Goal: Find contact information: Find contact information

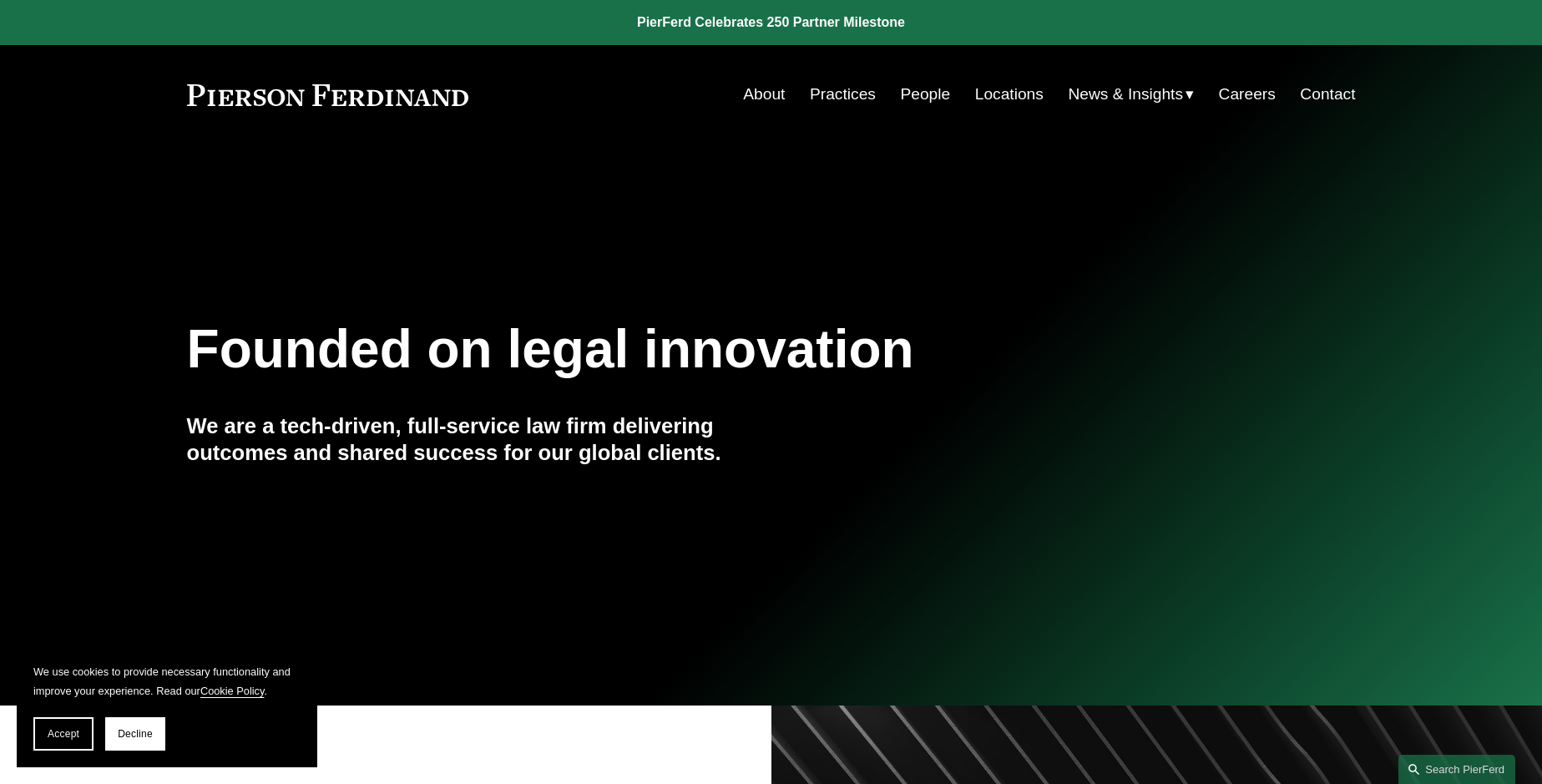
scroll to position [84, 0]
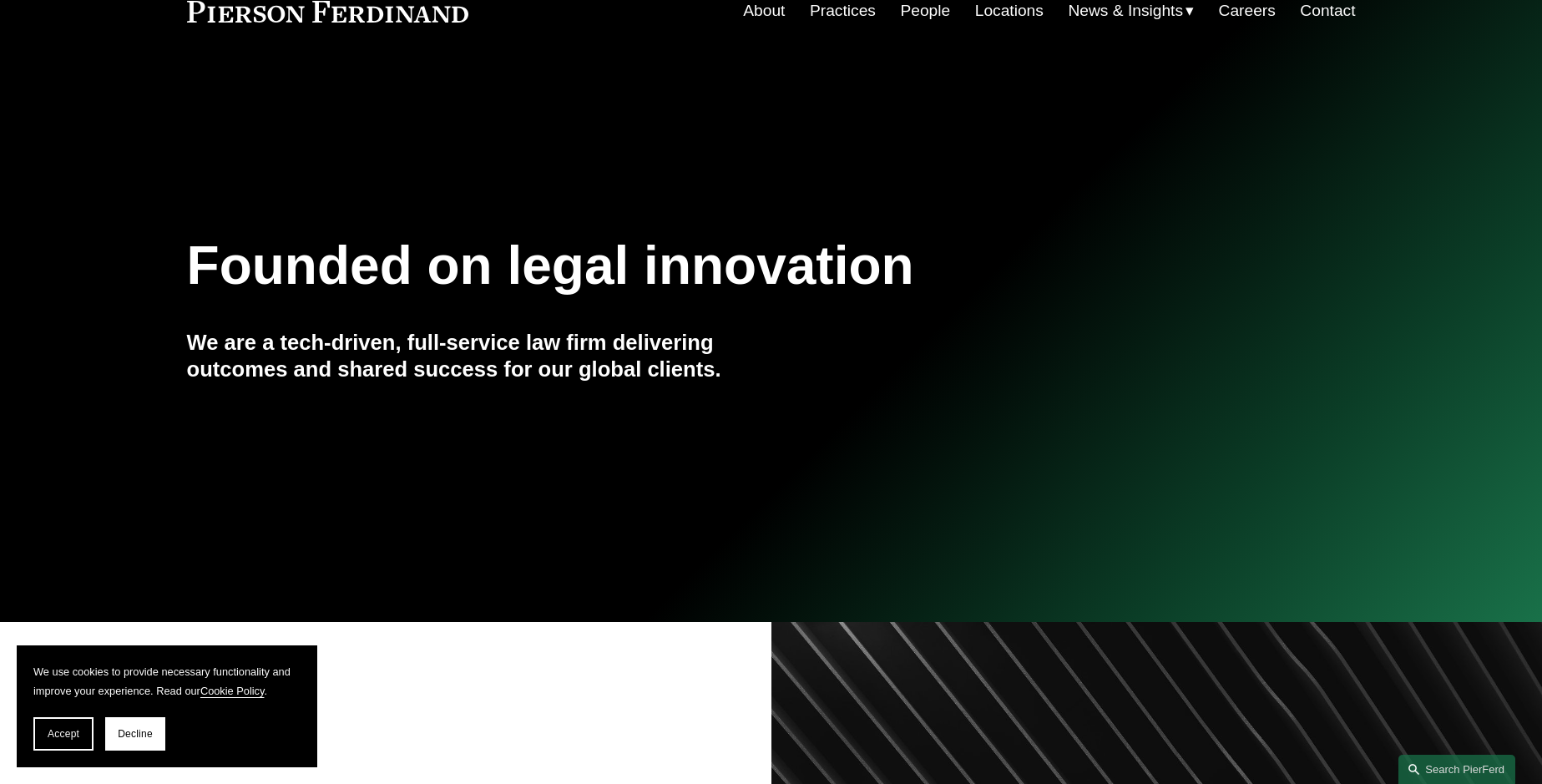
click at [61, 737] on span "Accept" at bounding box center [63, 734] width 32 height 12
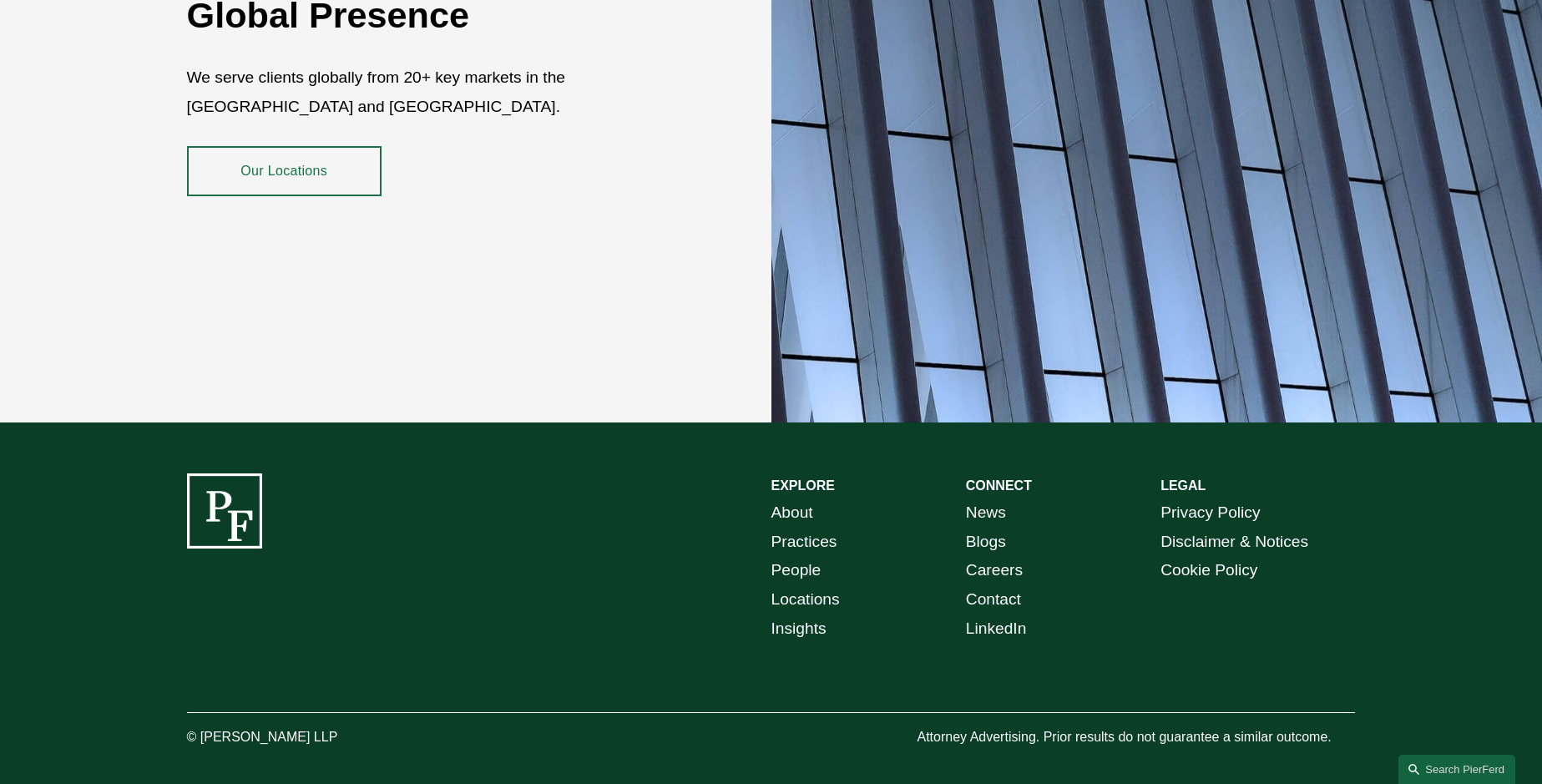
scroll to position [3043, 0]
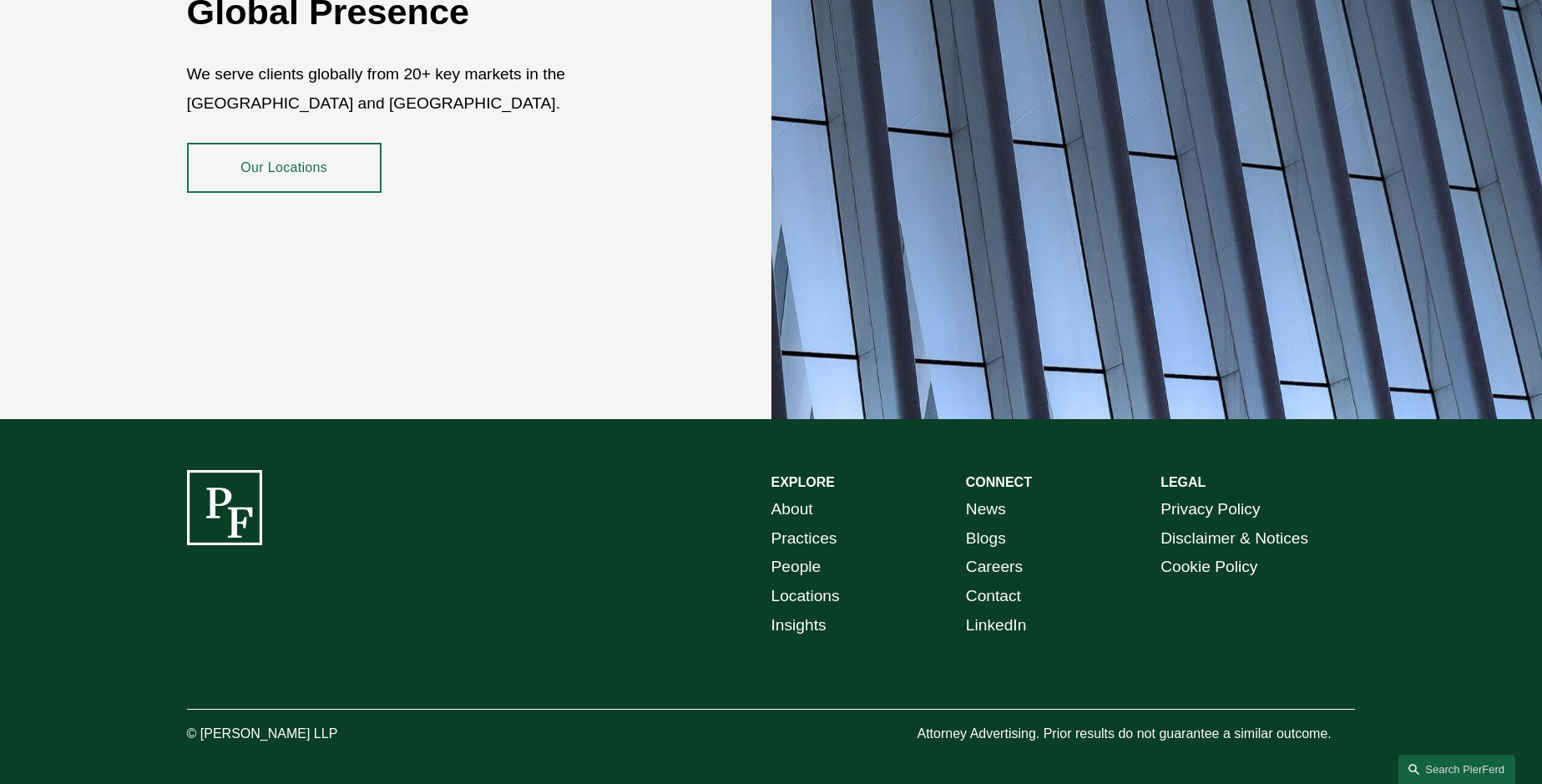
drag, startPoint x: 202, startPoint y: 719, endPoint x: 335, endPoint y: 723, distance: 133.1
click at [335, 723] on p "© [PERSON_NAME] LLP" at bounding box center [309, 734] width 244 height 24
copy p "Pierson Ferdinand LLP"
click at [793, 582] on link "Locations" at bounding box center [806, 596] width 68 height 29
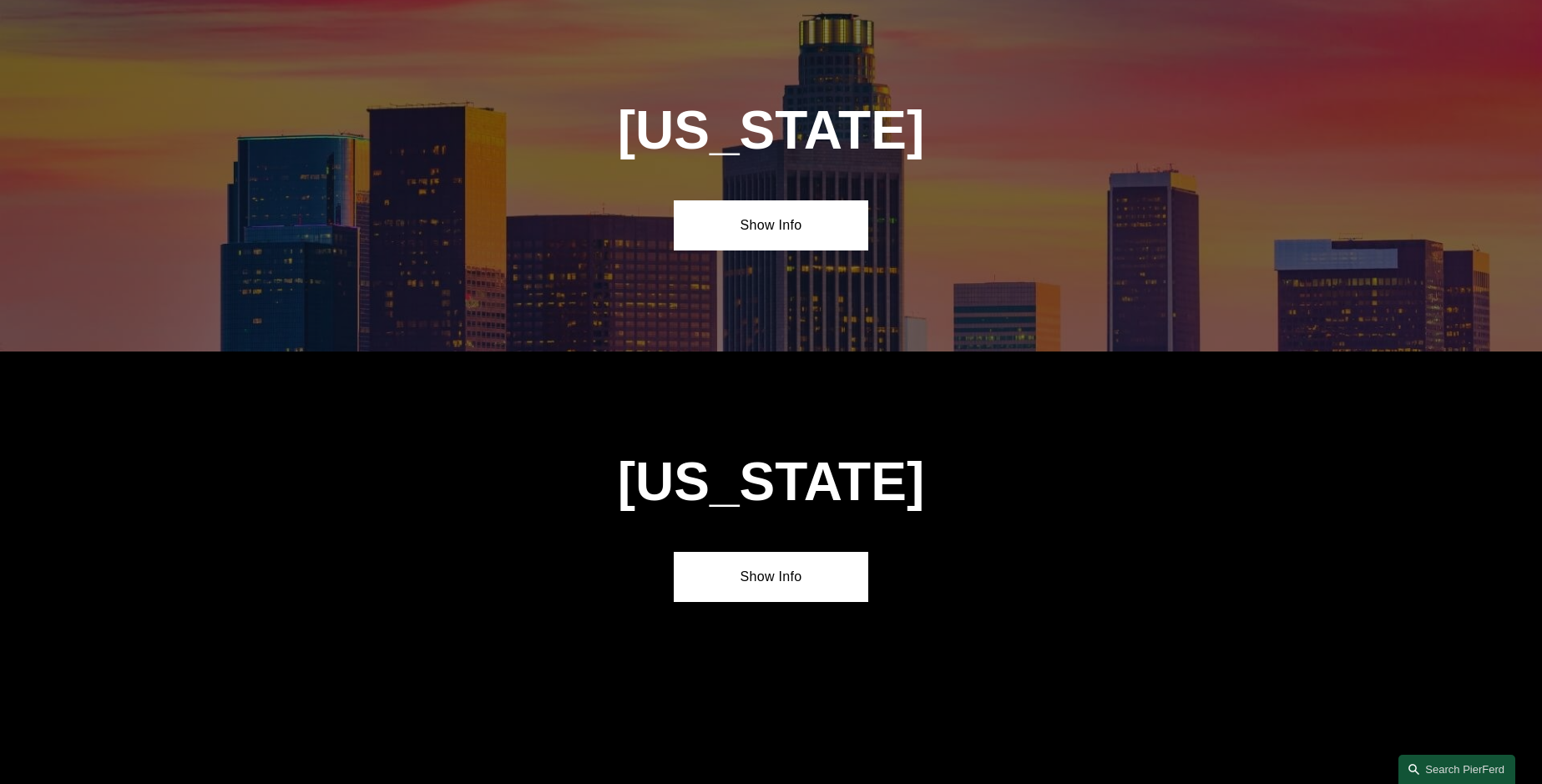
scroll to position [1169, 0]
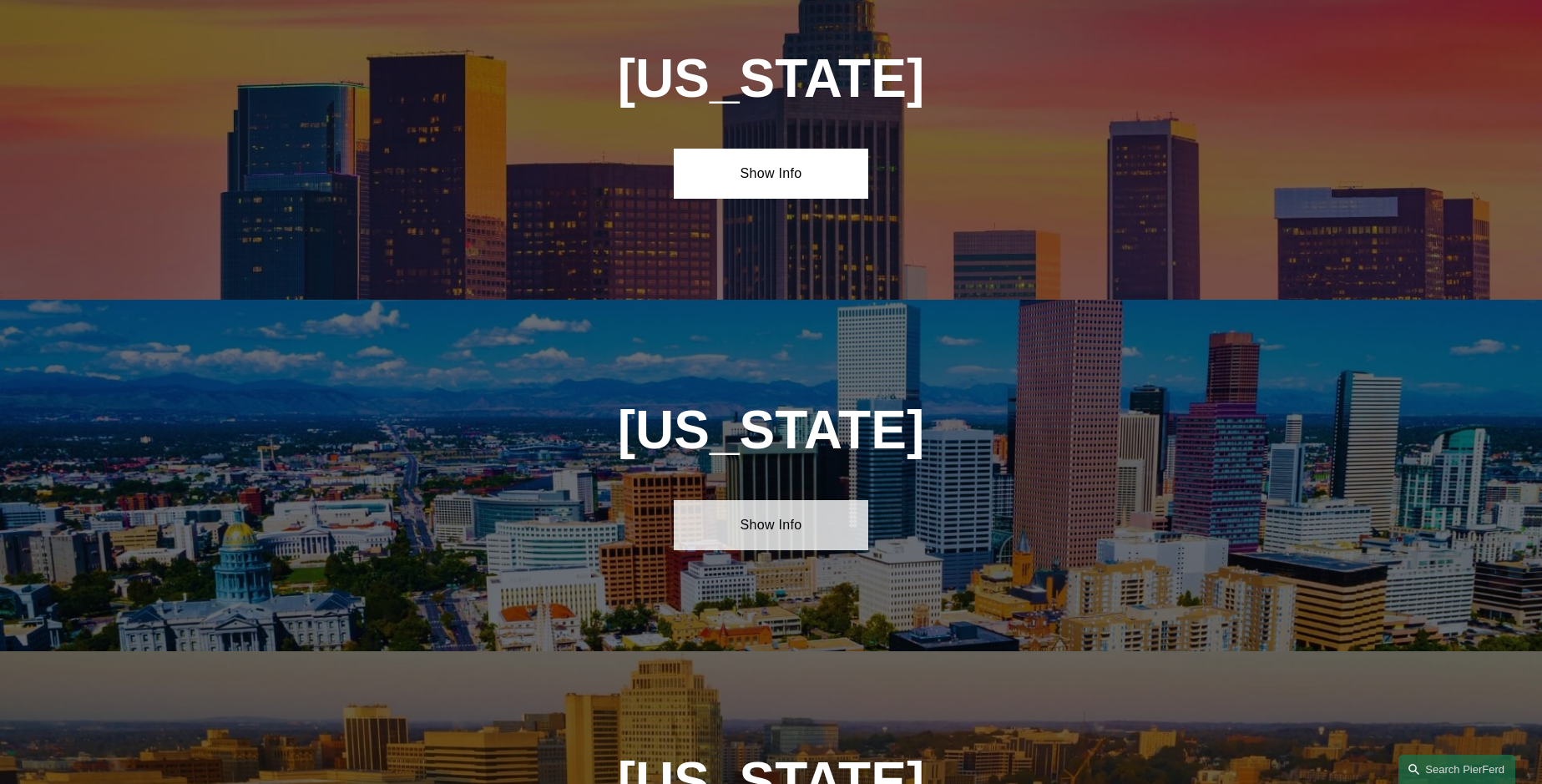
click at [764, 518] on link "Show Info" at bounding box center [771, 524] width 195 height 50
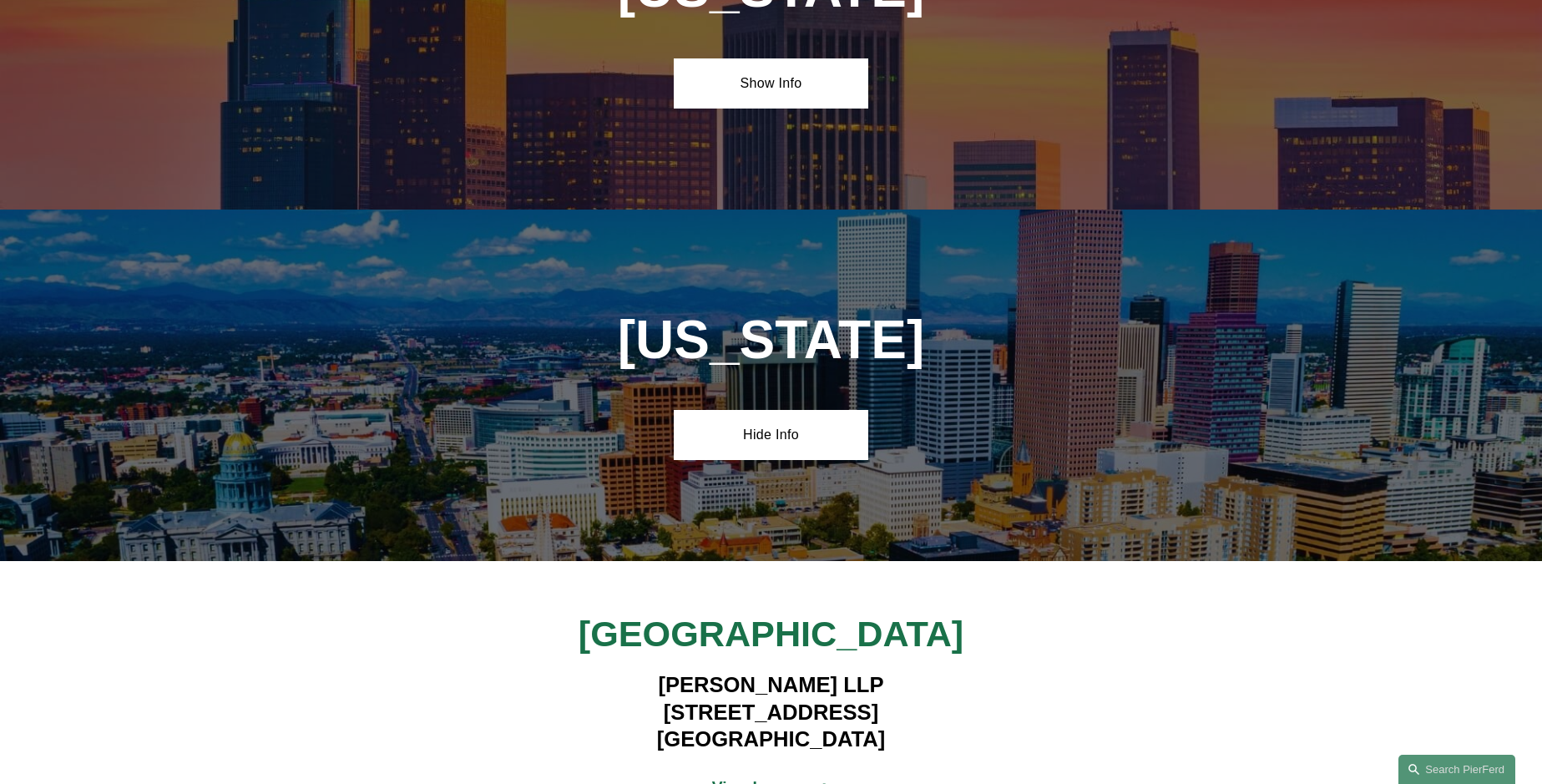
scroll to position [1419, 0]
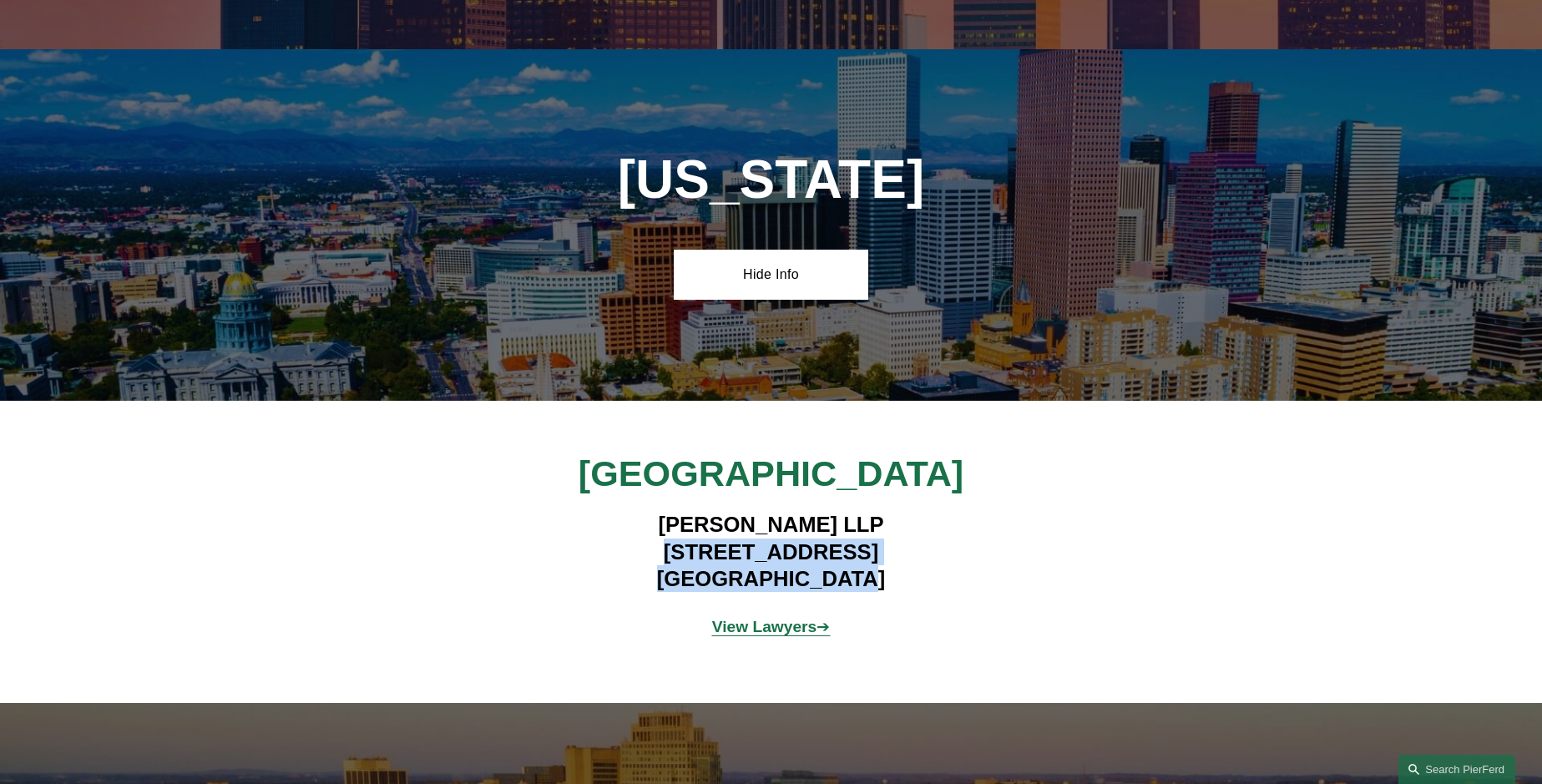
drag, startPoint x: 633, startPoint y: 541, endPoint x: 874, endPoint y: 572, distance: 243.0
click at [874, 572] on h4 "Pierson Ferdinand LLP 2301 Blake Street, Suite 100 Denver, CO 80205" at bounding box center [771, 551] width 487 height 81
copy h4 "2301 Blake Street, Suite 100 Denver, CO 80205"
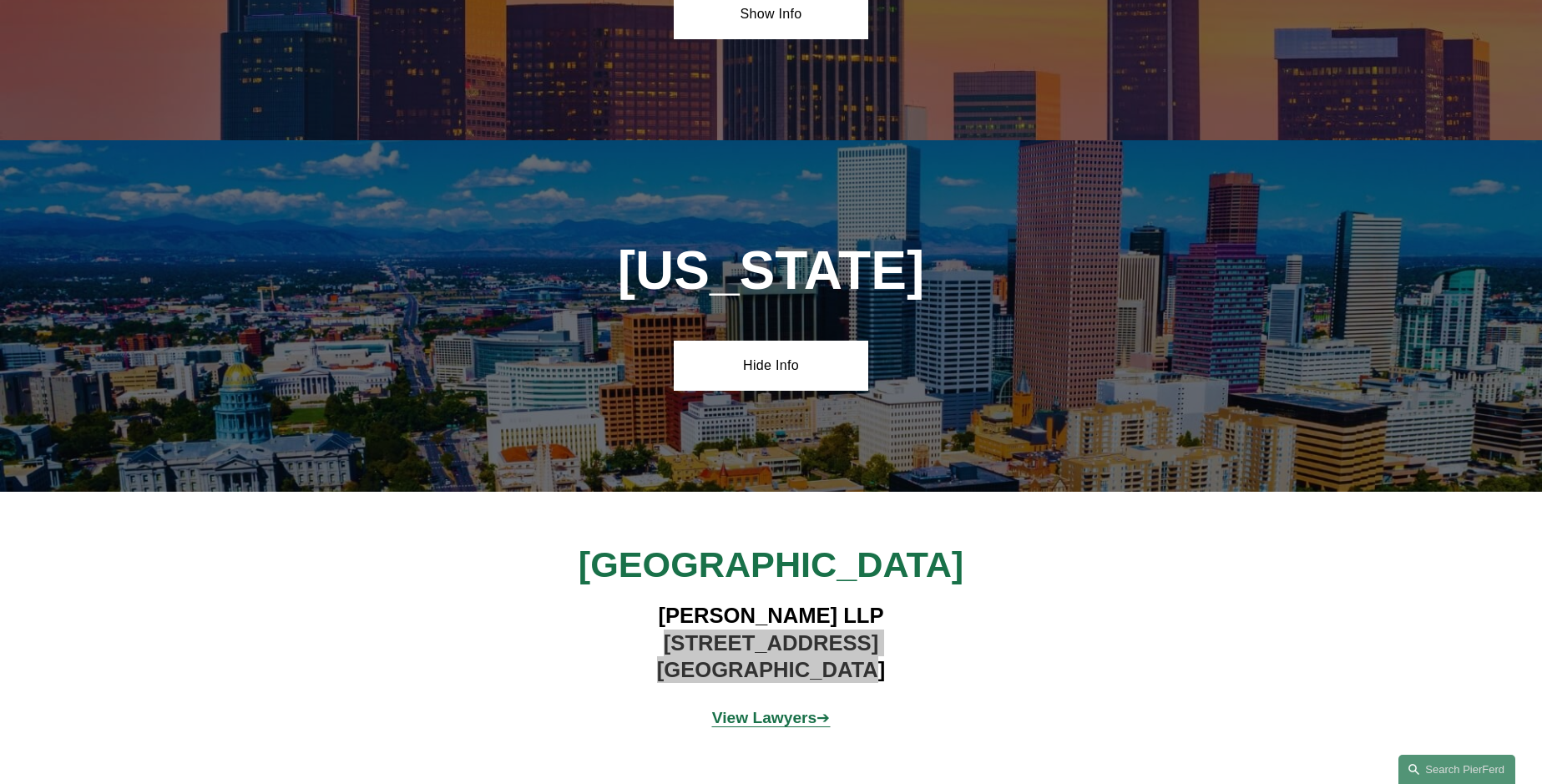
scroll to position [1336, 0]
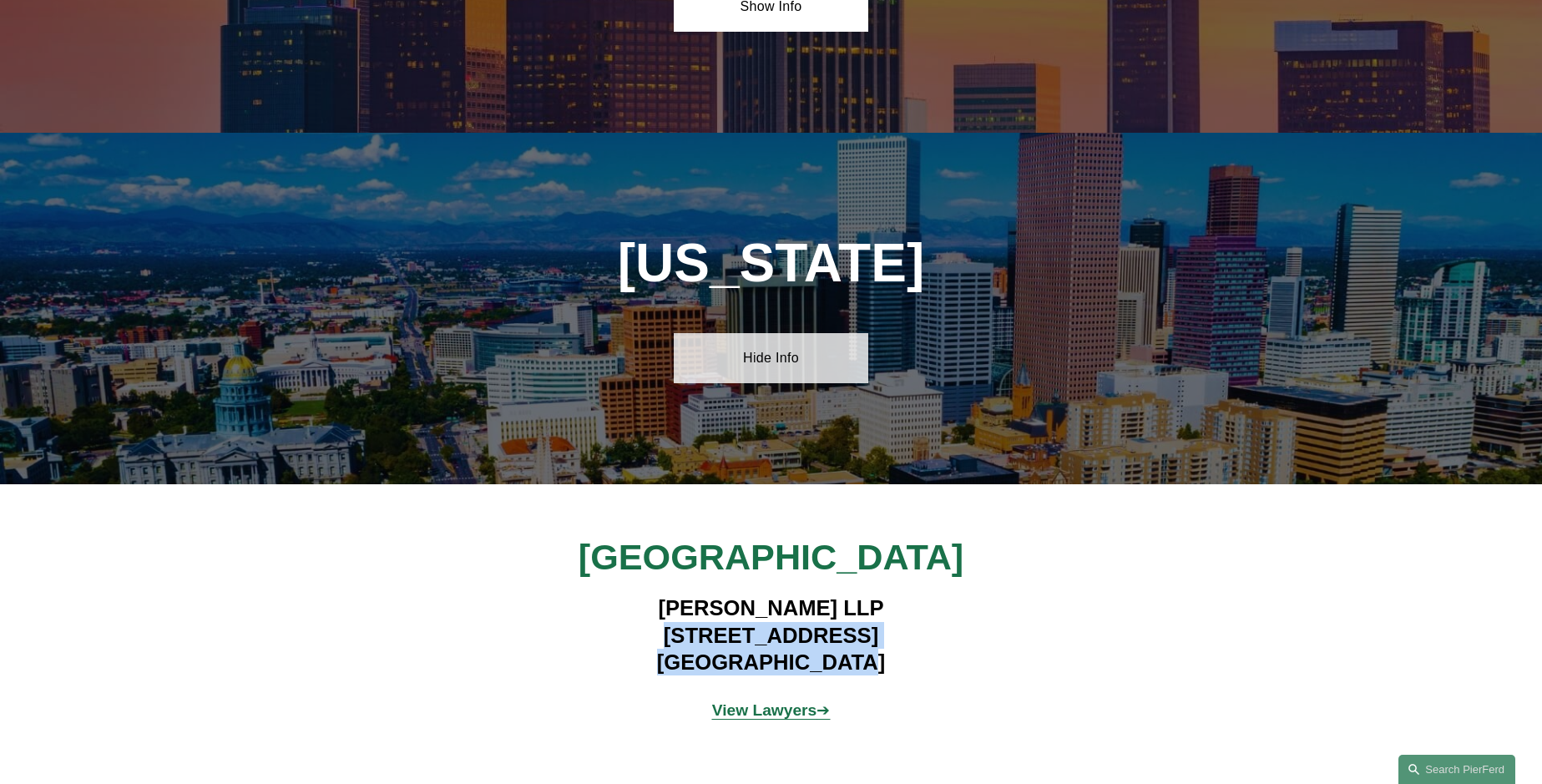
click at [775, 350] on link "Hide Info" at bounding box center [771, 357] width 195 height 50
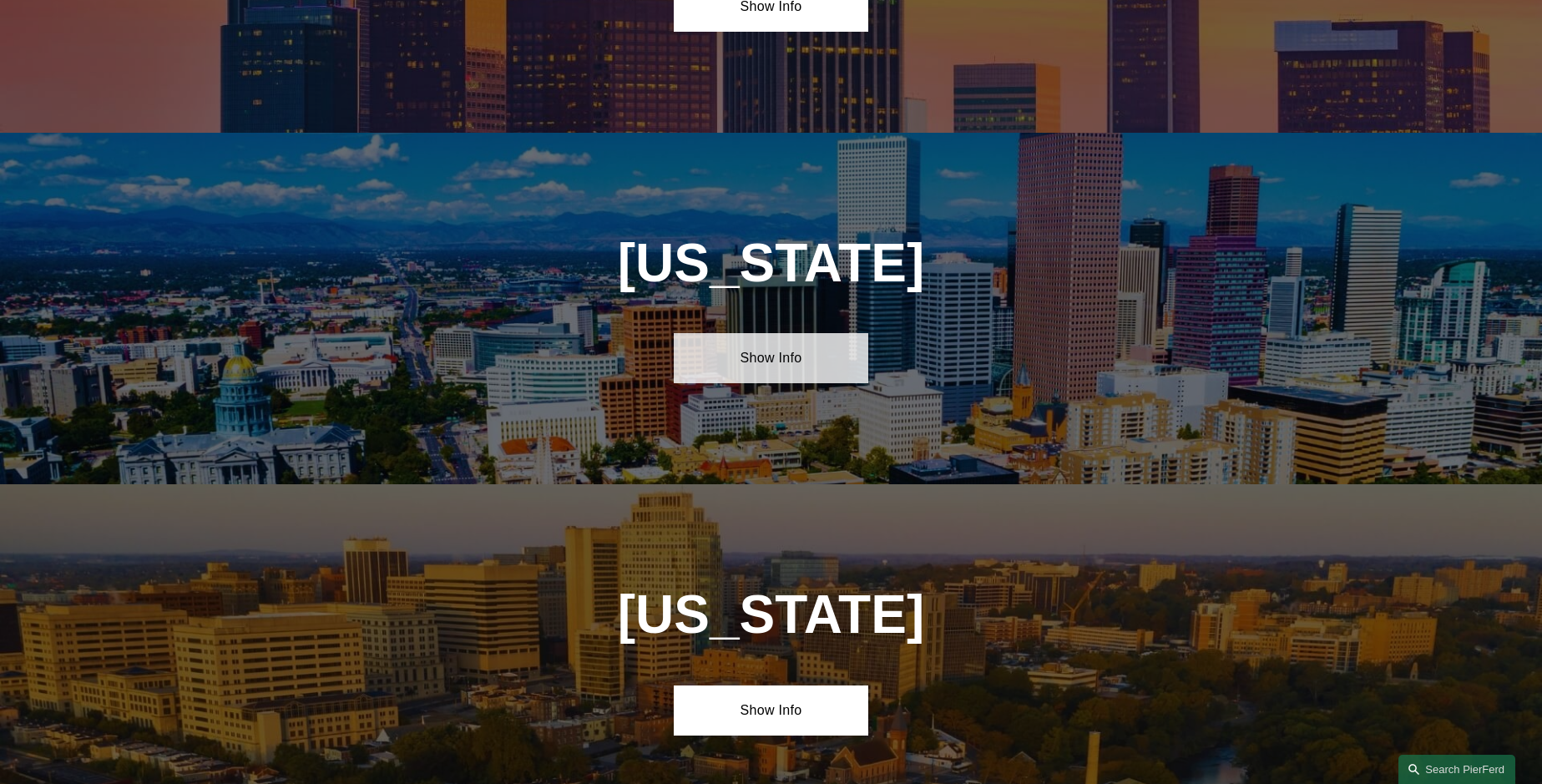
click at [775, 350] on link "Show Info" at bounding box center [771, 357] width 195 height 50
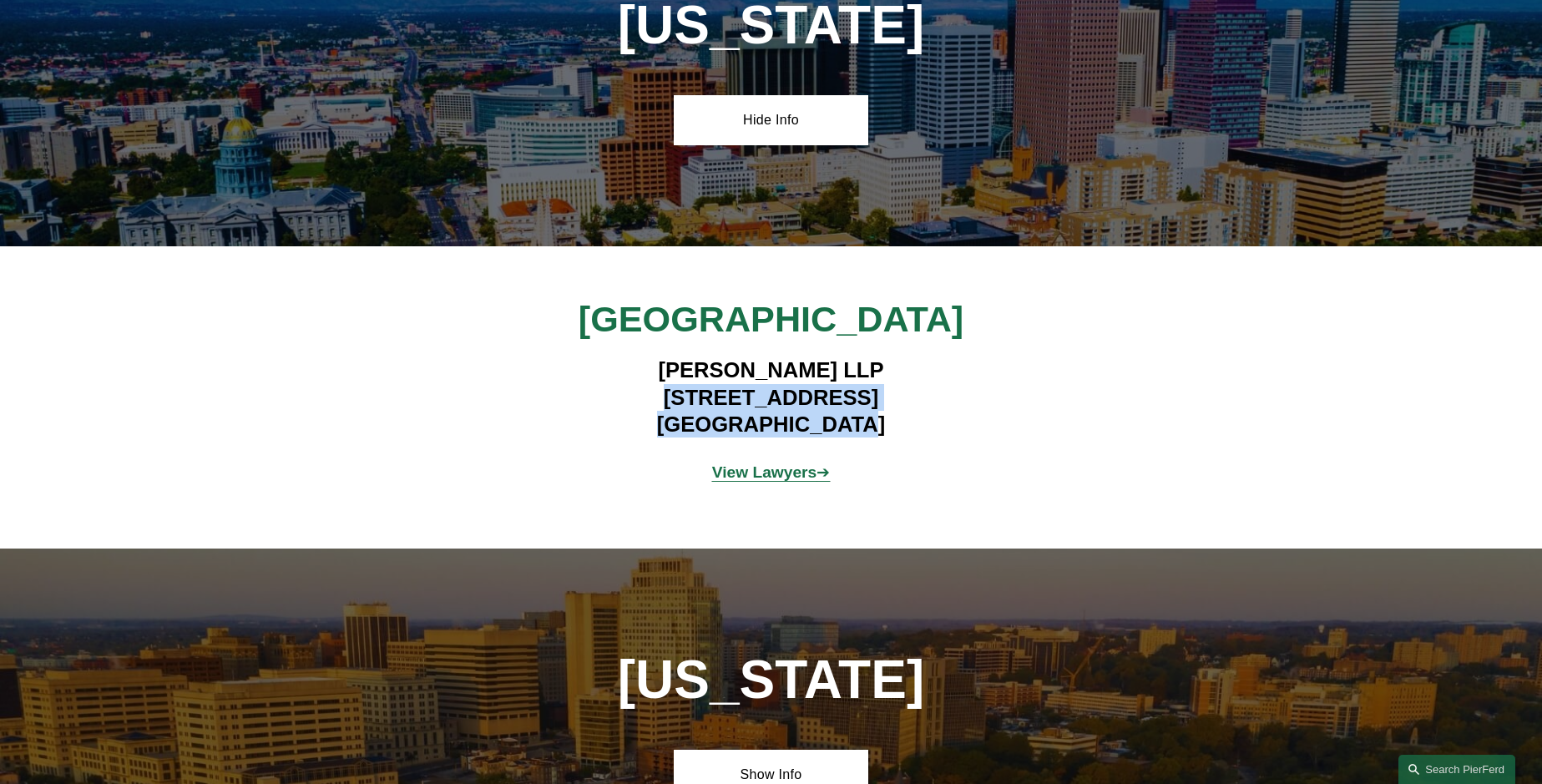
scroll to position [1669, 0]
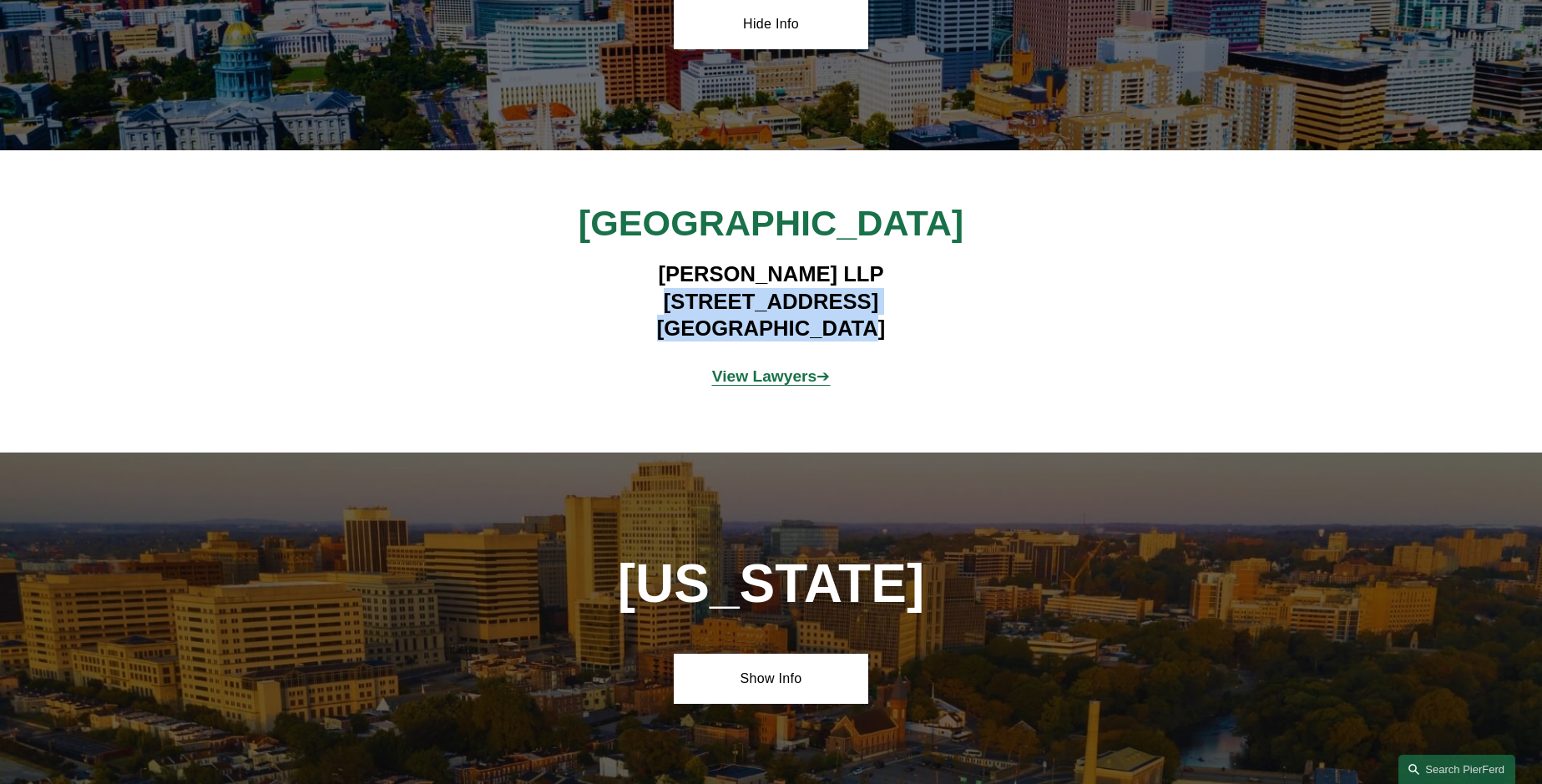
click at [781, 371] on strong "View Lawyers" at bounding box center [765, 376] width 105 height 18
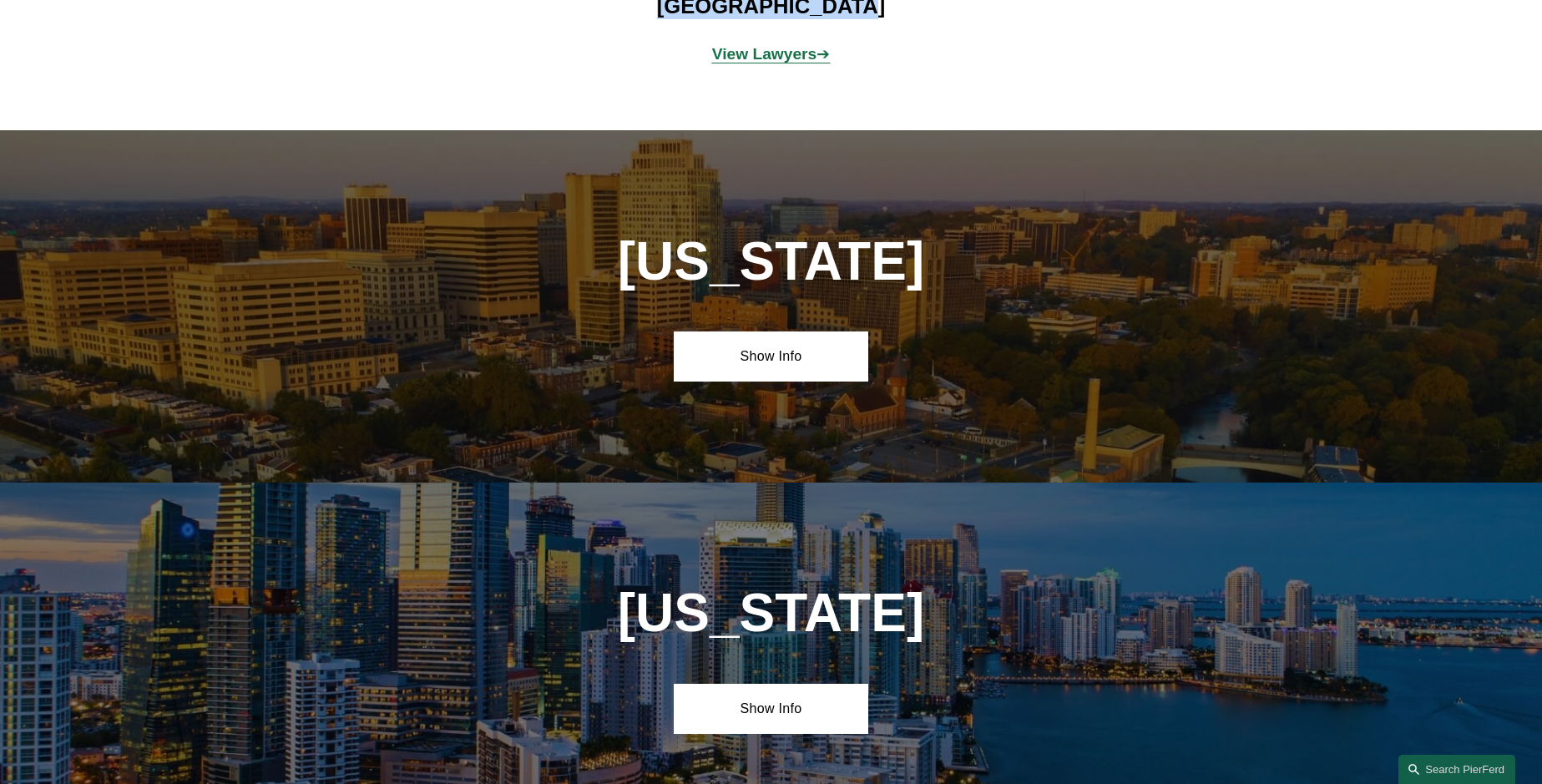
scroll to position [2003, 0]
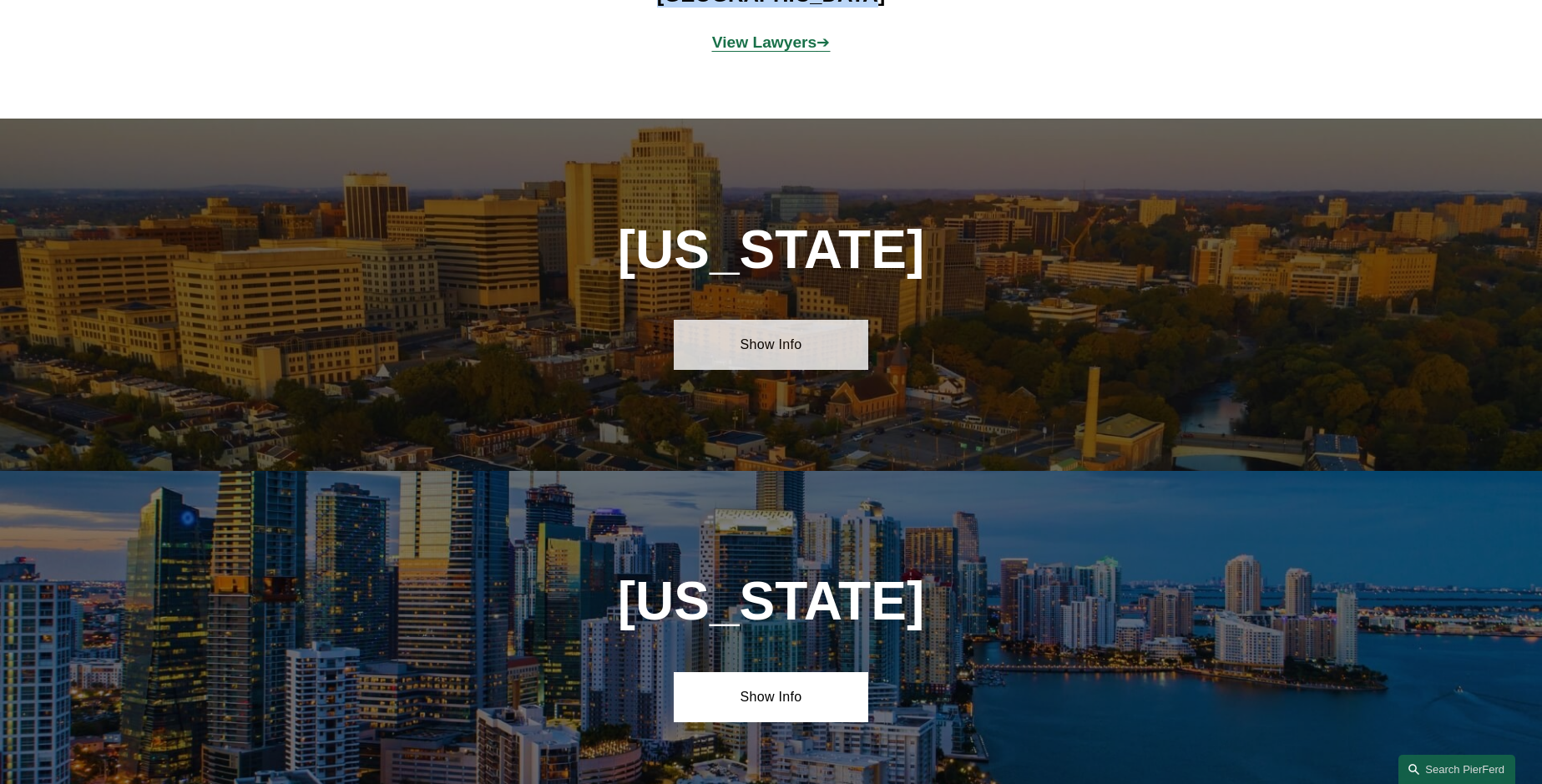
click at [756, 331] on link "Show Info" at bounding box center [771, 344] width 195 height 50
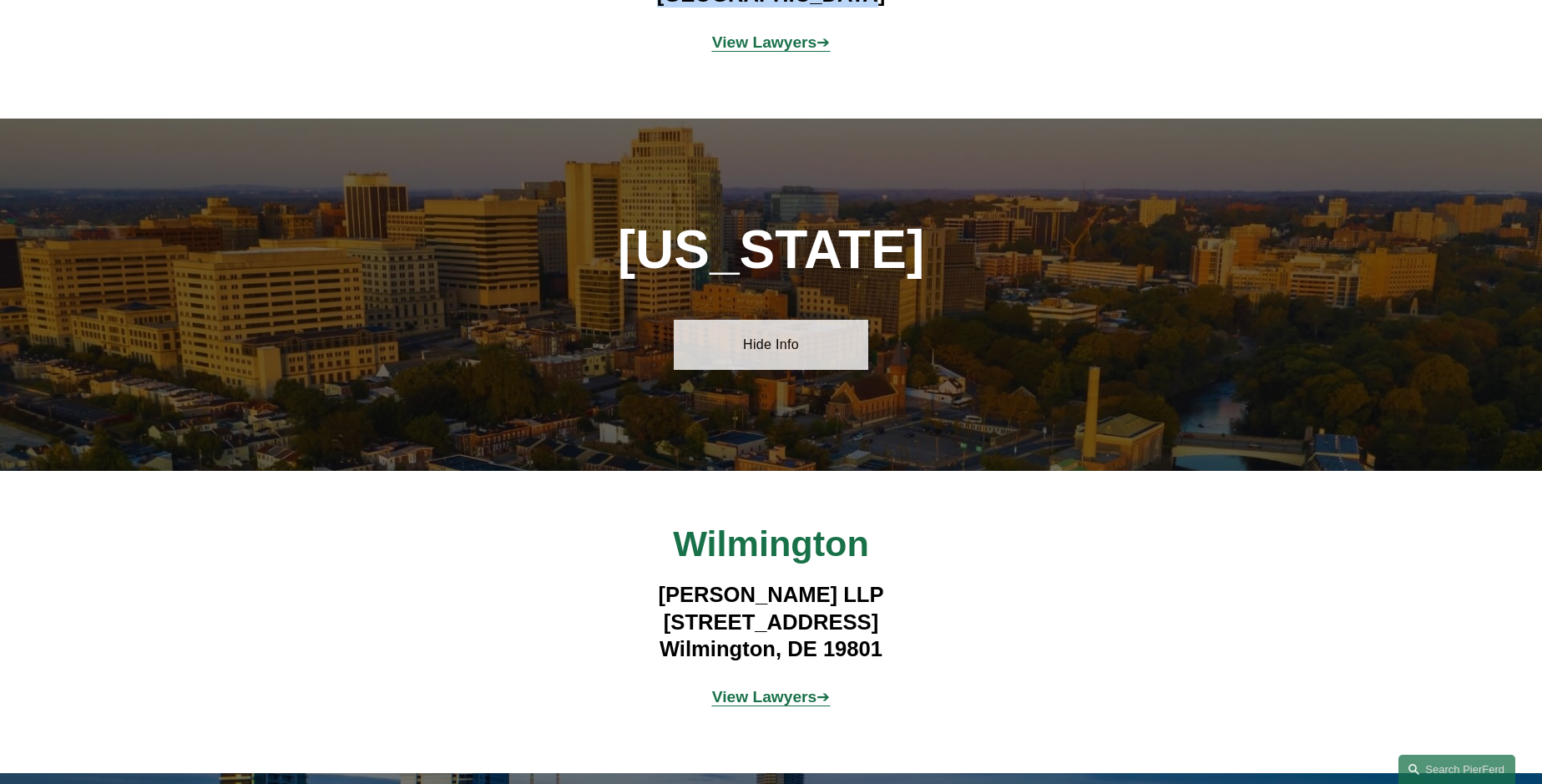
click at [775, 342] on link "Hide Info" at bounding box center [771, 344] width 195 height 50
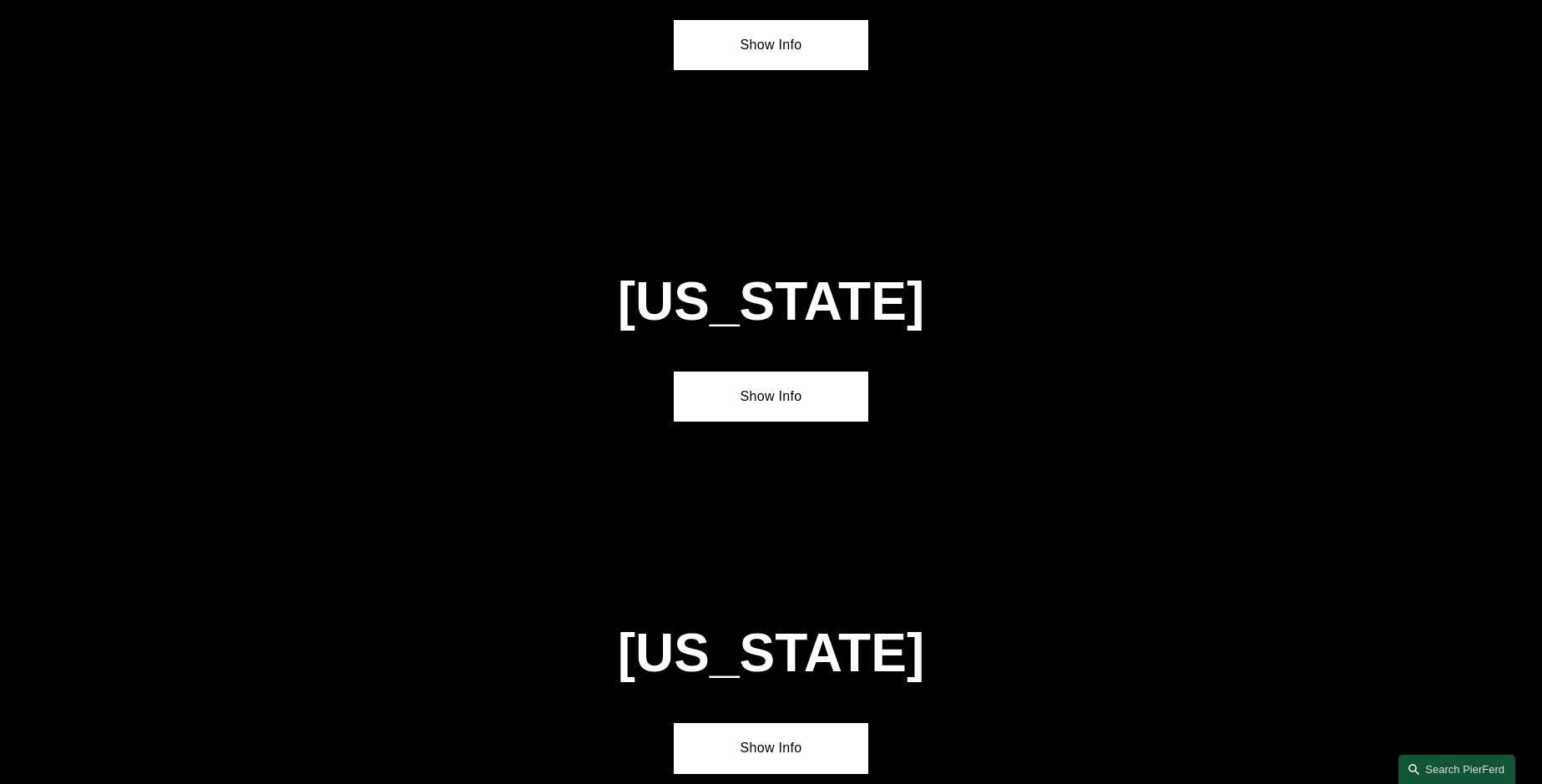
scroll to position [3840, 0]
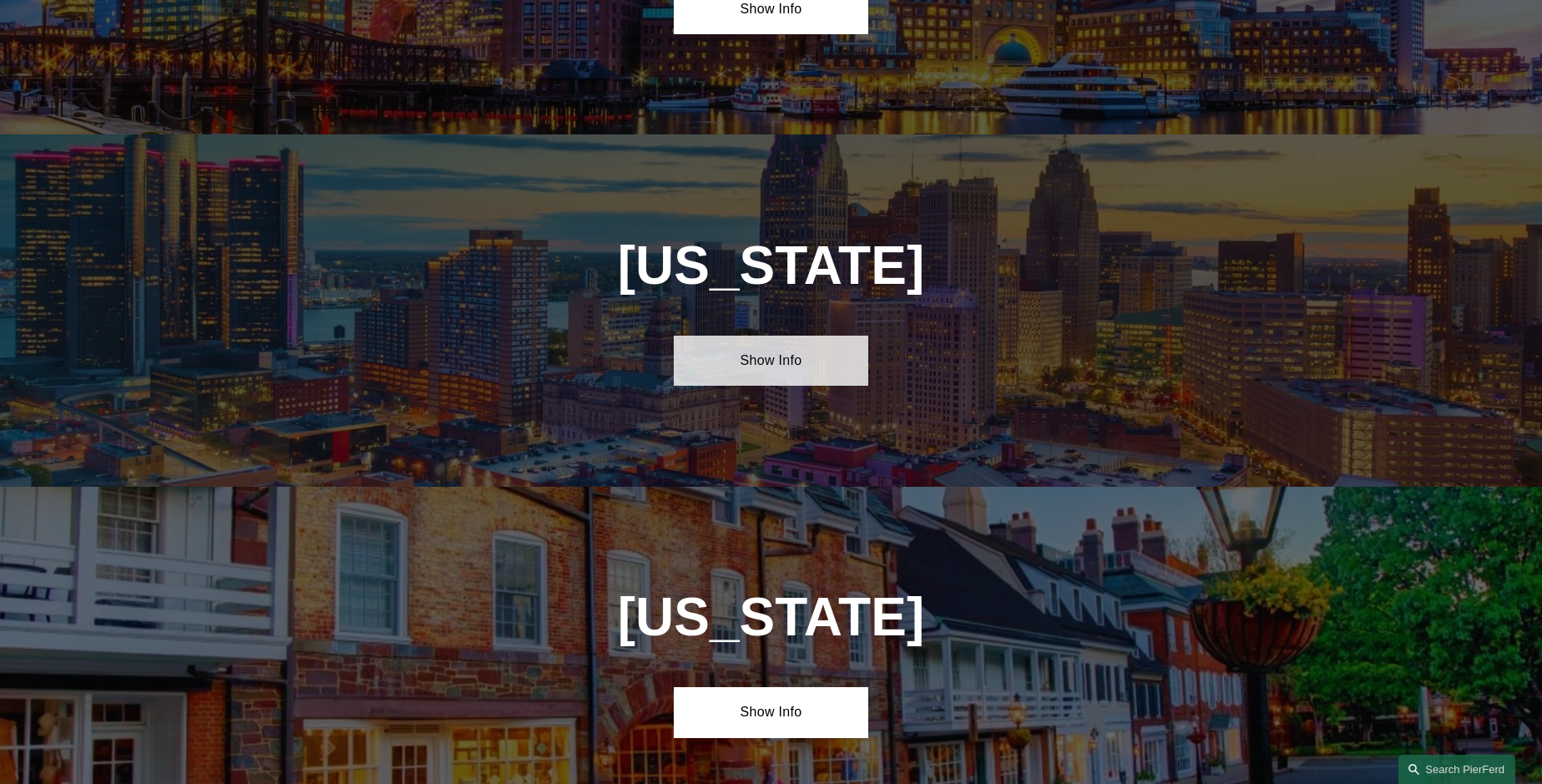
click at [771, 336] on link "Show Info" at bounding box center [771, 360] width 195 height 50
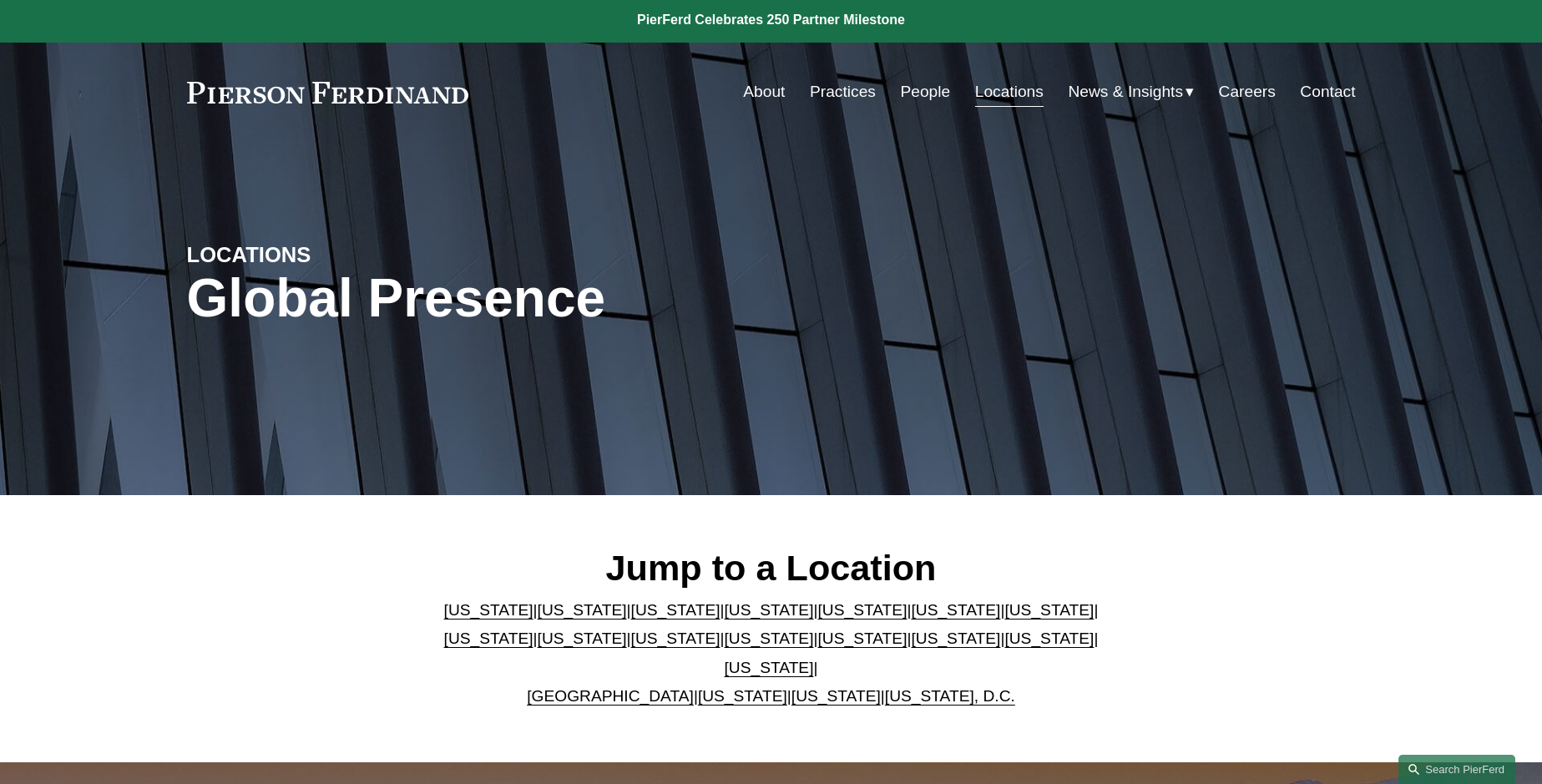
scroll to position [0, 0]
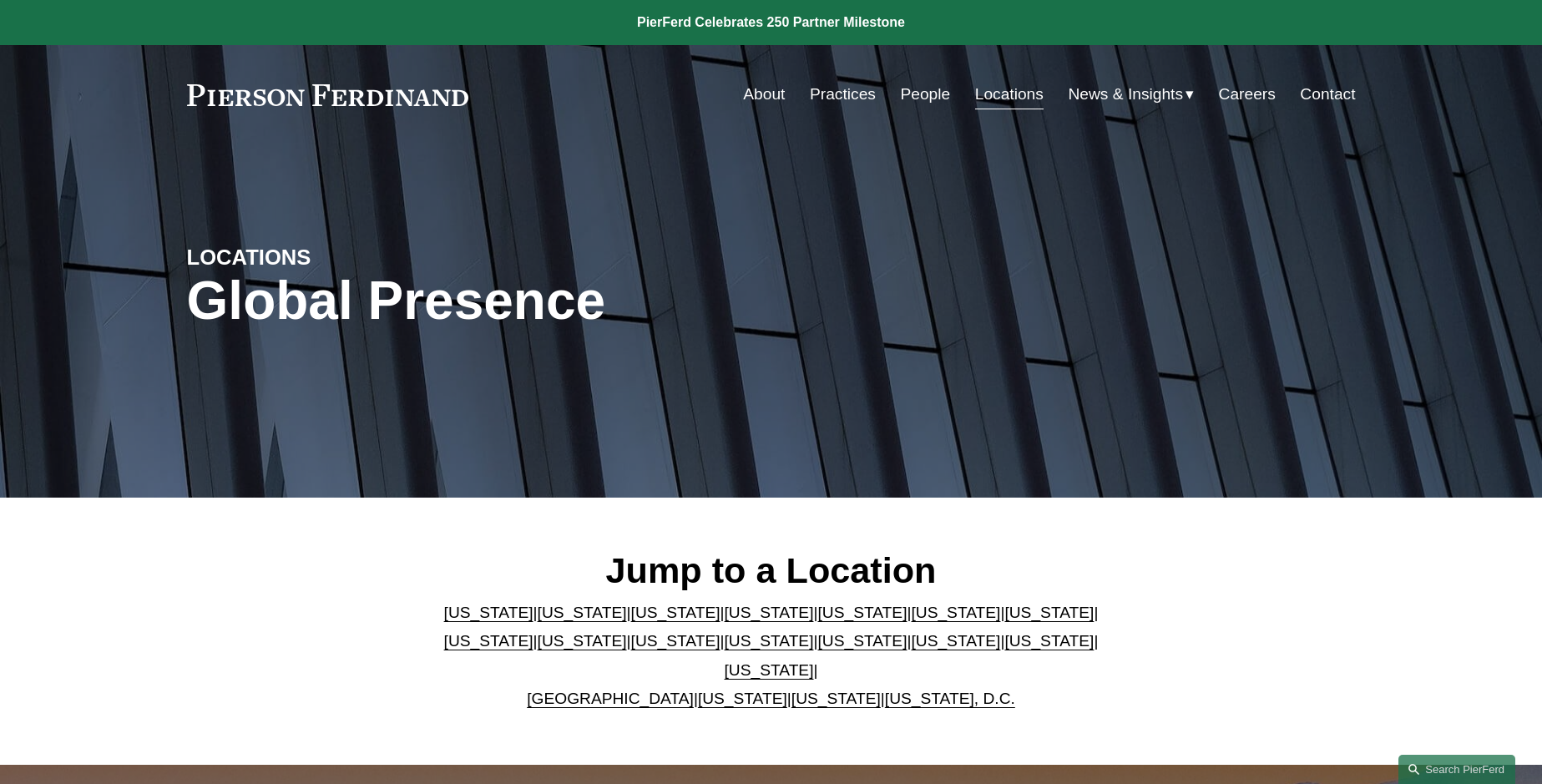
click at [1340, 95] on link "Contact" at bounding box center [1328, 94] width 56 height 32
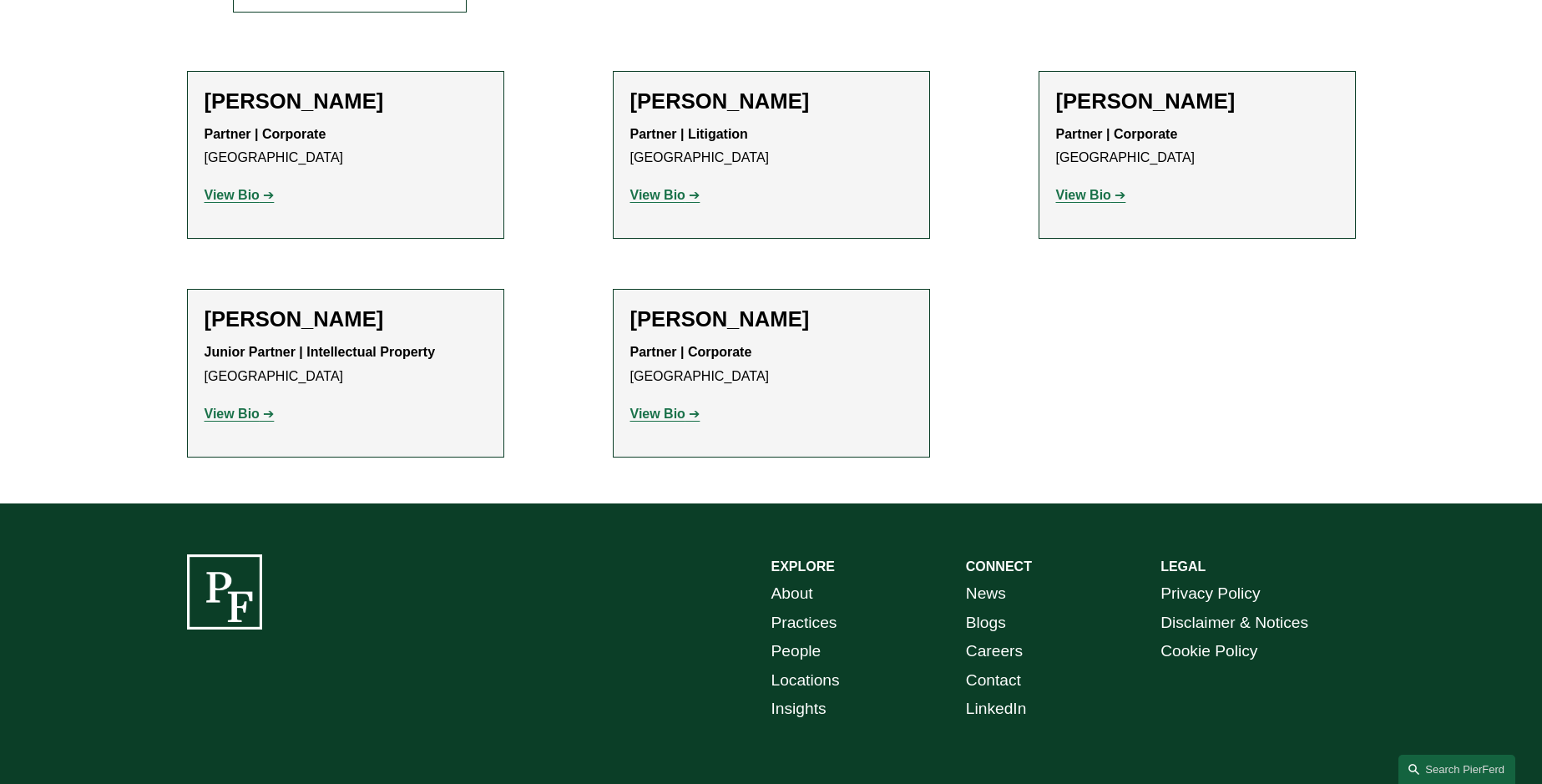
scroll to position [365, 0]
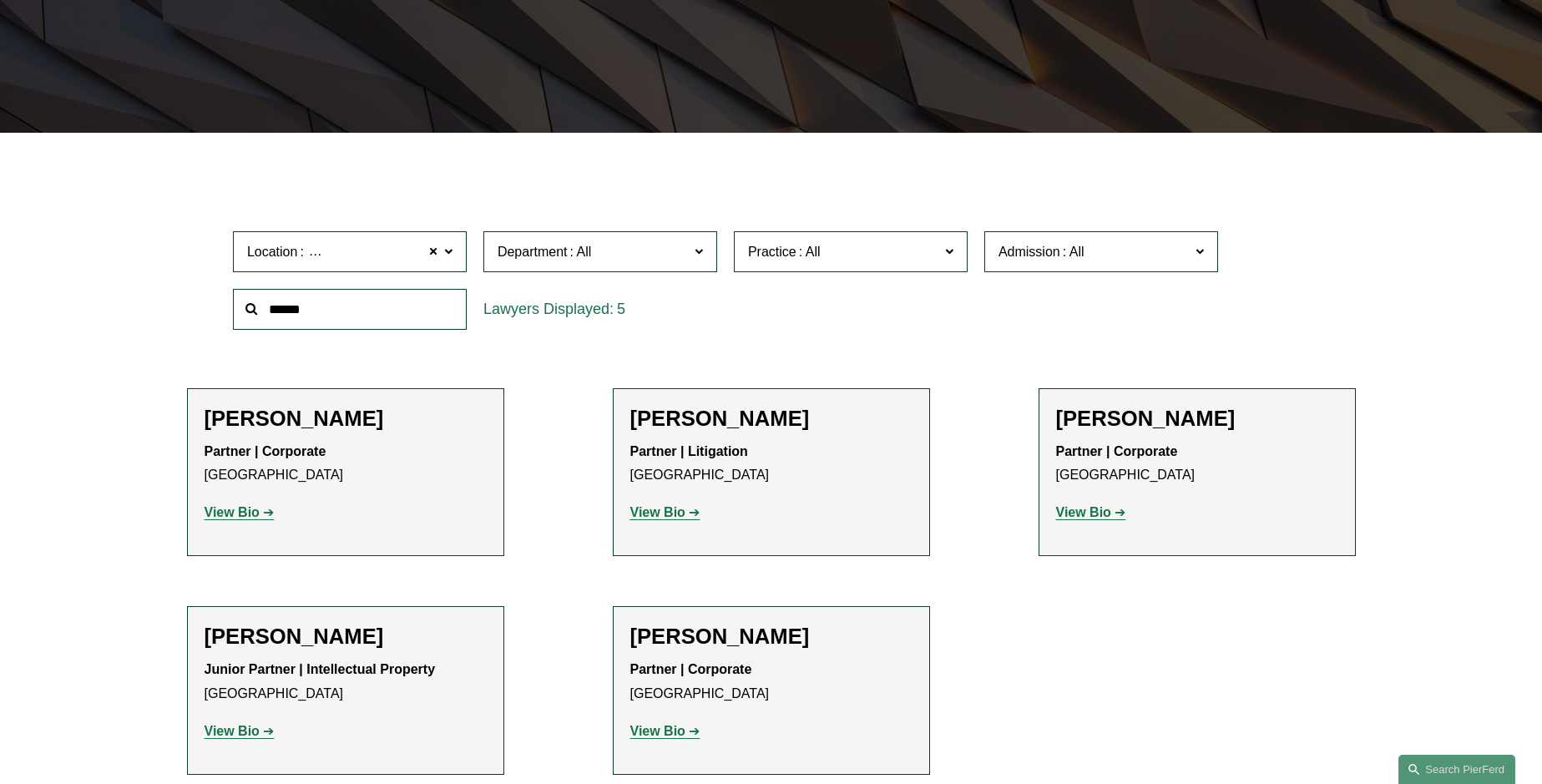
click at [446, 250] on span at bounding box center [448, 251] width 9 height 21
click at [0, 0] on link "Denver" at bounding box center [0, 0] width 0 height 0
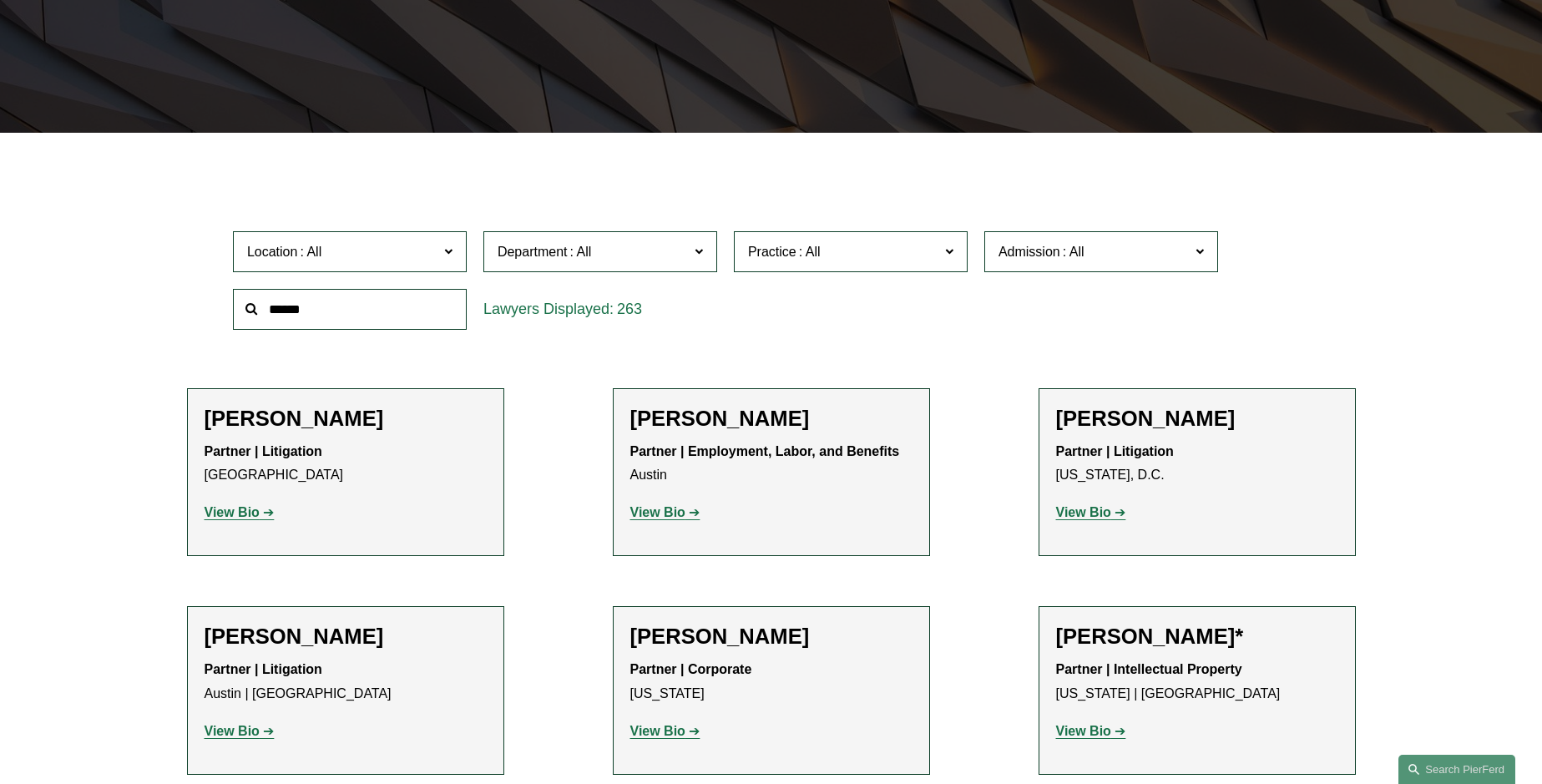
click at [699, 252] on span at bounding box center [698, 251] width 9 height 21
click at [0, 0] on link "All" at bounding box center [0, 0] width 0 height 0
click at [951, 250] on span at bounding box center [949, 251] width 9 height 21
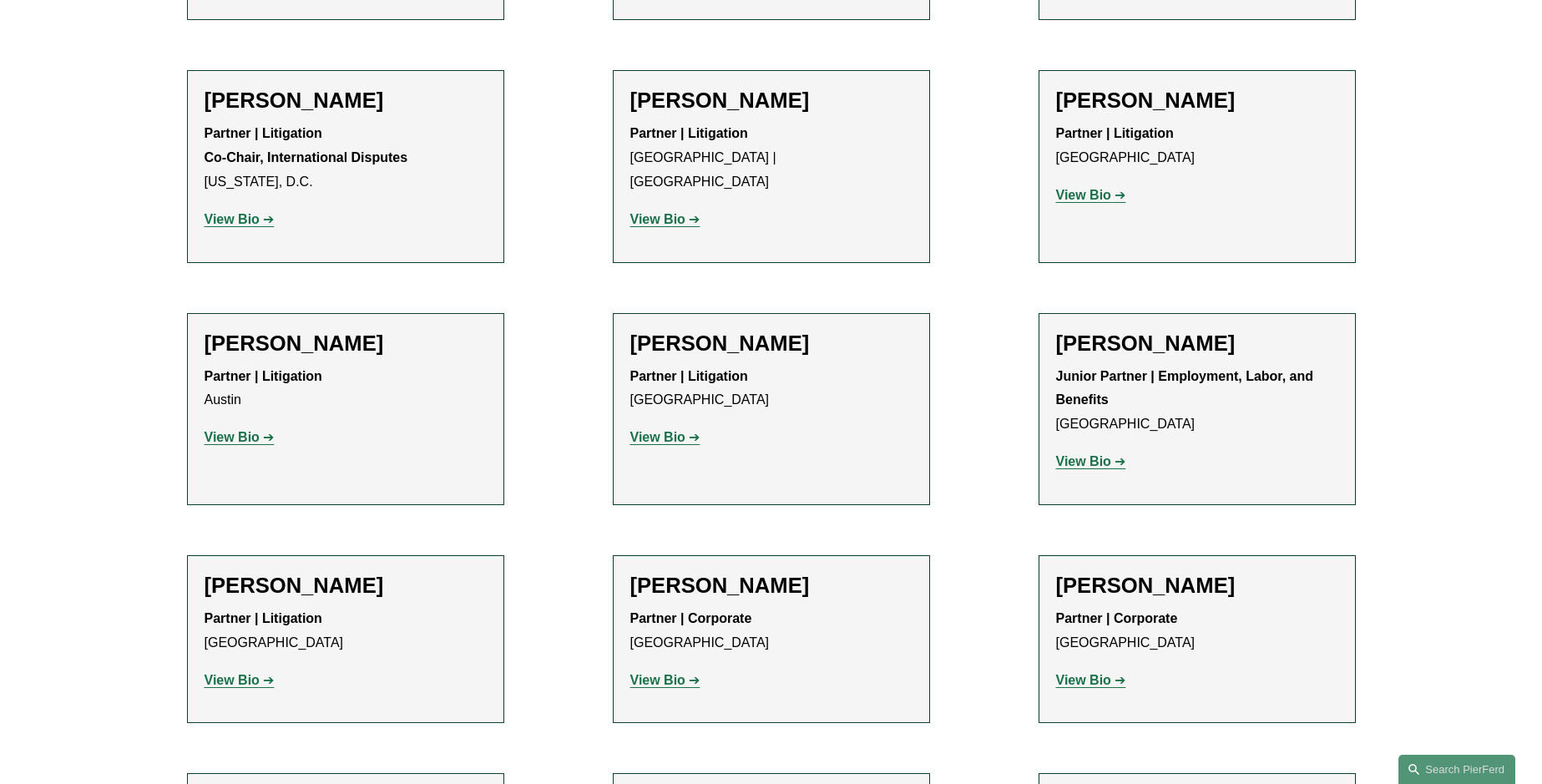
scroll to position [3537, 0]
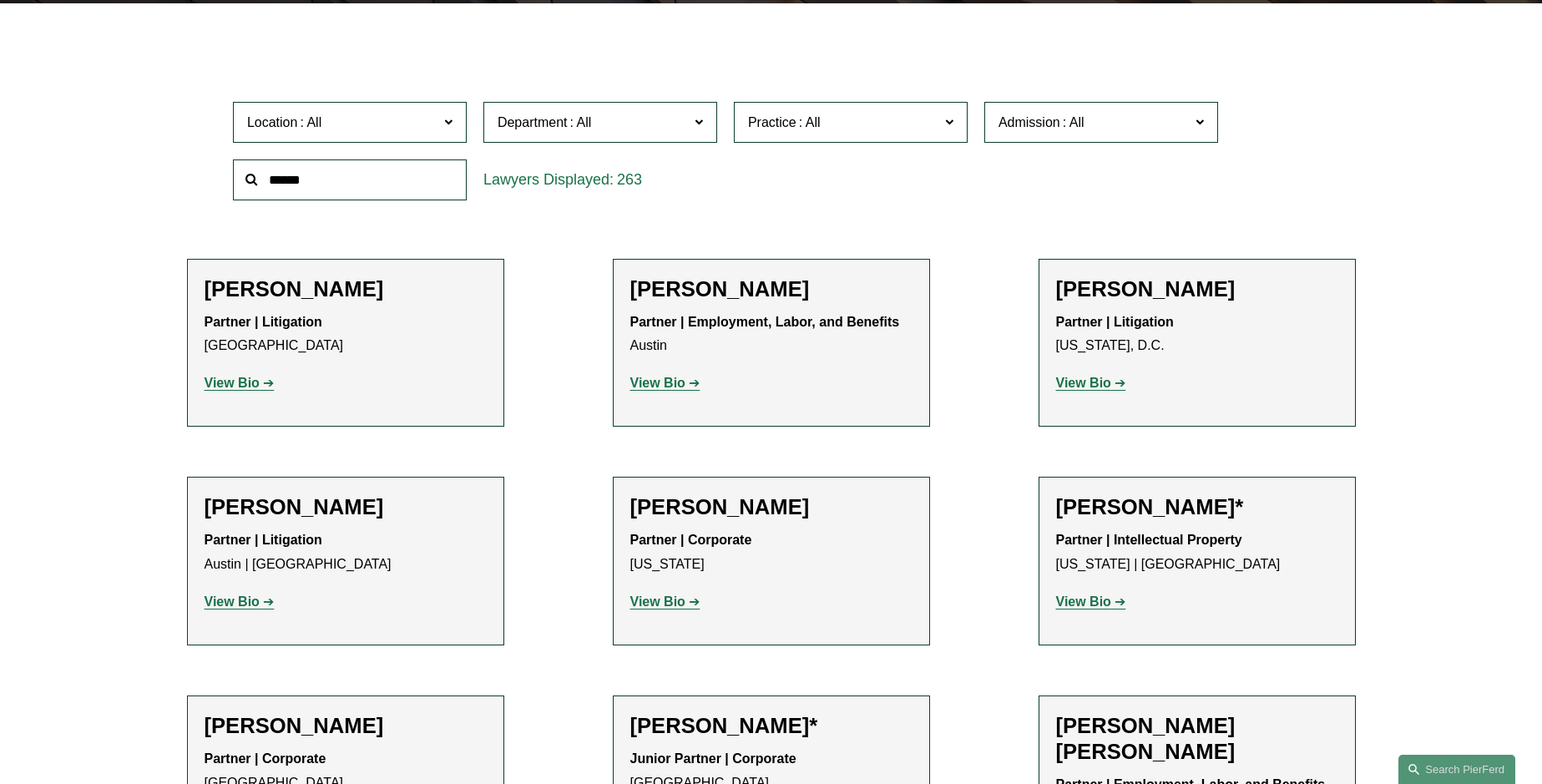
scroll to position [365, 0]
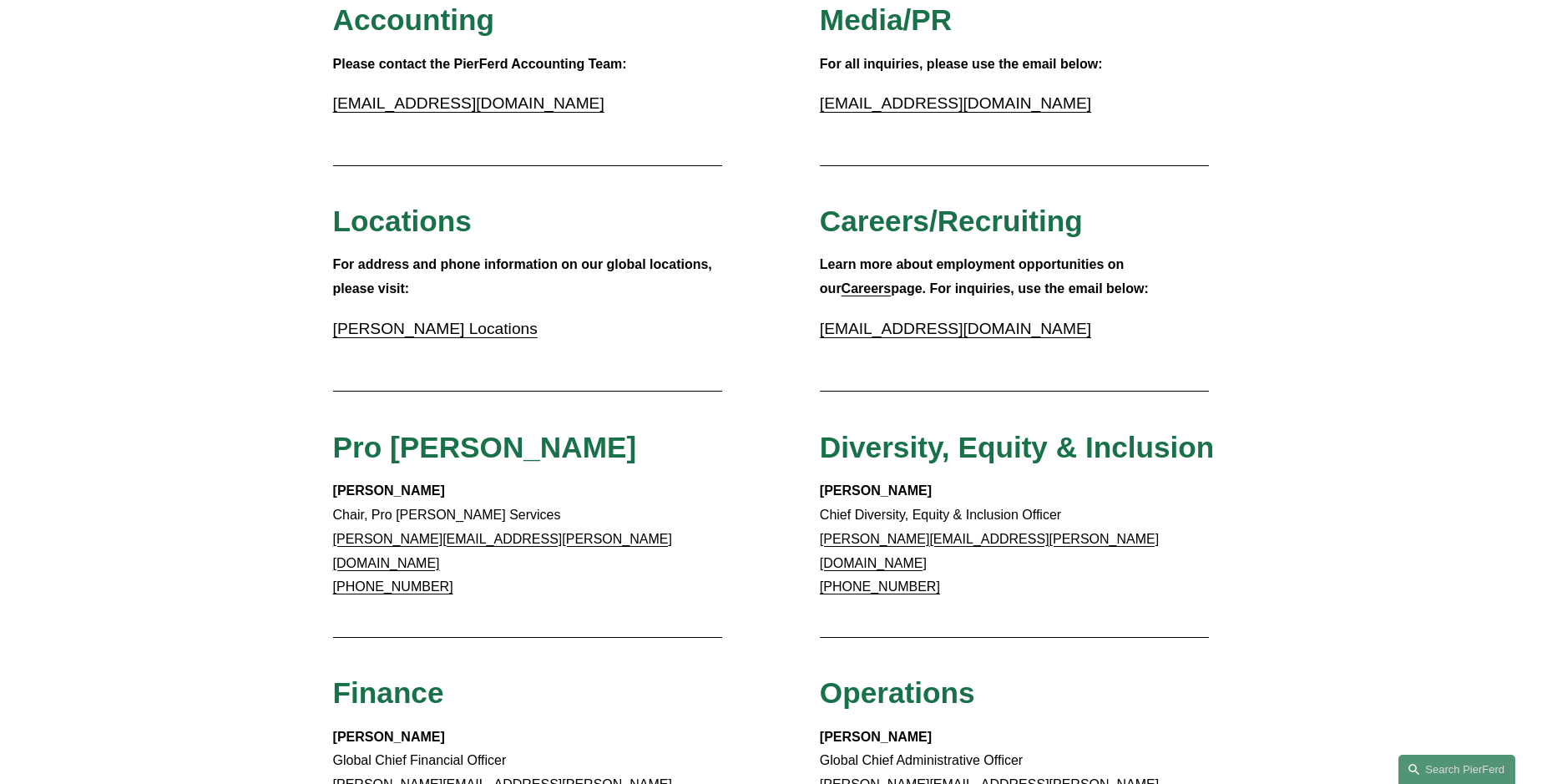
scroll to position [275, 0]
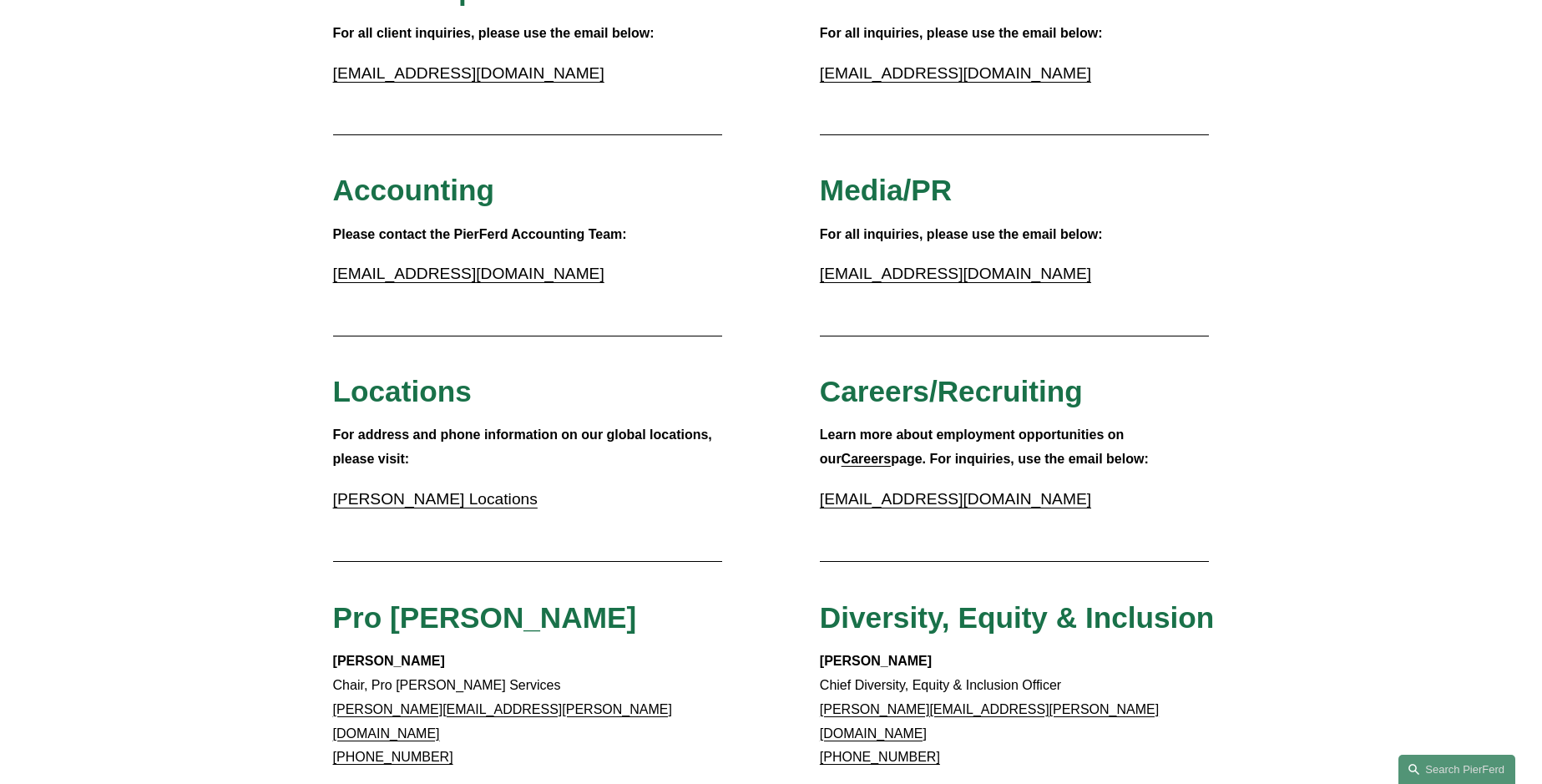
click at [442, 505] on link "Pierson Ferdinand Locations" at bounding box center [435, 499] width 205 height 18
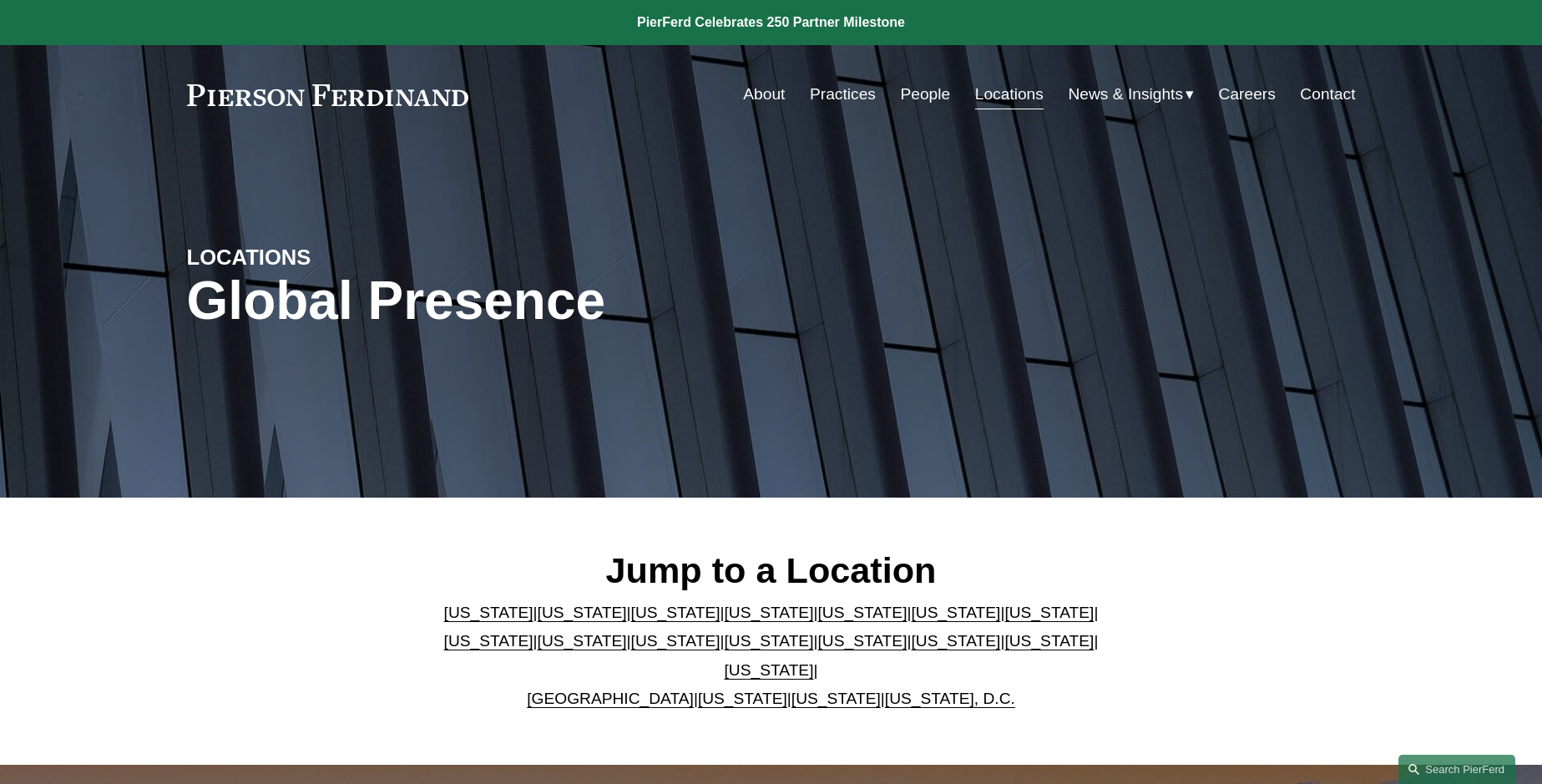
click at [1332, 93] on link "Contact" at bounding box center [1328, 94] width 56 height 32
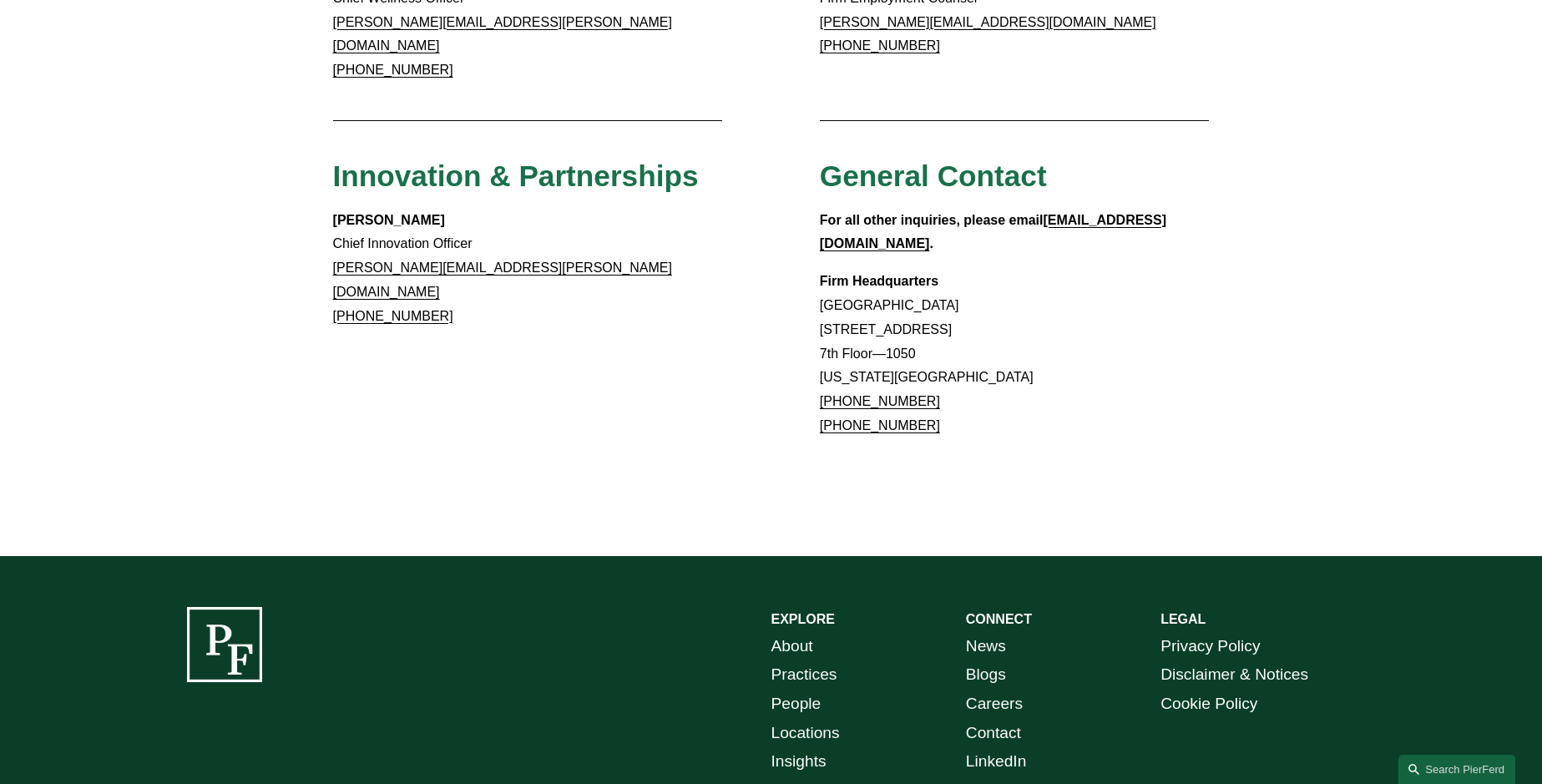
scroll to position [1527, 0]
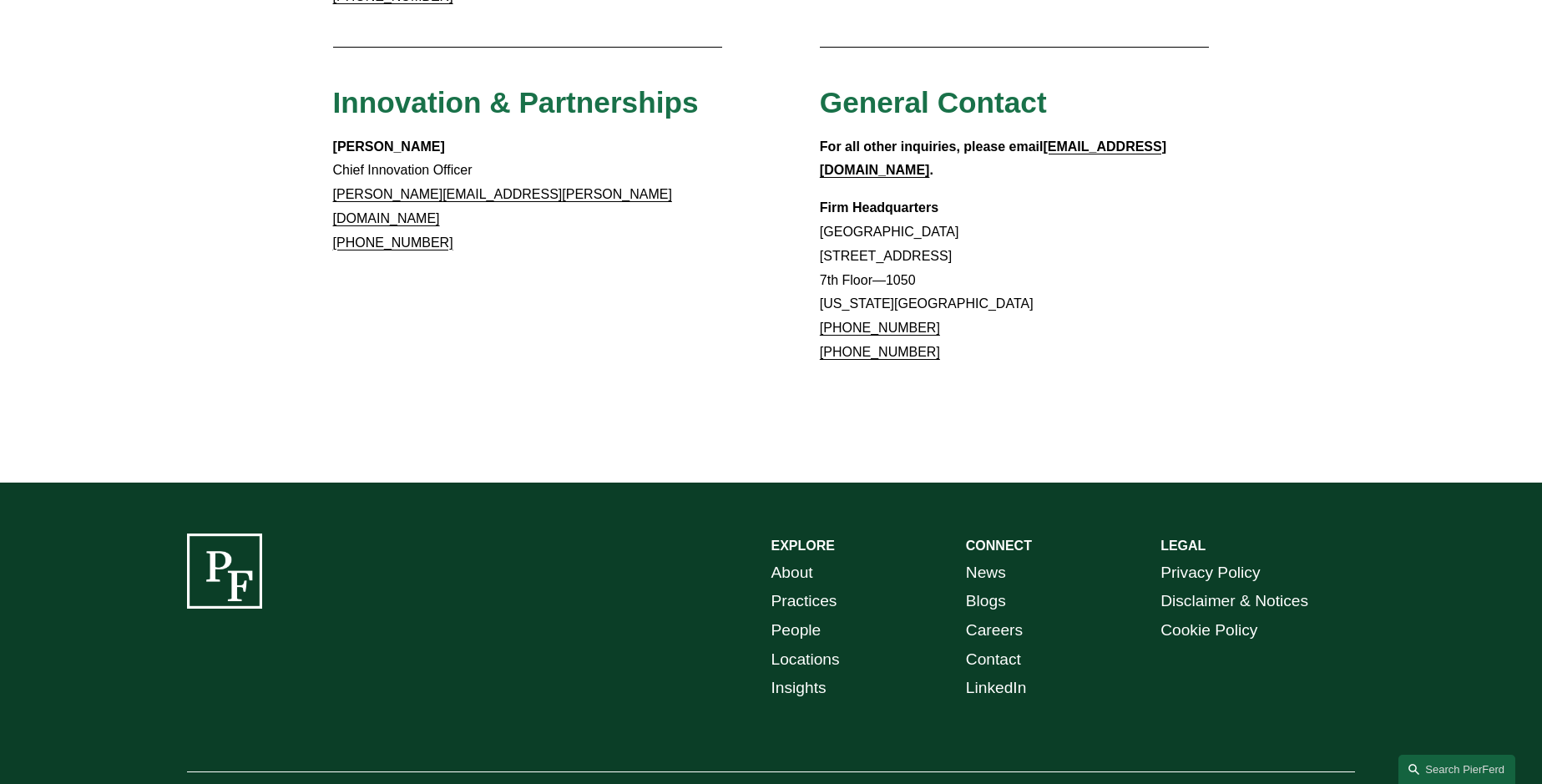
click at [796, 646] on link "Locations" at bounding box center [806, 660] width 68 height 29
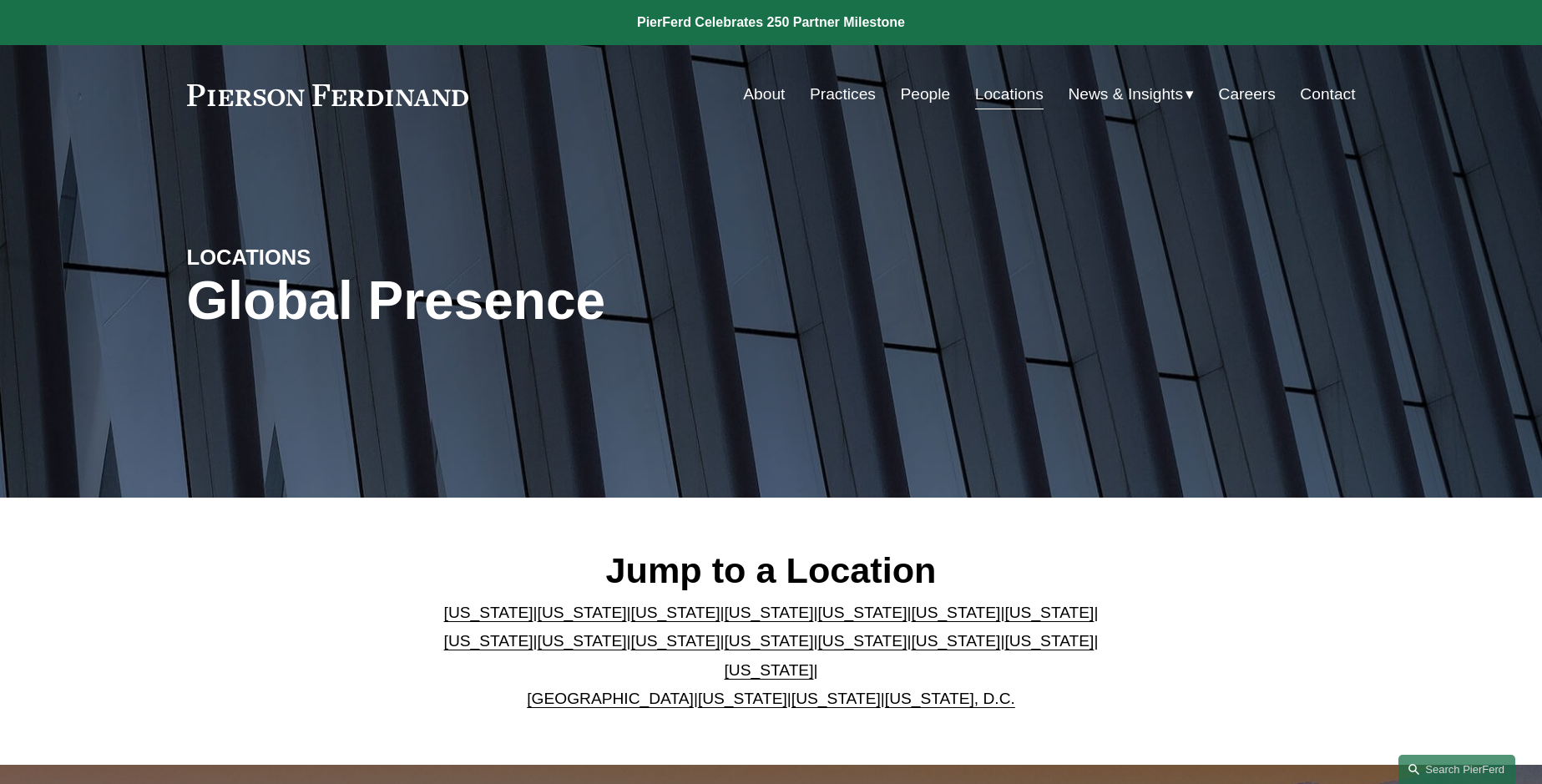
click at [538, 650] on link "[US_STATE]" at bounding box center [583, 641] width 90 height 18
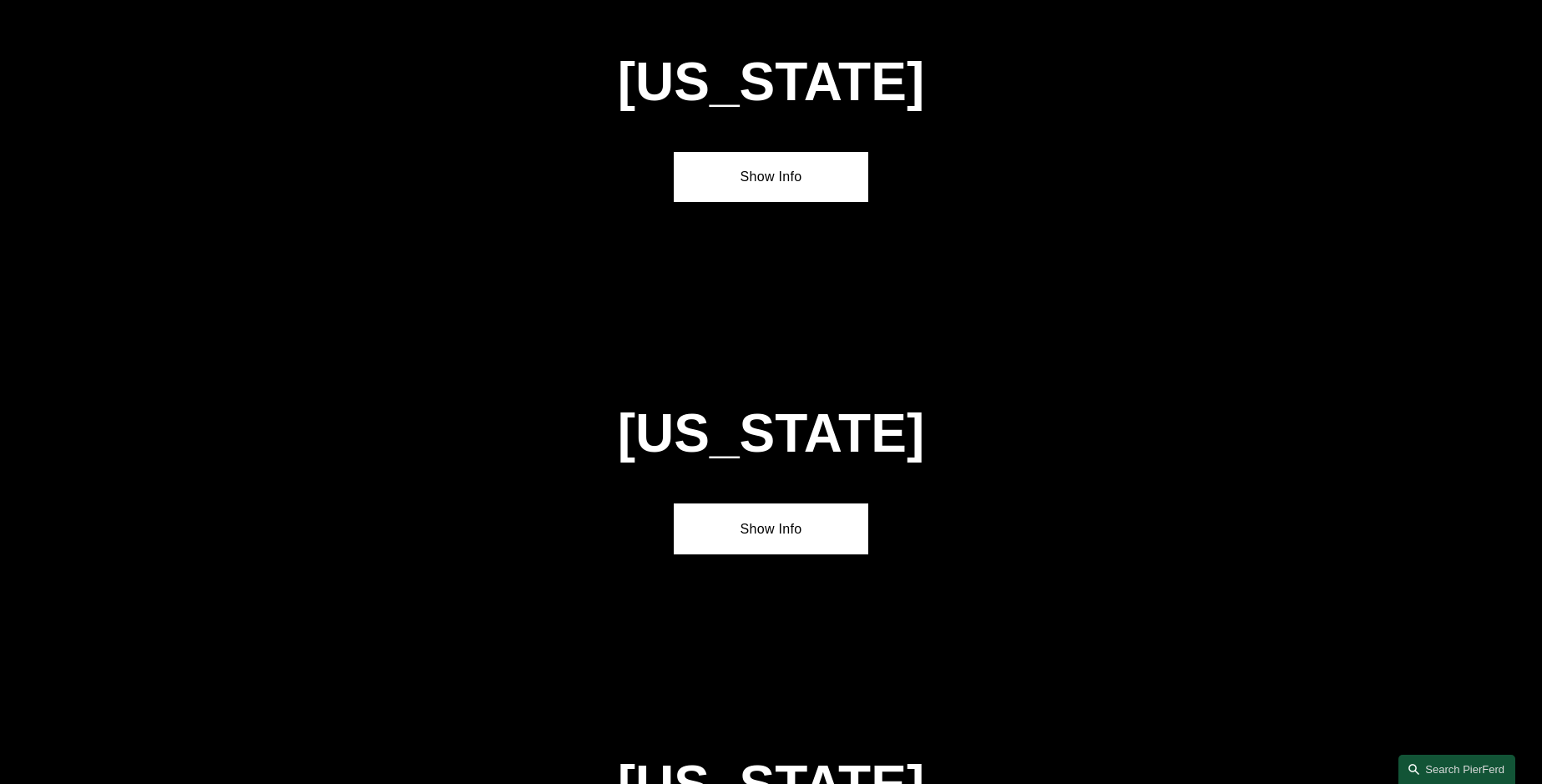
scroll to position [3570, 0]
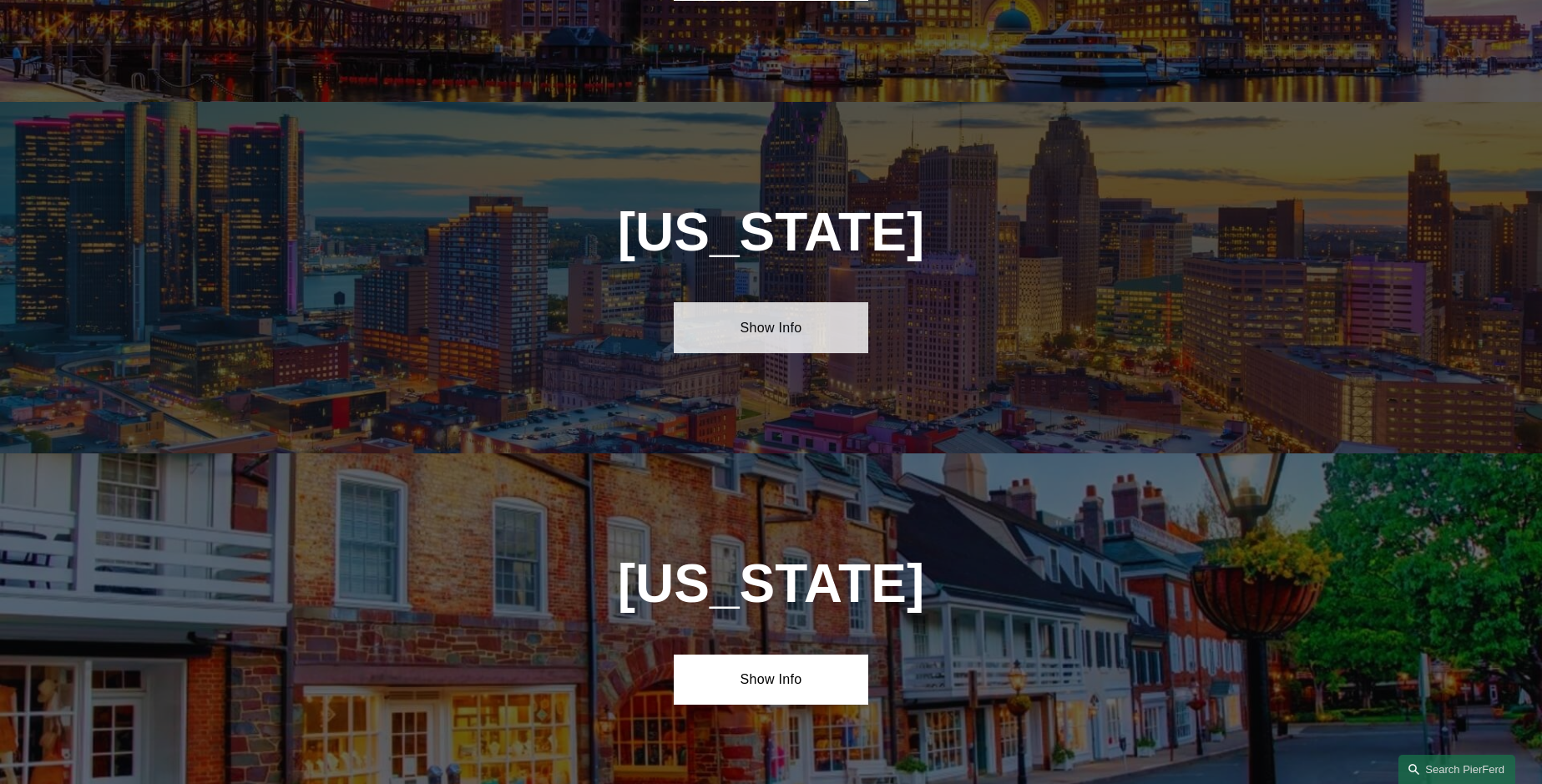
click at [763, 302] on link "Show Info" at bounding box center [771, 326] width 195 height 50
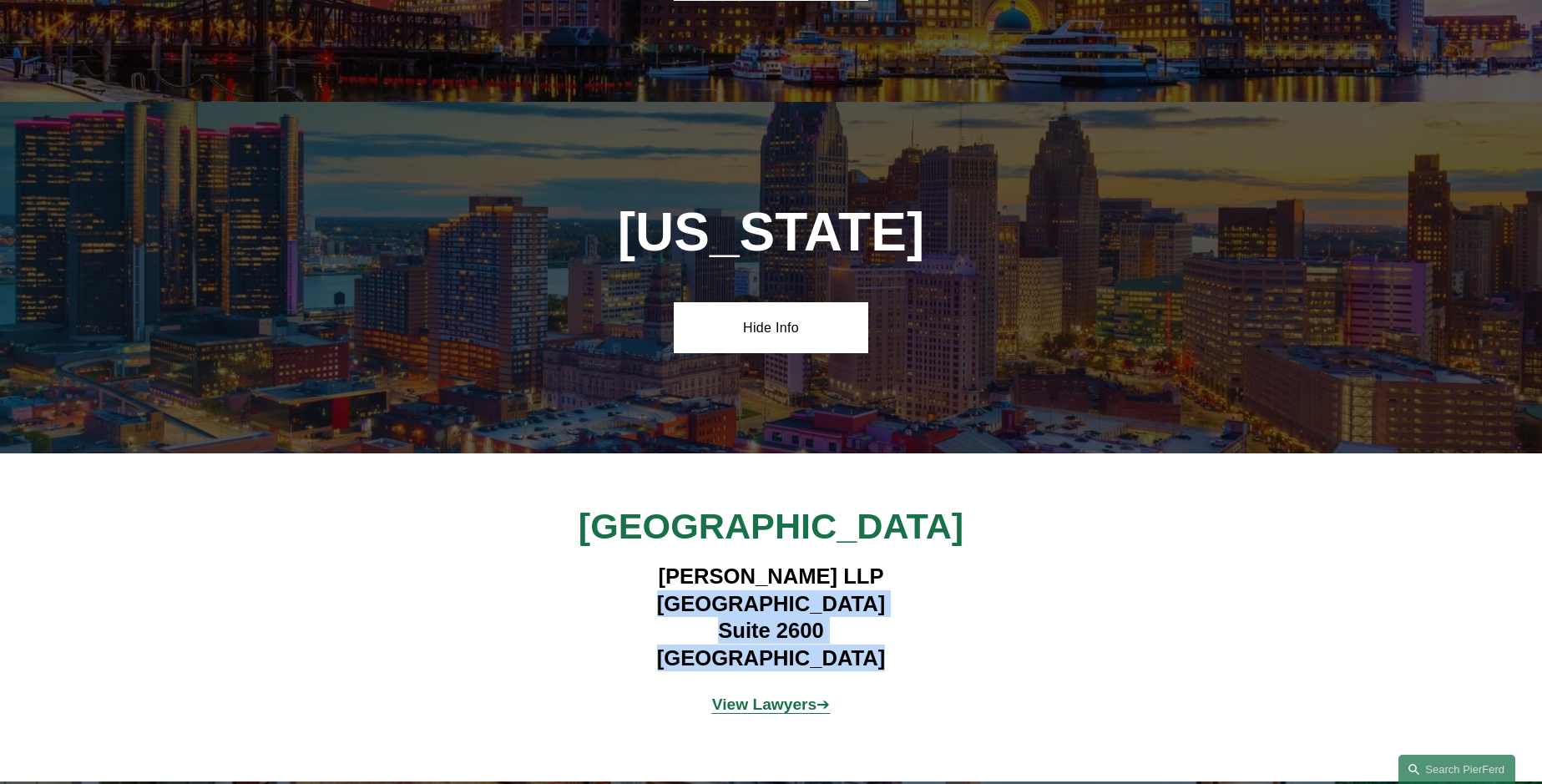
drag, startPoint x: 653, startPoint y: 501, endPoint x: 903, endPoint y: 553, distance: 255.4
click at [903, 563] on h4 "Pierson Ferdinand LLP 400 Renaissance Center Suite 2600 Detroit, MI 48243" at bounding box center [771, 616] width 487 height 108
copy h4 "400 Renaissance Center Suite 2600 Detroit, MI 48243"
click at [788, 695] on strong "View Lawyers" at bounding box center [765, 704] width 105 height 18
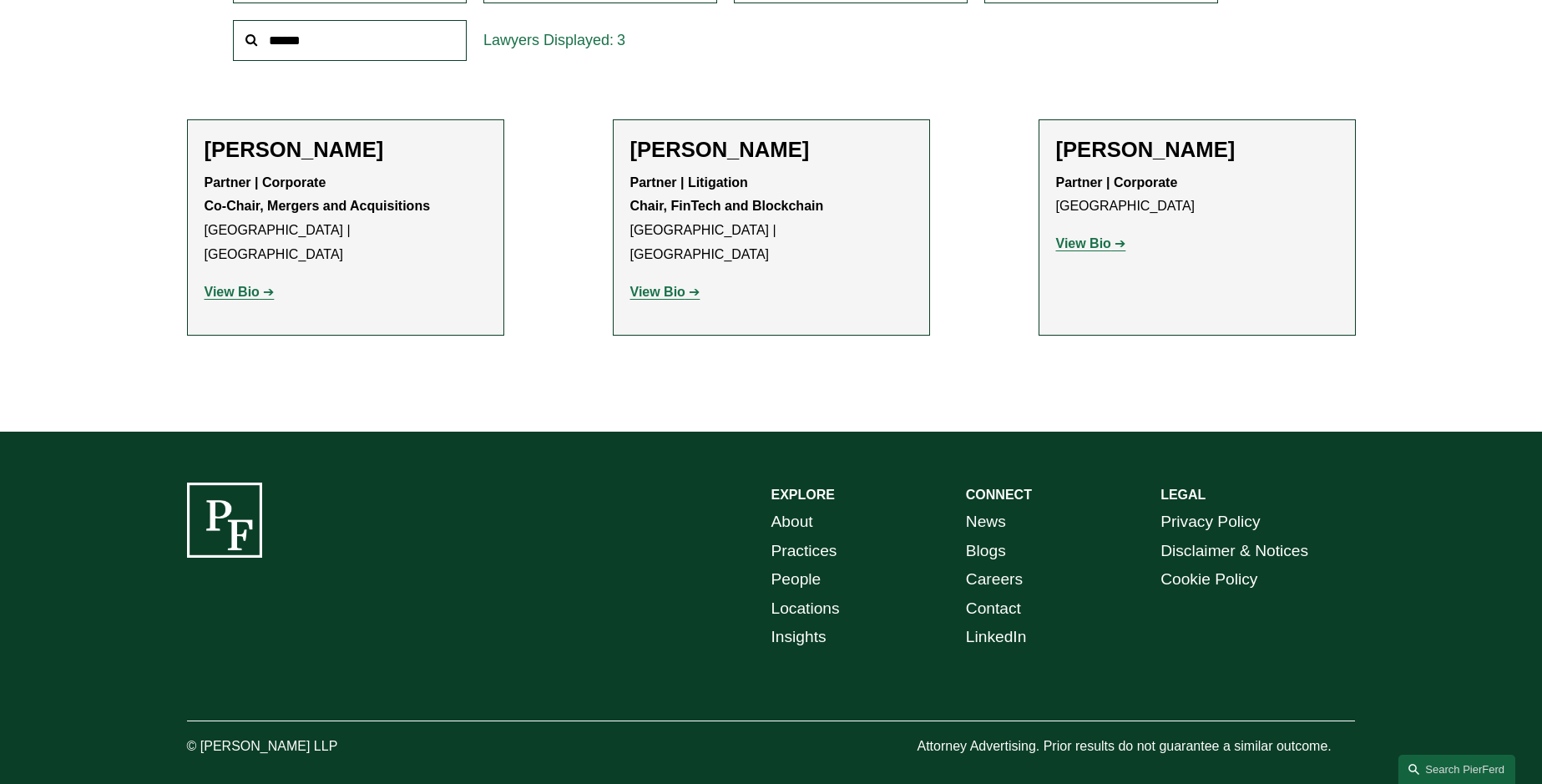
scroll to position [638, 0]
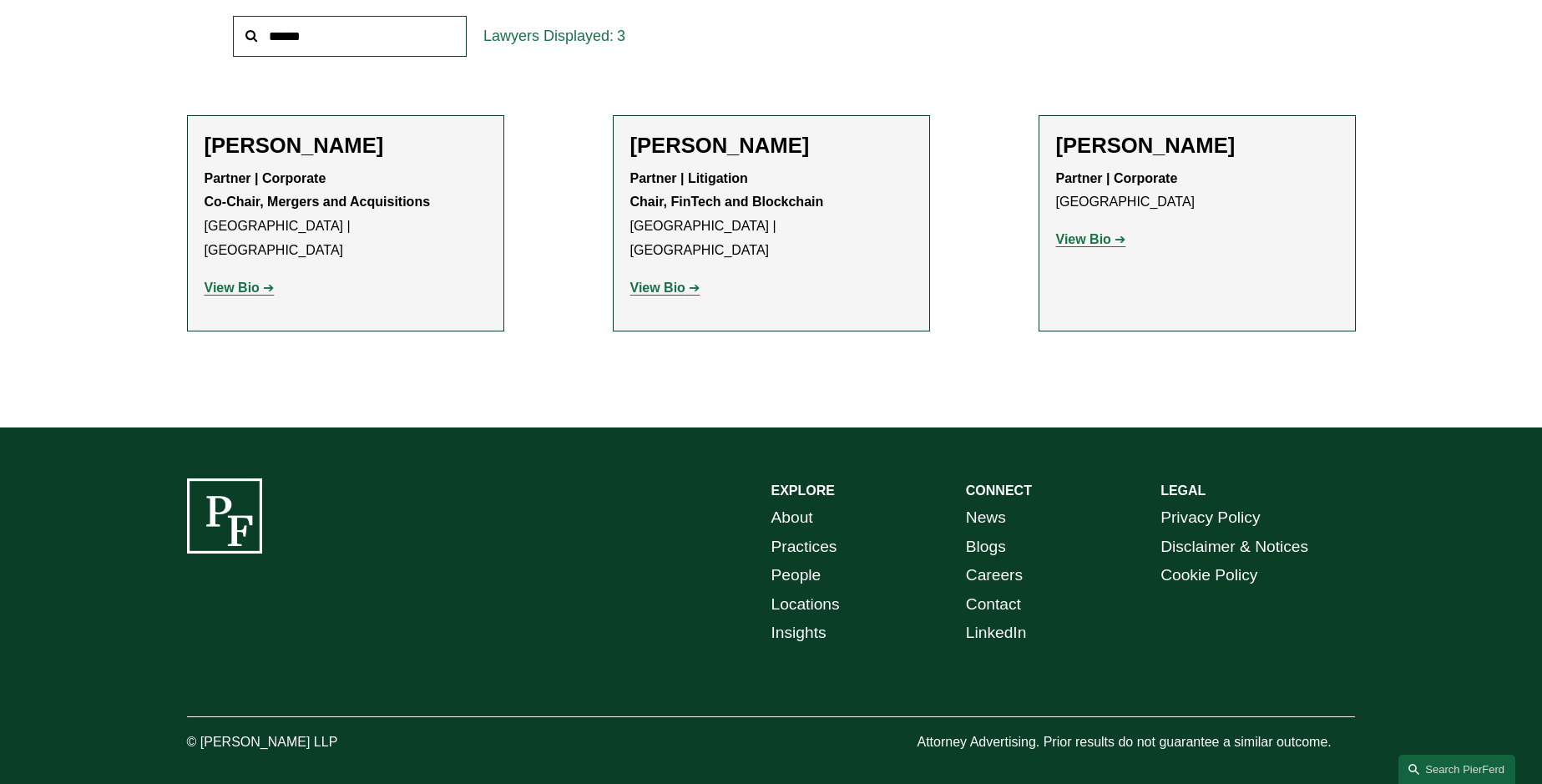
click at [815, 590] on link "Locations" at bounding box center [806, 605] width 68 height 29
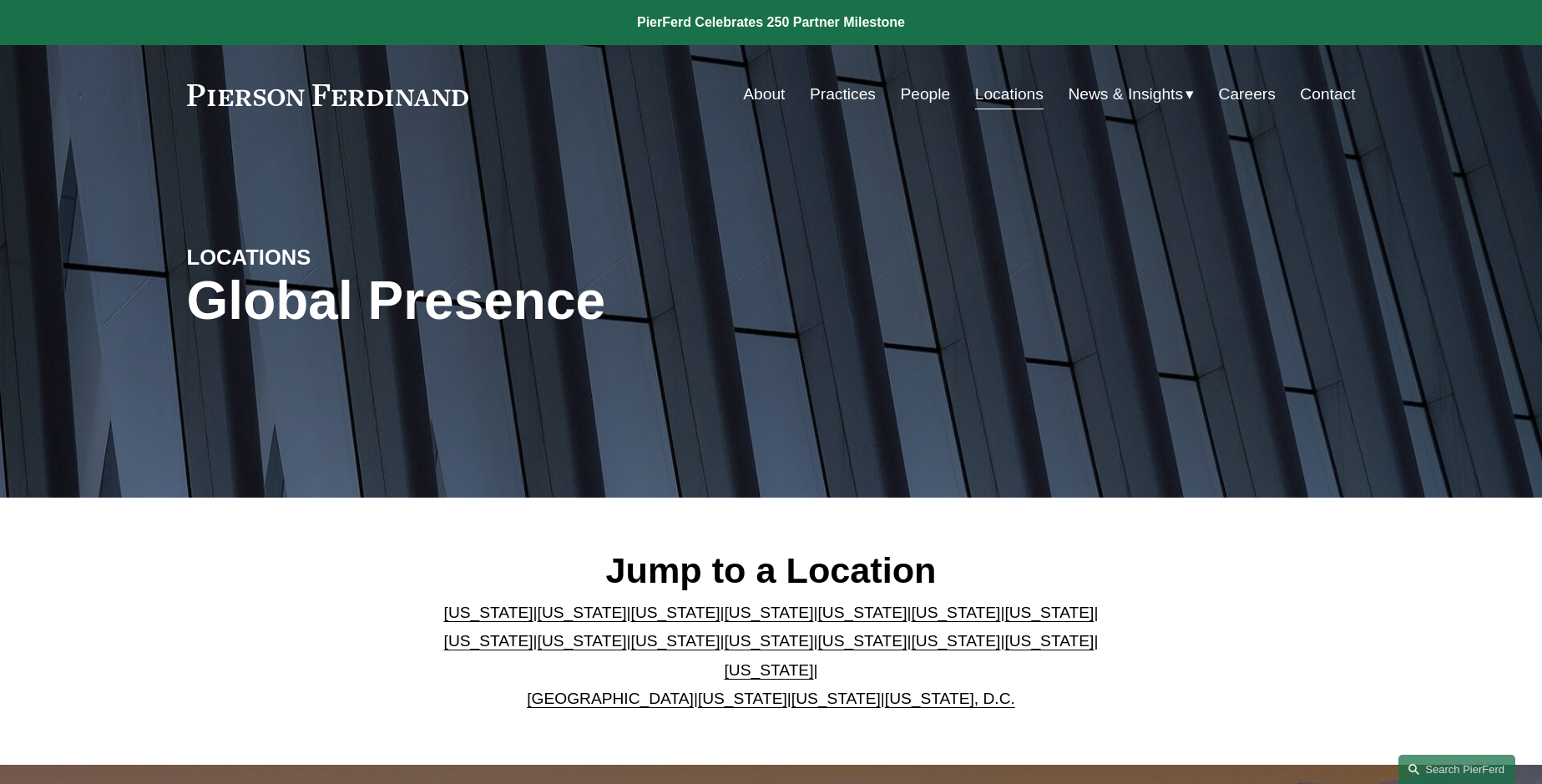
click at [817, 650] on link "[US_STATE]" at bounding box center [862, 641] width 90 height 18
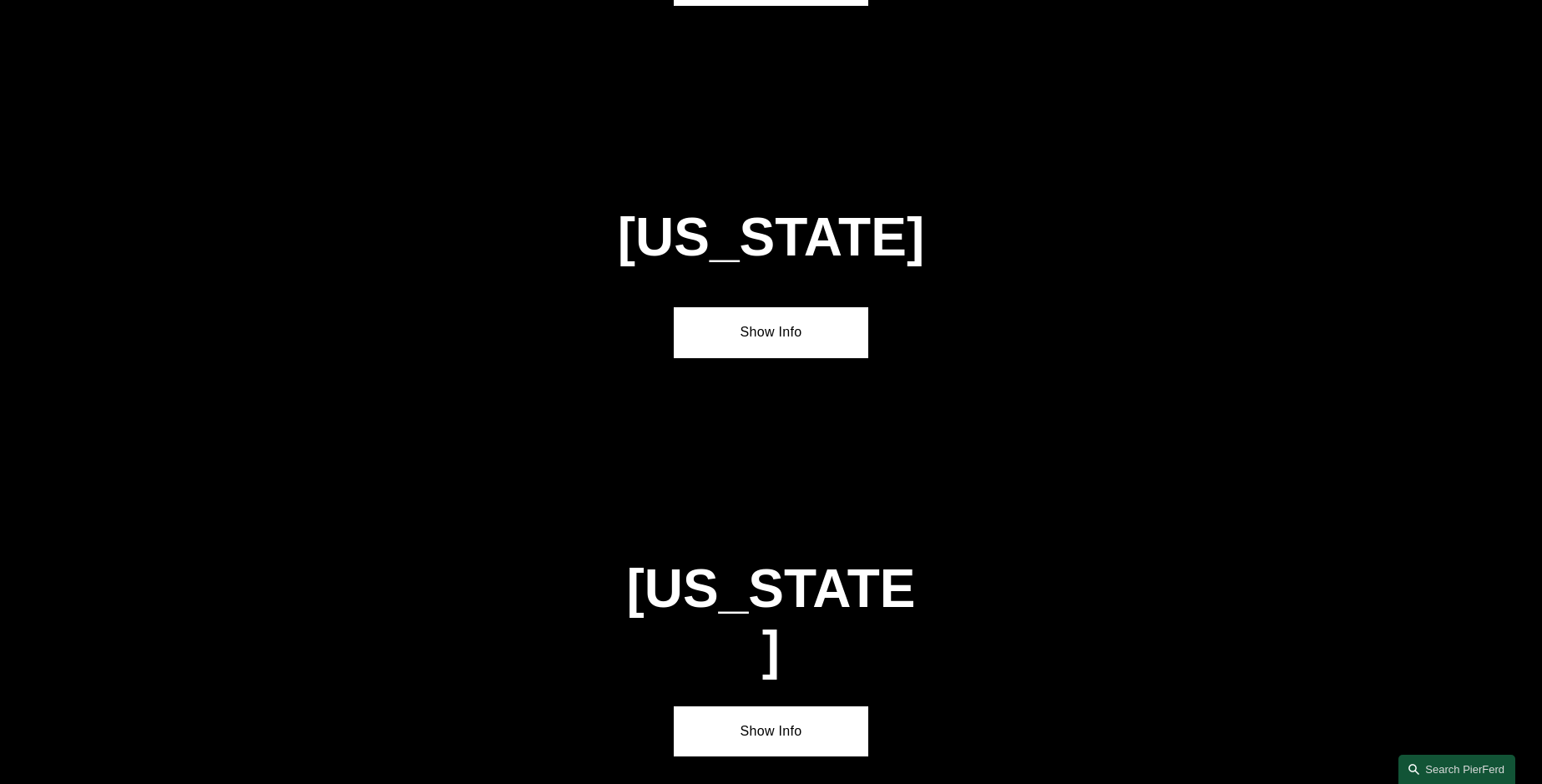
scroll to position [4626, 0]
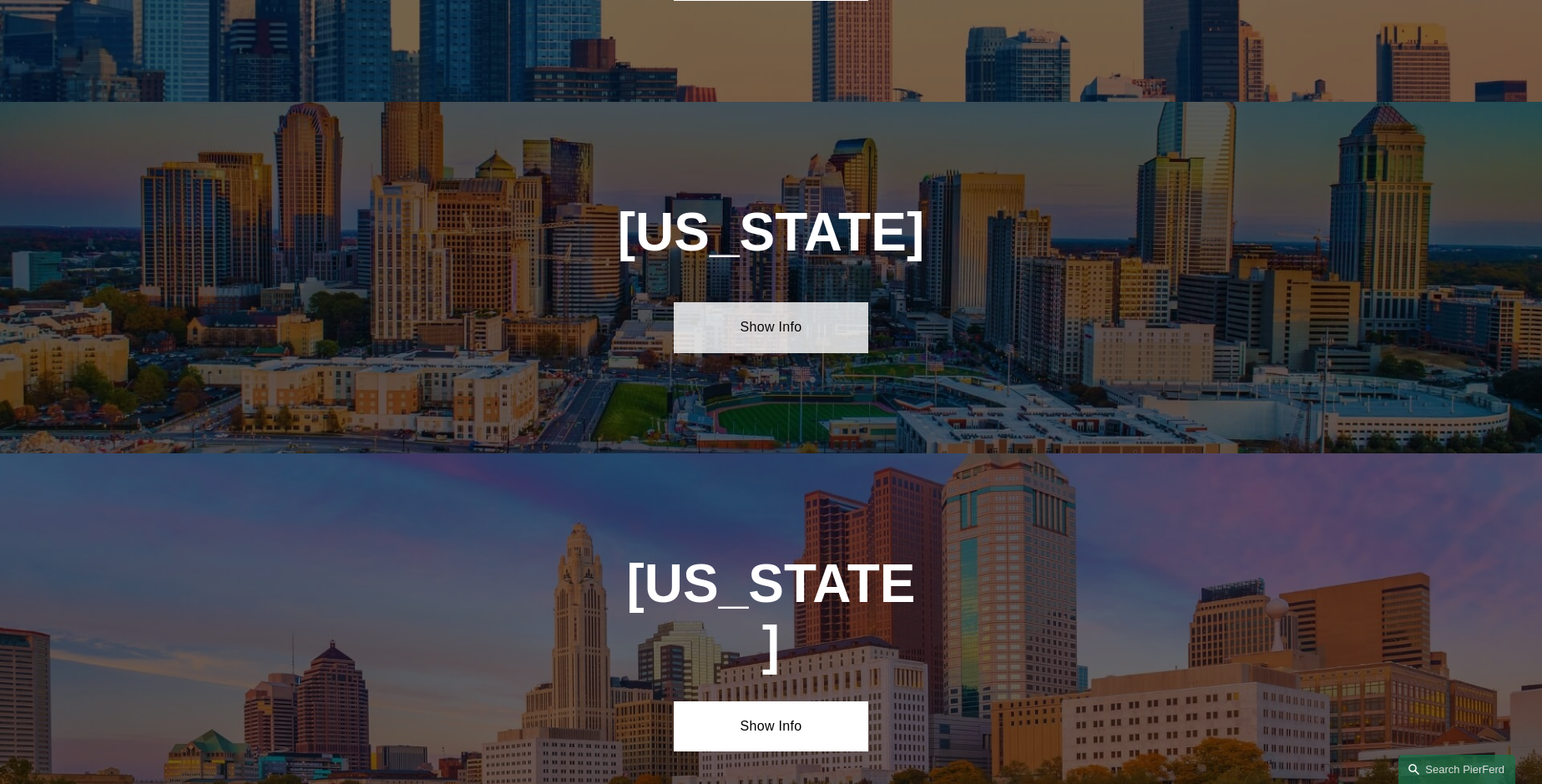
click at [783, 302] on link "Show Info" at bounding box center [771, 326] width 195 height 50
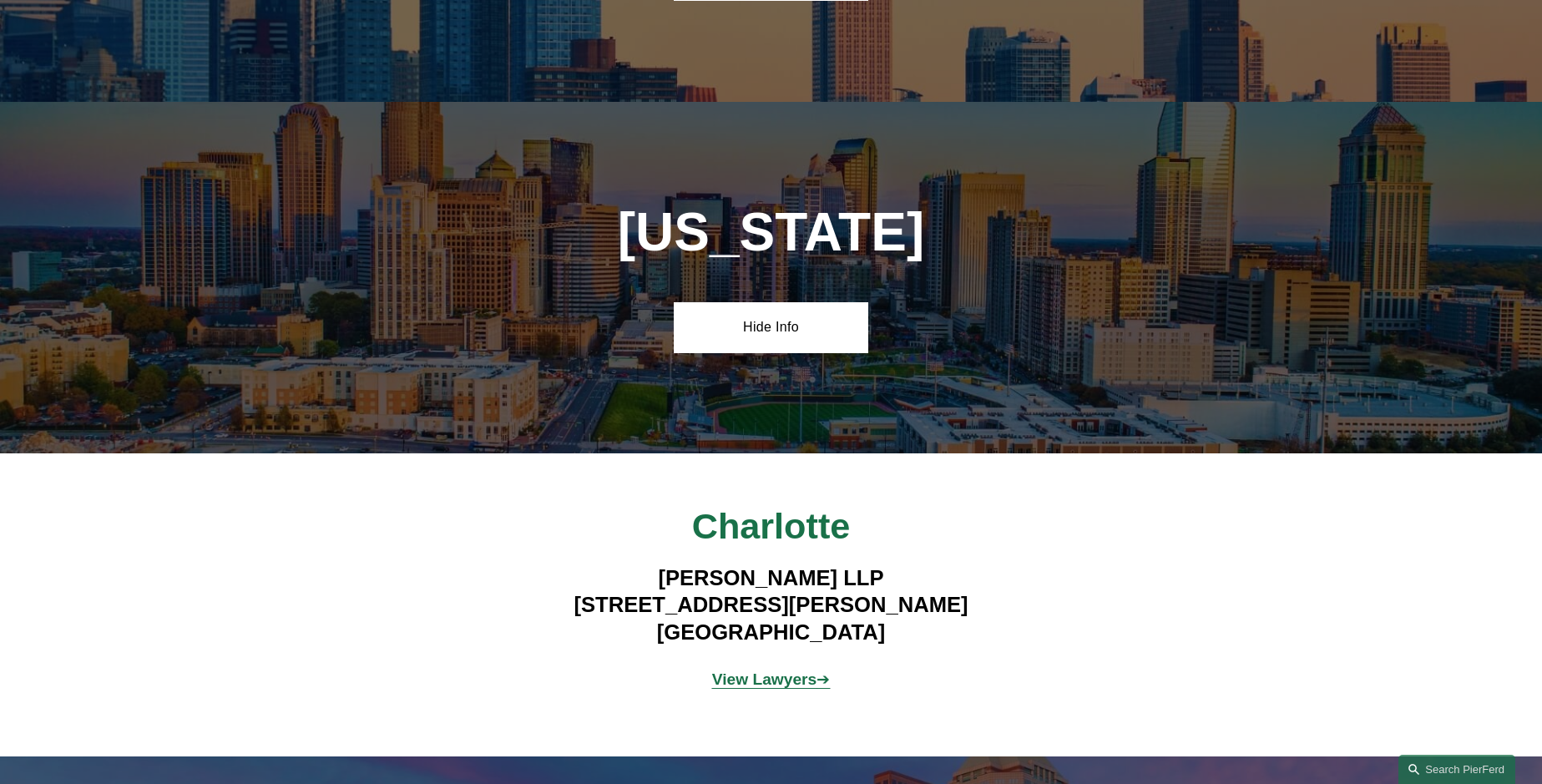
drag, startPoint x: 599, startPoint y: 502, endPoint x: 901, endPoint y: 529, distance: 303.2
click at [901, 564] on h4 "[PERSON_NAME] LLP [STREET_ADDRESS][PERSON_NAME]" at bounding box center [771, 604] width 584 height 81
copy h4 "[STREET_ADDRESS][PERSON_NAME]"
click at [802, 670] on strong "View Lawyers" at bounding box center [765, 679] width 105 height 18
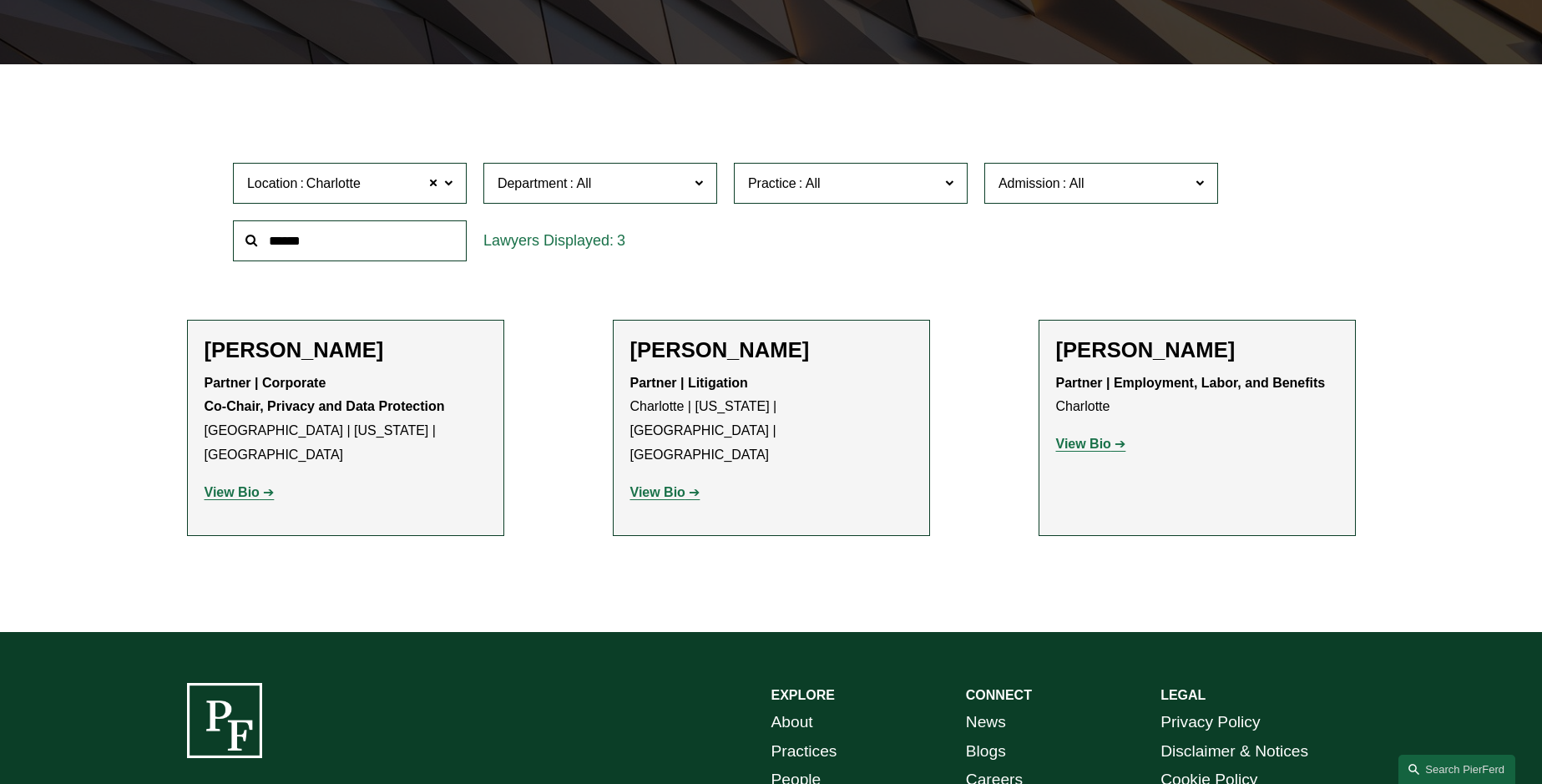
scroll to position [638, 0]
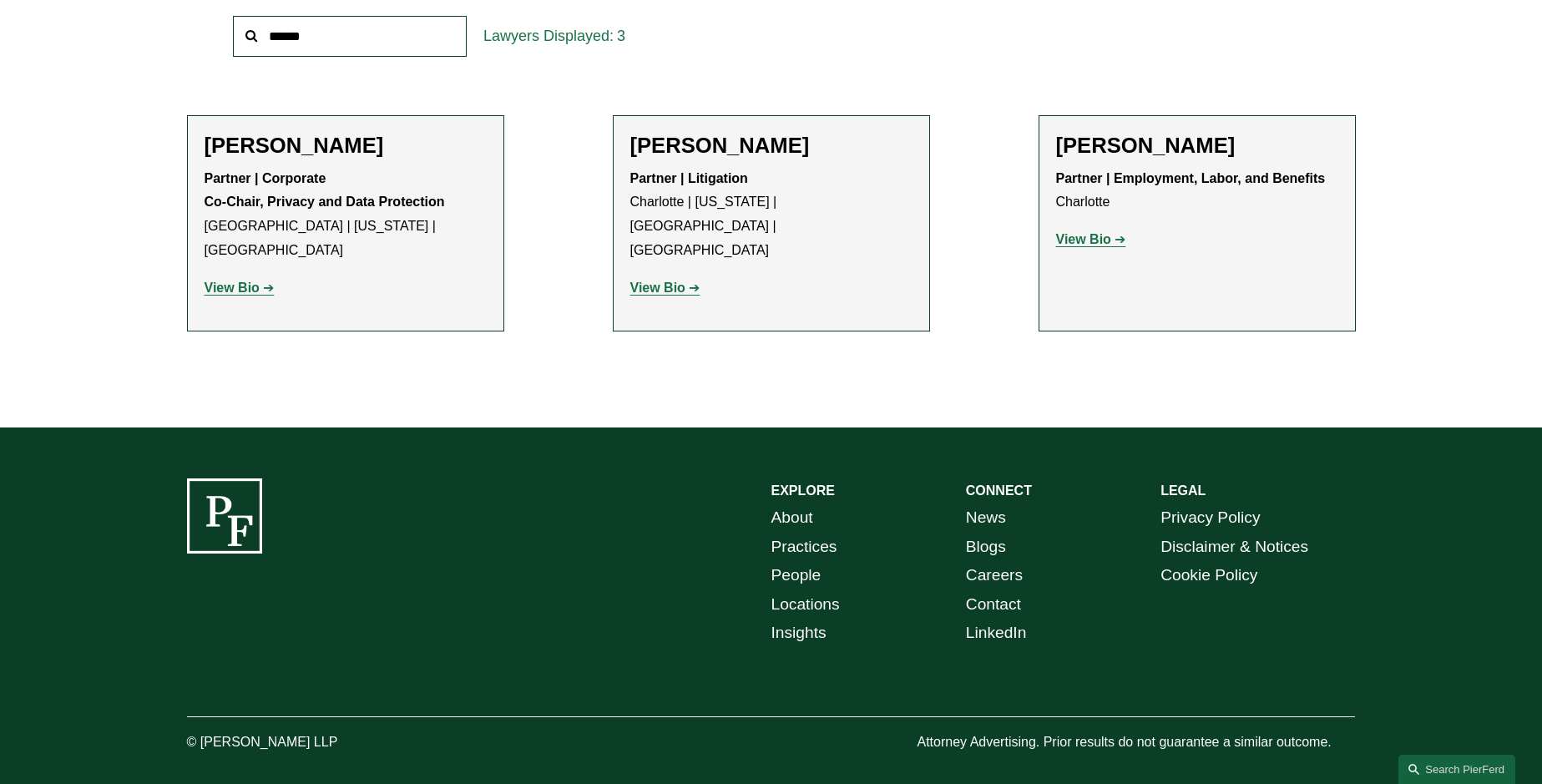
click at [803, 590] on link "Locations" at bounding box center [806, 605] width 68 height 29
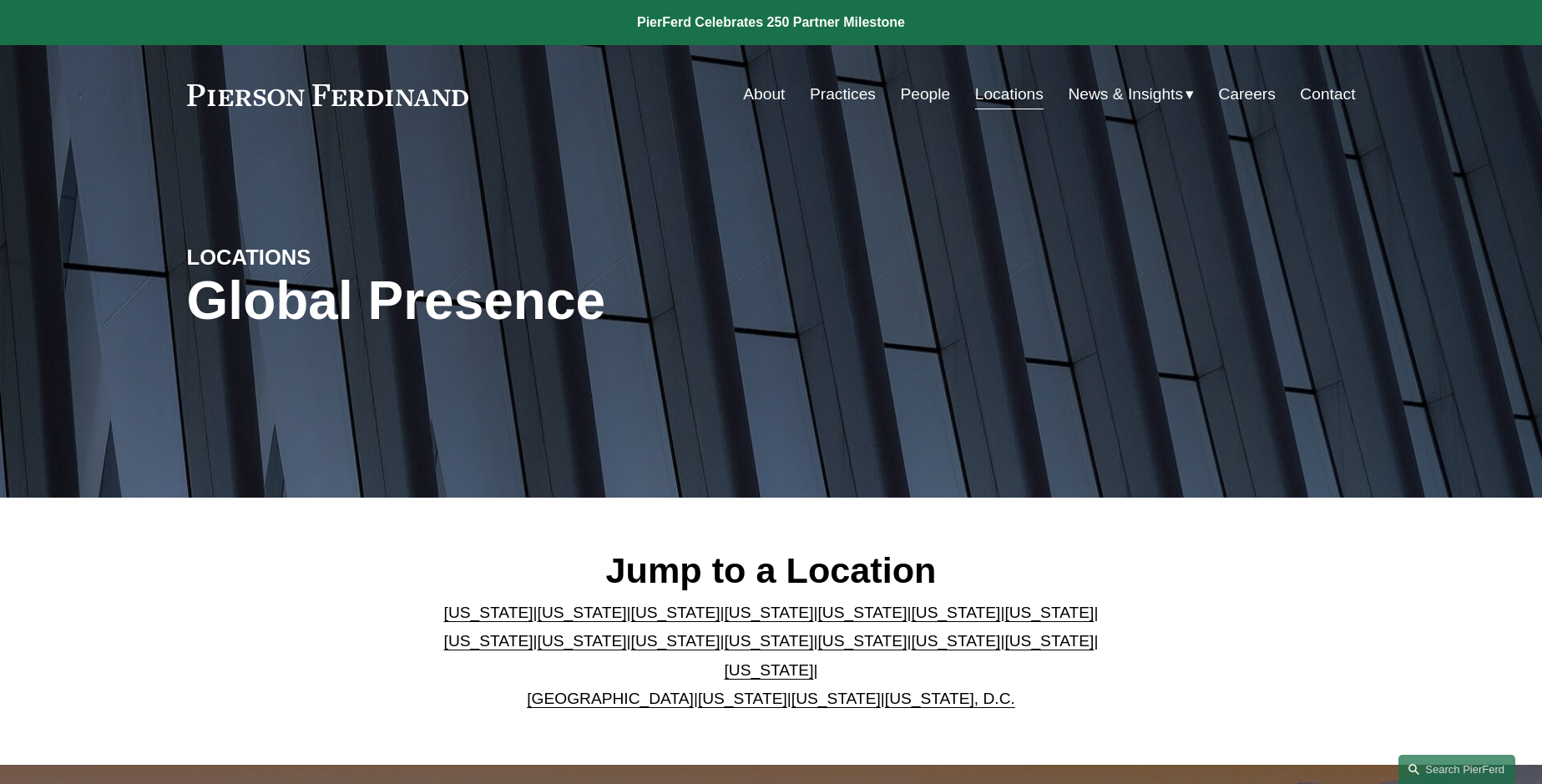
click at [911, 650] on link "[US_STATE]" at bounding box center [956, 641] width 90 height 18
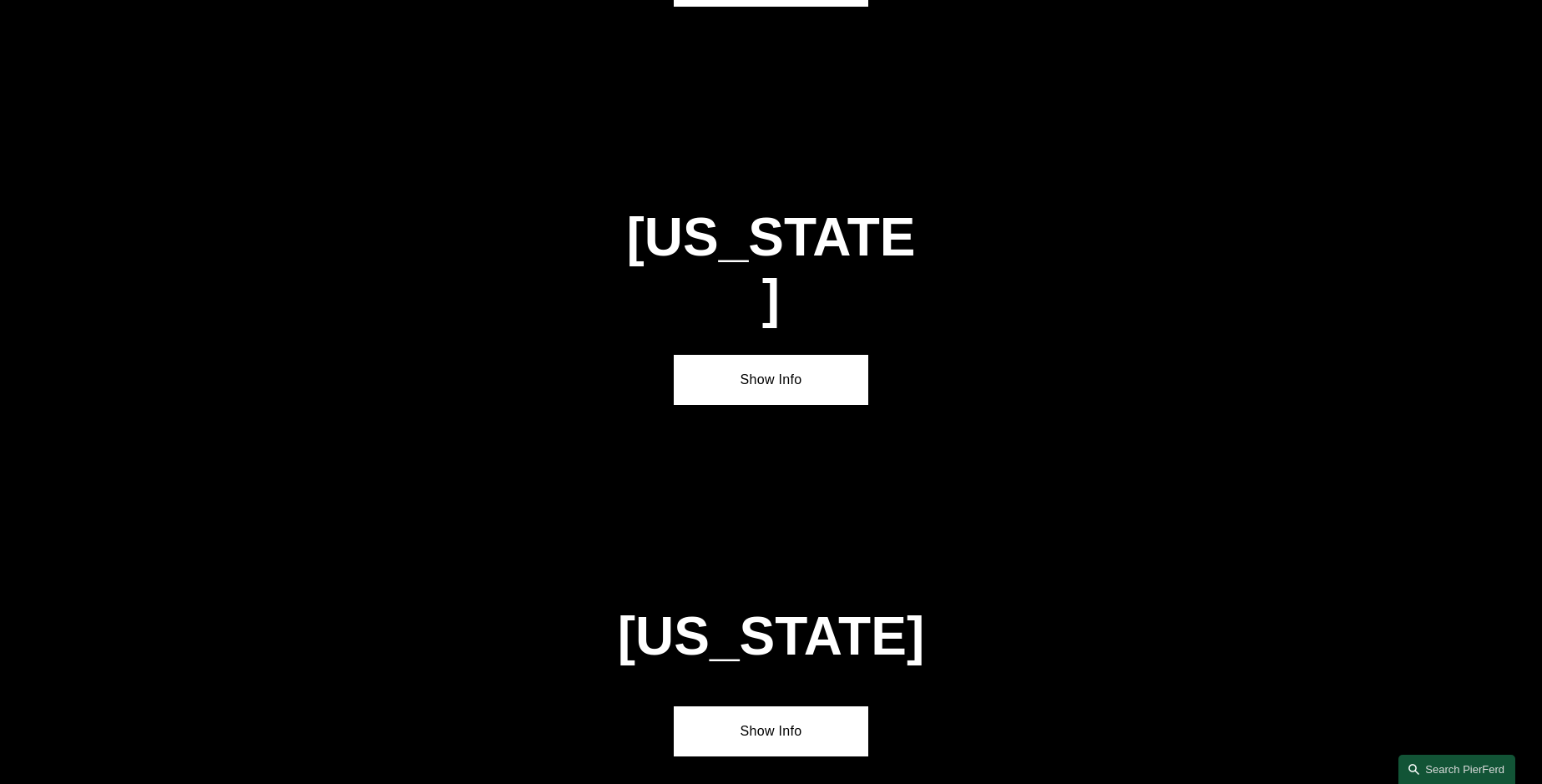
scroll to position [4978, 0]
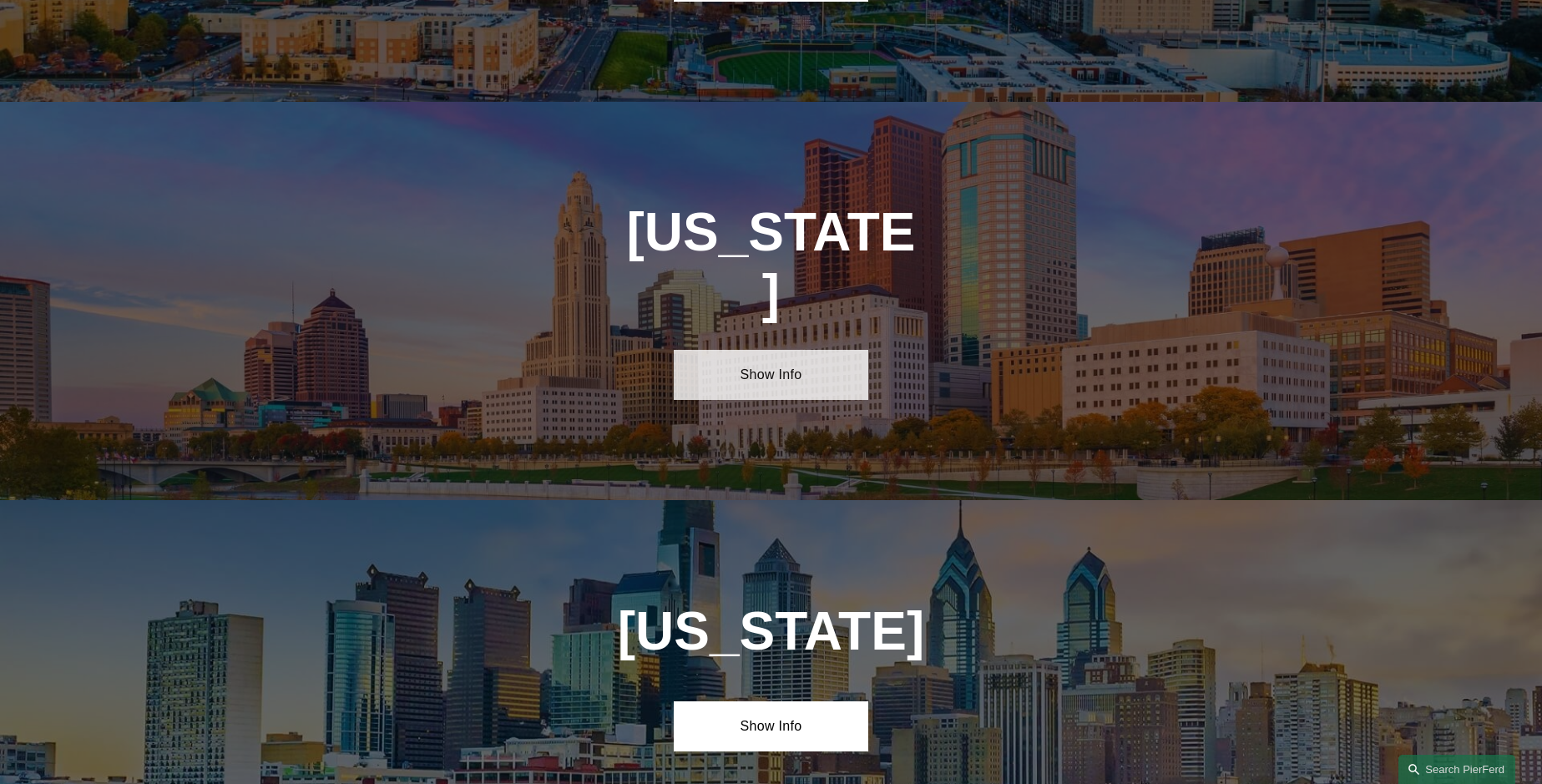
click at [790, 350] on link "Show Info" at bounding box center [771, 374] width 195 height 50
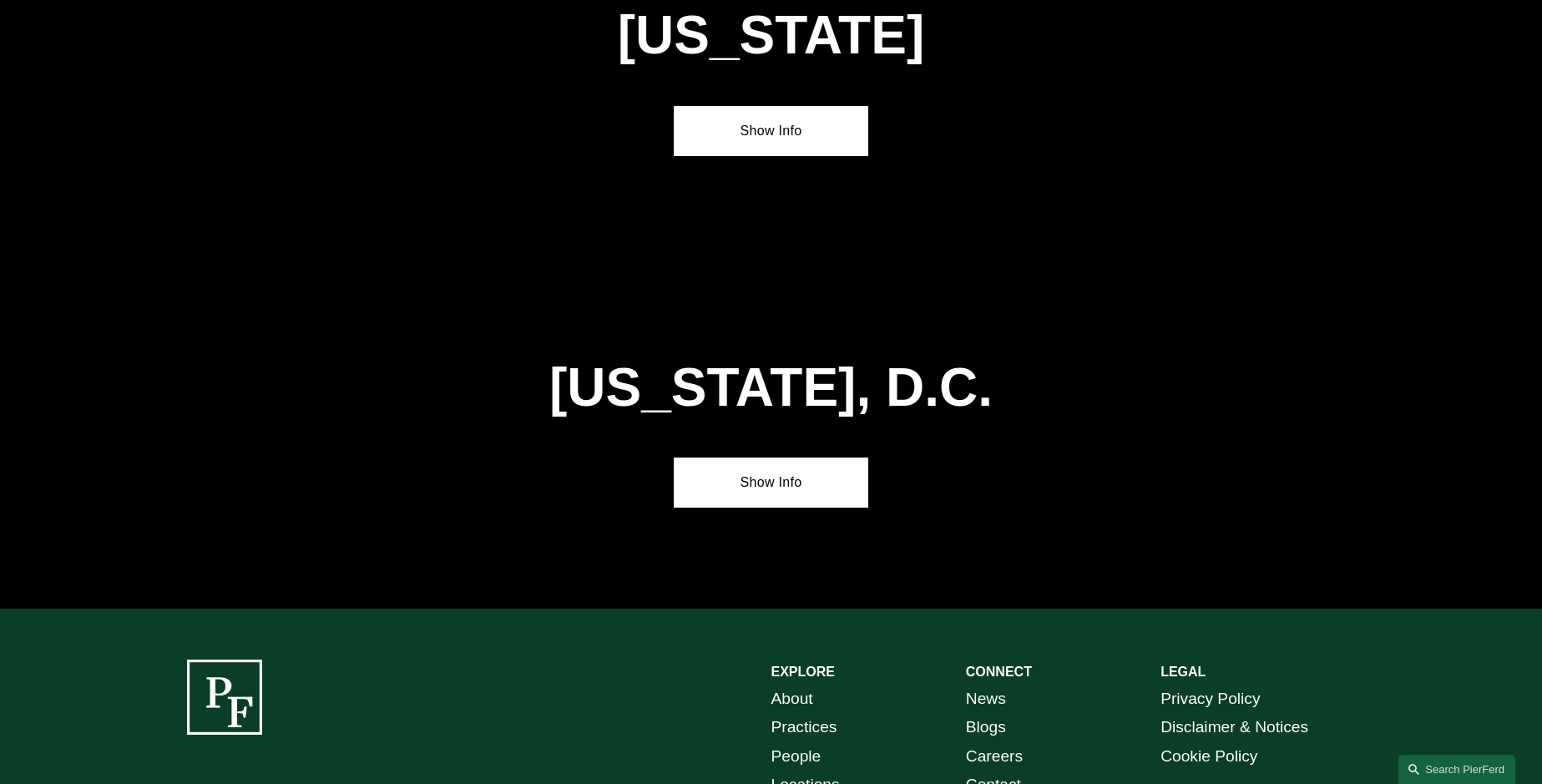
scroll to position [7338, 0]
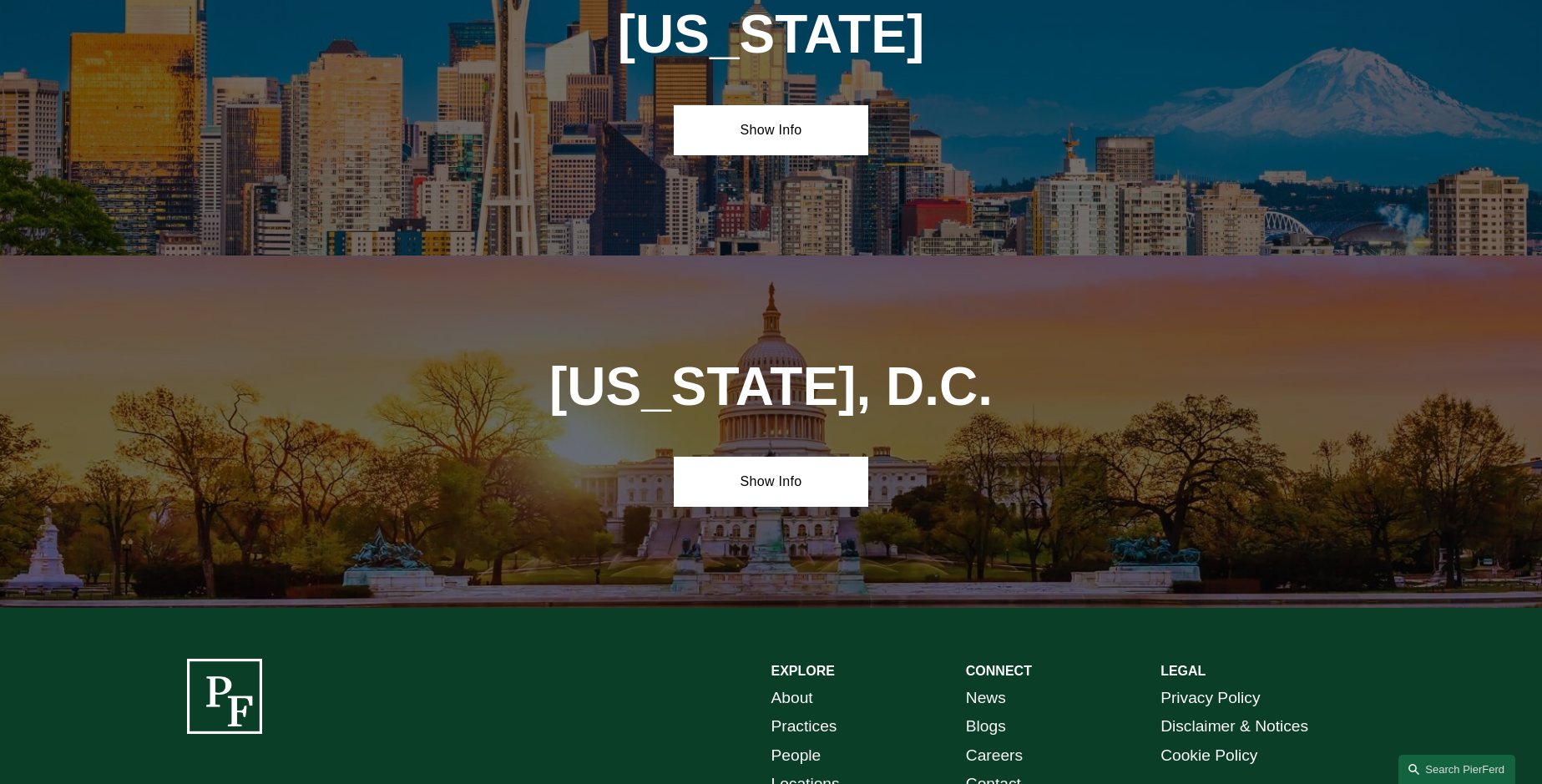
click at [803, 769] on link "Locations" at bounding box center [806, 784] width 68 height 29
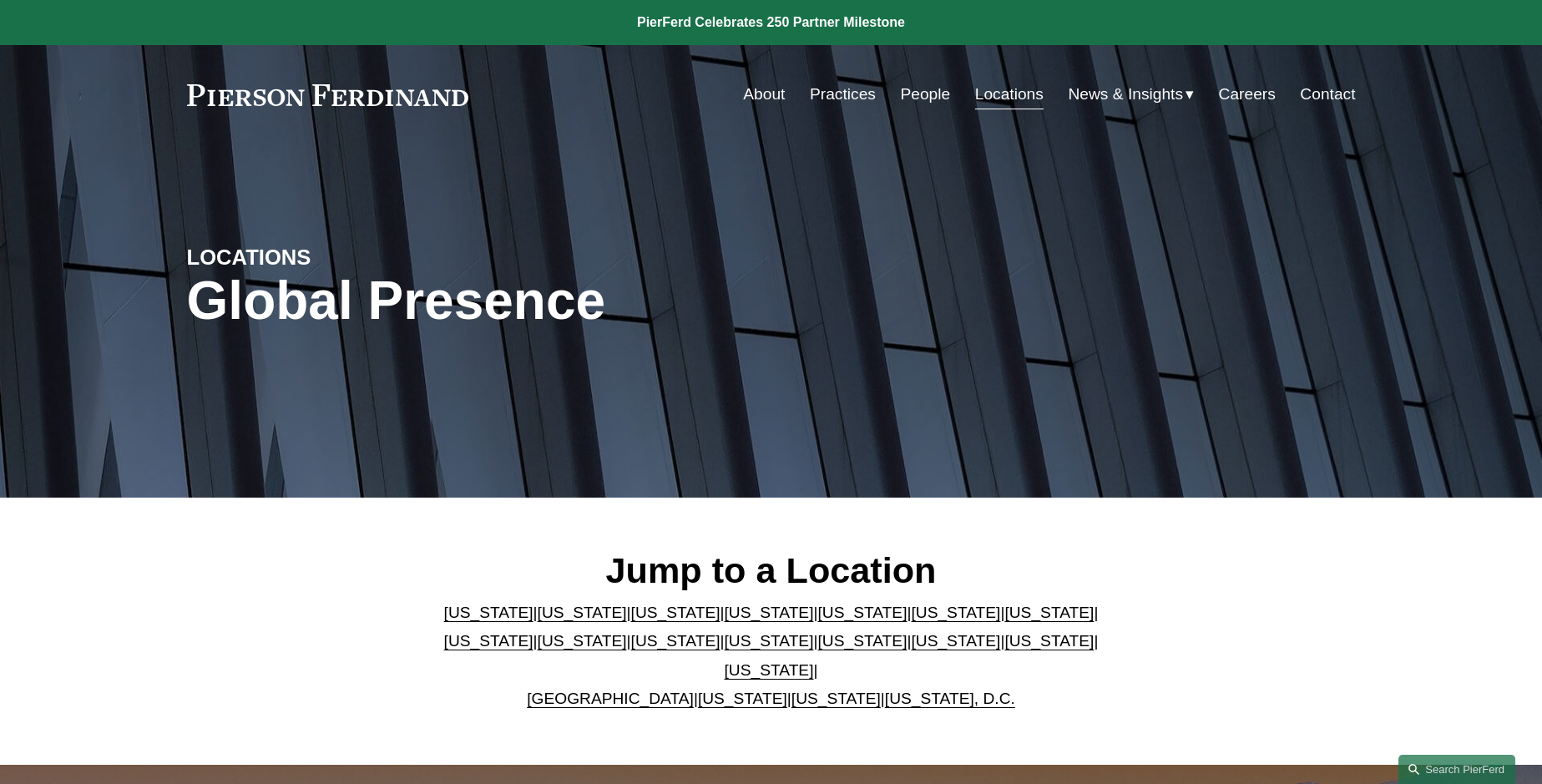
click at [1332, 96] on link "Contact" at bounding box center [1328, 94] width 56 height 32
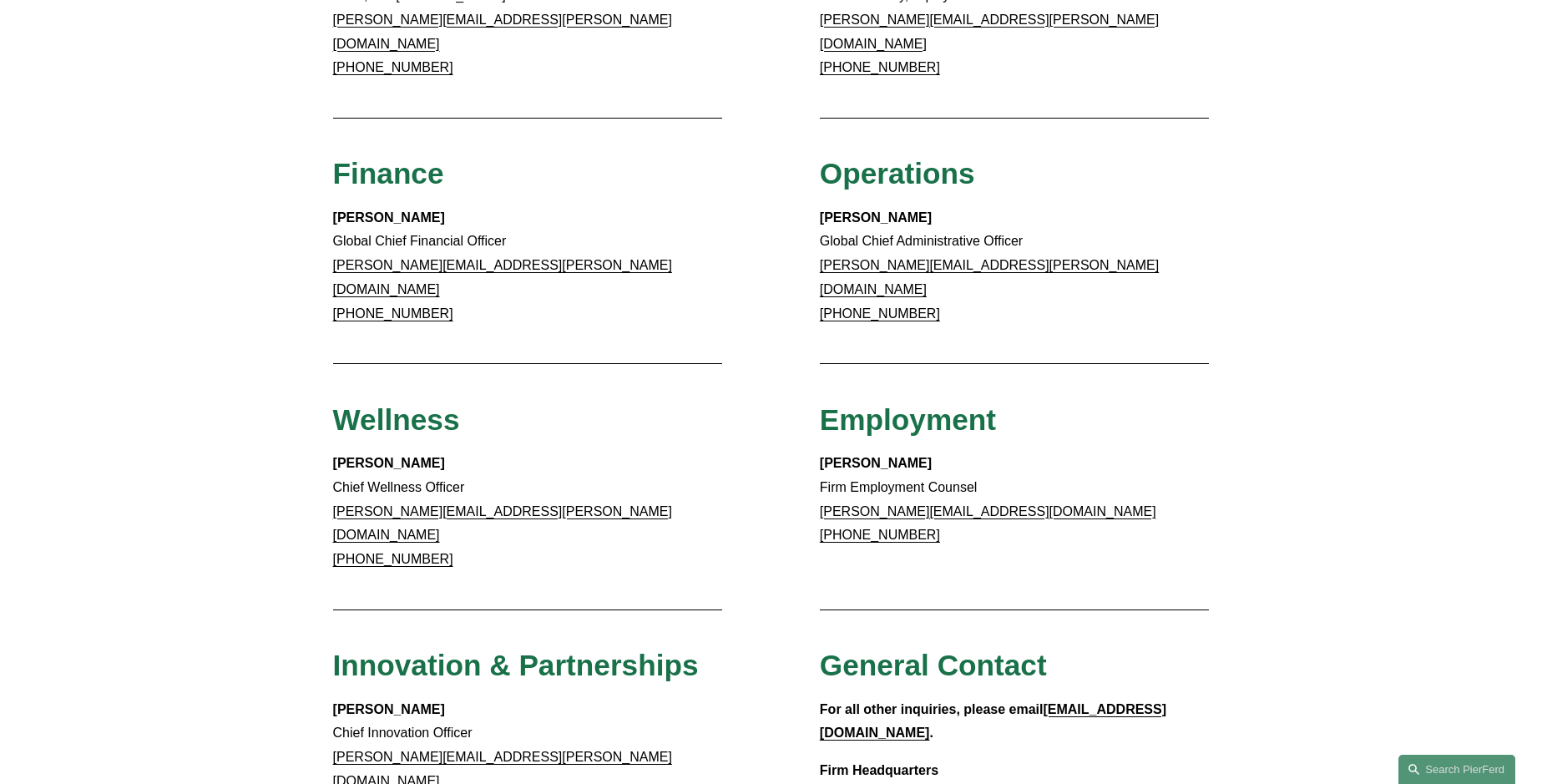
scroll to position [918, 0]
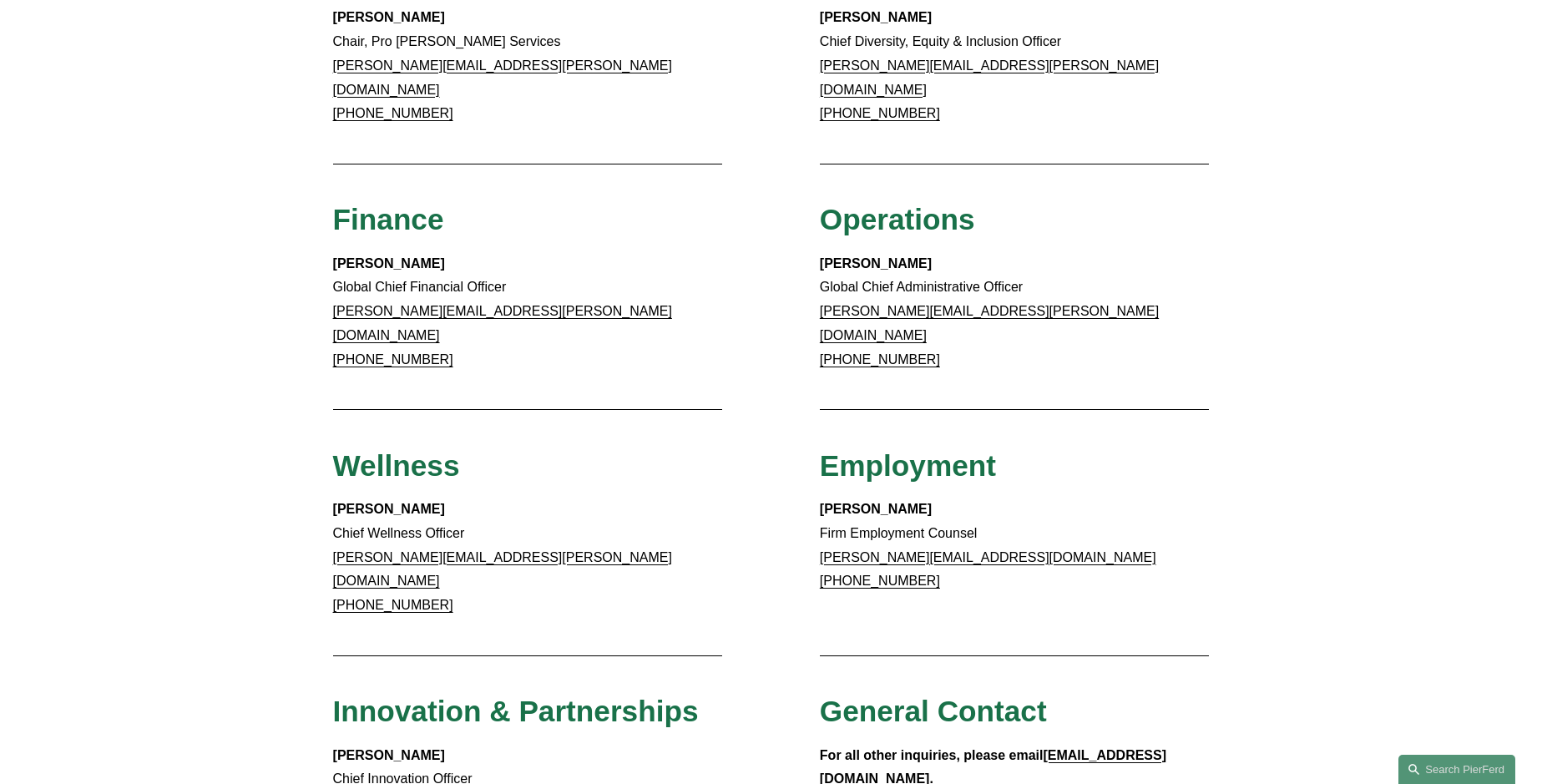
drag, startPoint x: 938, startPoint y: 243, endPoint x: 821, endPoint y: 249, distance: 117.2
click at [821, 256] on strong "Barry McManaman" at bounding box center [876, 263] width 112 height 15
copy strong "Barry McManaman"
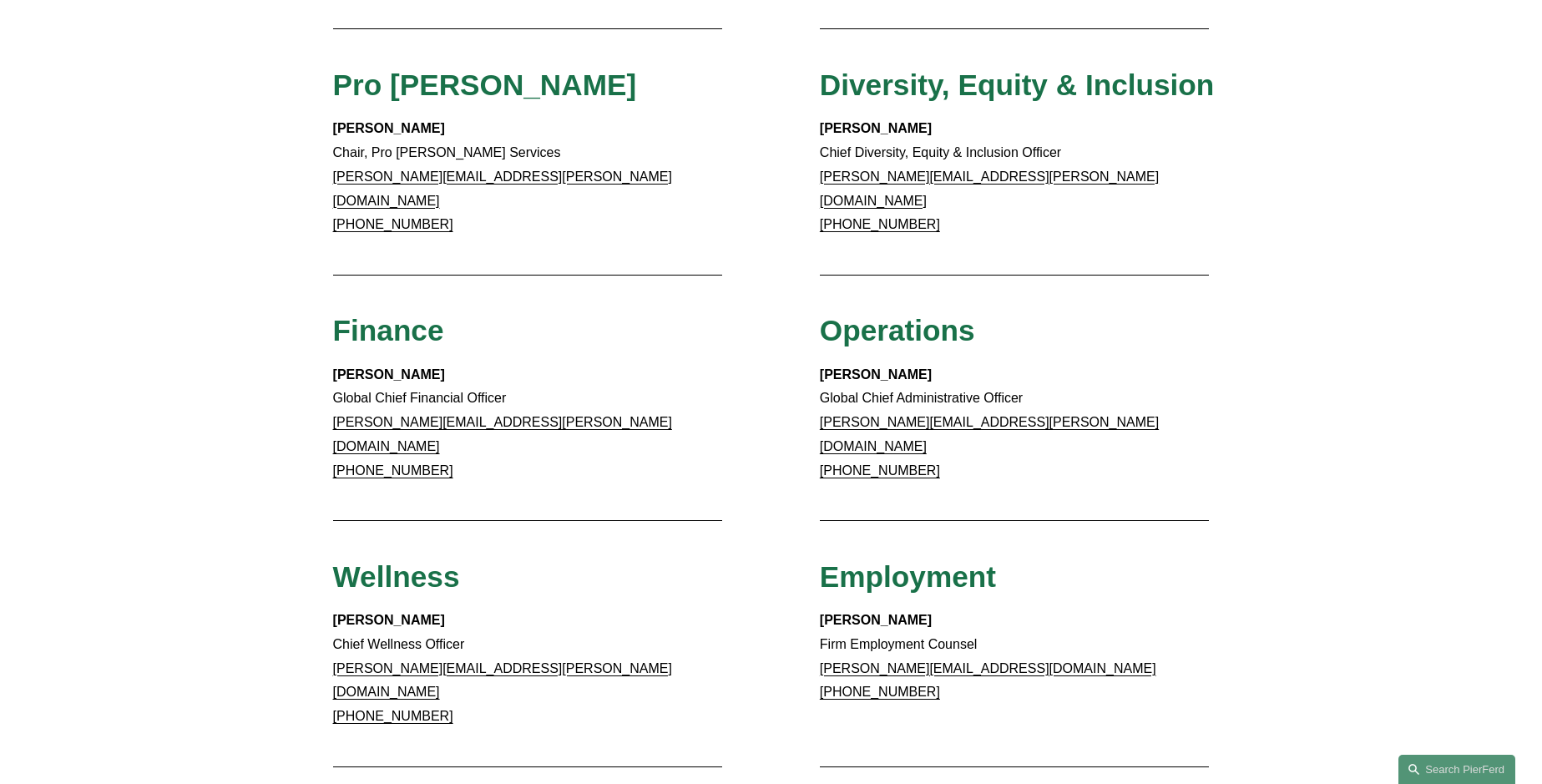
scroll to position [835, 0]
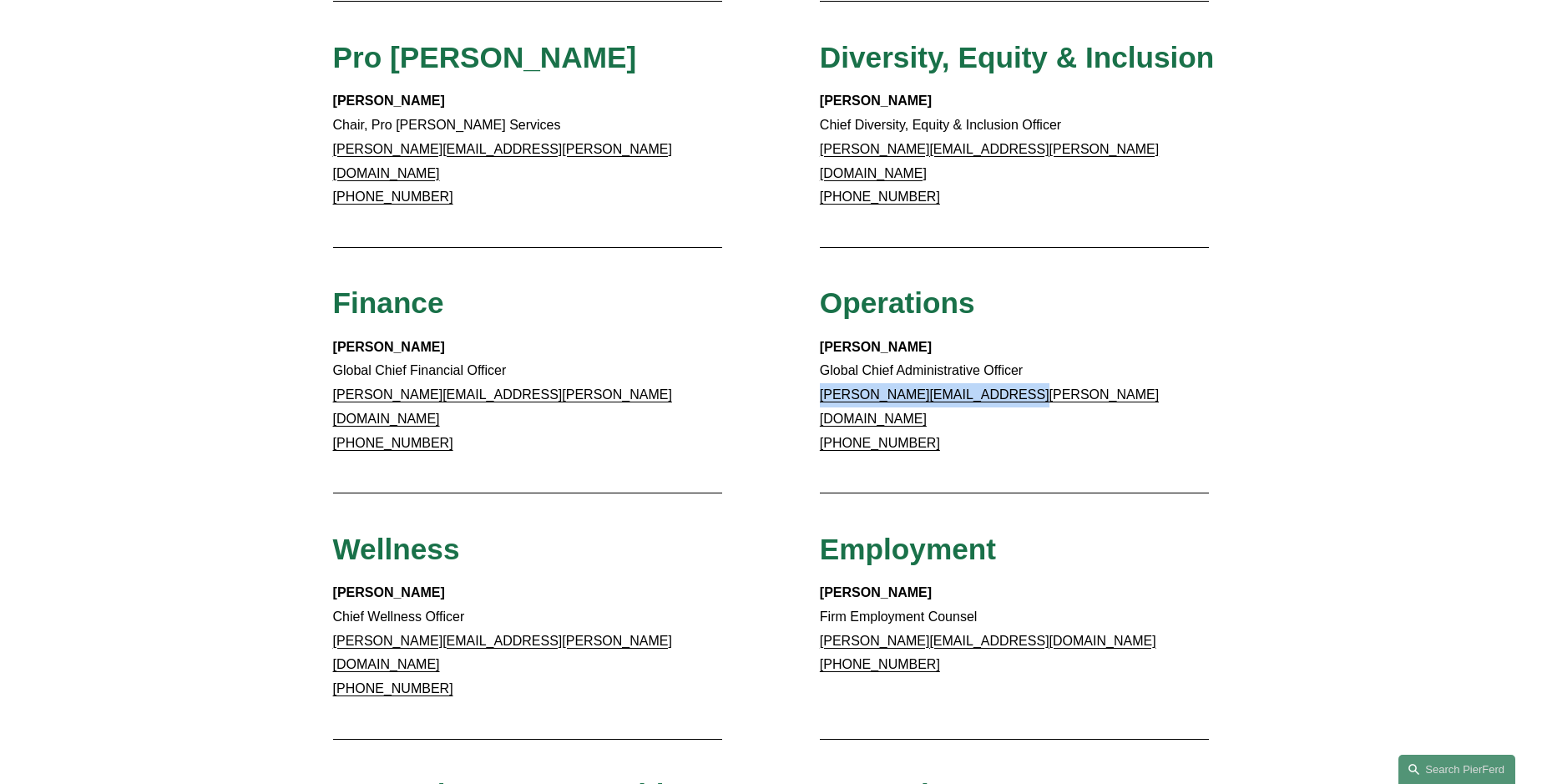
drag, startPoint x: 1027, startPoint y: 376, endPoint x: 822, endPoint y: 368, distance: 205.2
click at [822, 368] on p "Barry McManaman Global Chief Administrative Officer barry.mcmanaman@pierferd.co…" at bounding box center [1015, 395] width 390 height 120
copy link "barry.mcmanaman@pierferd.com"
drag, startPoint x: 931, startPoint y: 400, endPoint x: 842, endPoint y: 400, distance: 89.0
click at [842, 400] on p "Barry McManaman Global Chief Administrative Officer barry.mcmanaman@pierferd.co…" at bounding box center [1015, 395] width 390 height 120
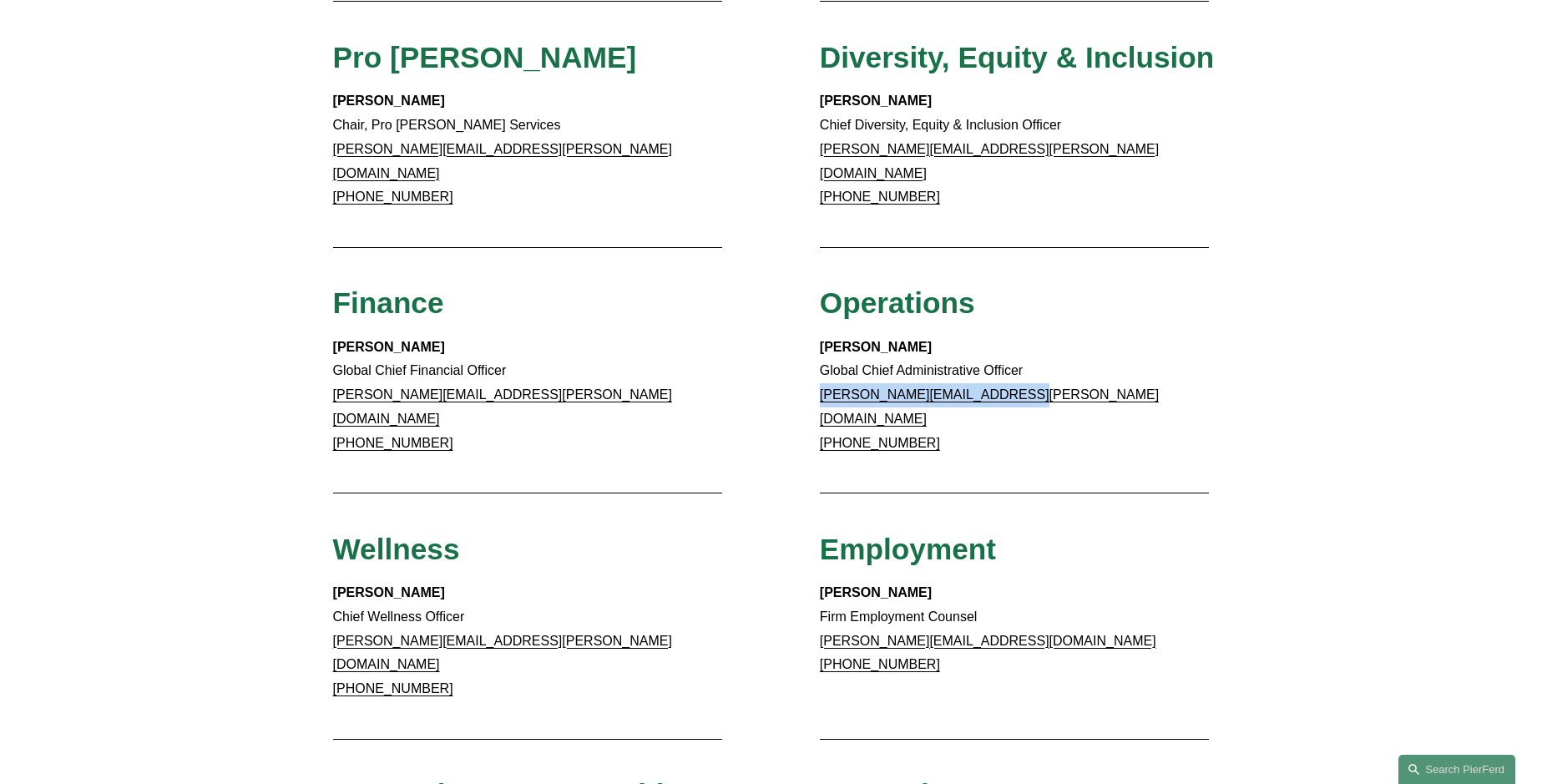
copy link "770.501.7984"
drag, startPoint x: 820, startPoint y: 324, endPoint x: 942, endPoint y: 320, distance: 122.1
click at [942, 336] on p "Barry McManaman Global Chief Administrative Officer barry.mcmanaman@pierferd.co…" at bounding box center [1015, 395] width 390 height 120
copy strong "Barry McManaman"
drag, startPoint x: 1033, startPoint y: 378, endPoint x: 822, endPoint y: 379, distance: 211.0
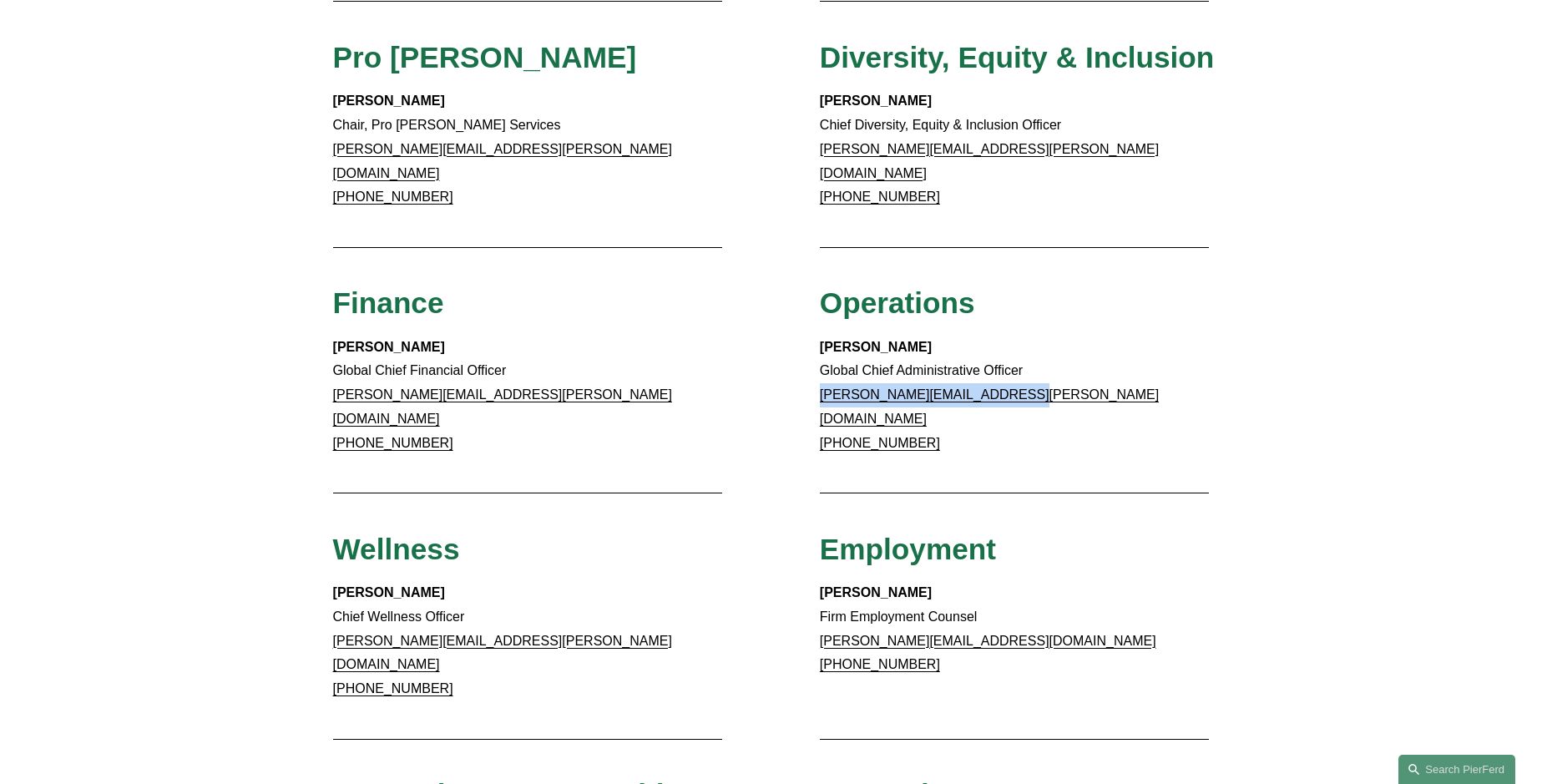
click at [822, 379] on p "Barry McManaman Global Chief Administrative Officer barry.mcmanaman@pierferd.co…" at bounding box center [1015, 395] width 390 height 120
copy link "barry.mcmanaman@pierferd.com"
drag, startPoint x: 941, startPoint y: 401, endPoint x: 840, endPoint y: 408, distance: 101.2
click at [840, 408] on p "Barry McManaman Global Chief Administrative Officer barry.mcmanaman@pierferd.co…" at bounding box center [1015, 395] width 390 height 120
copy link "770.501.7984"
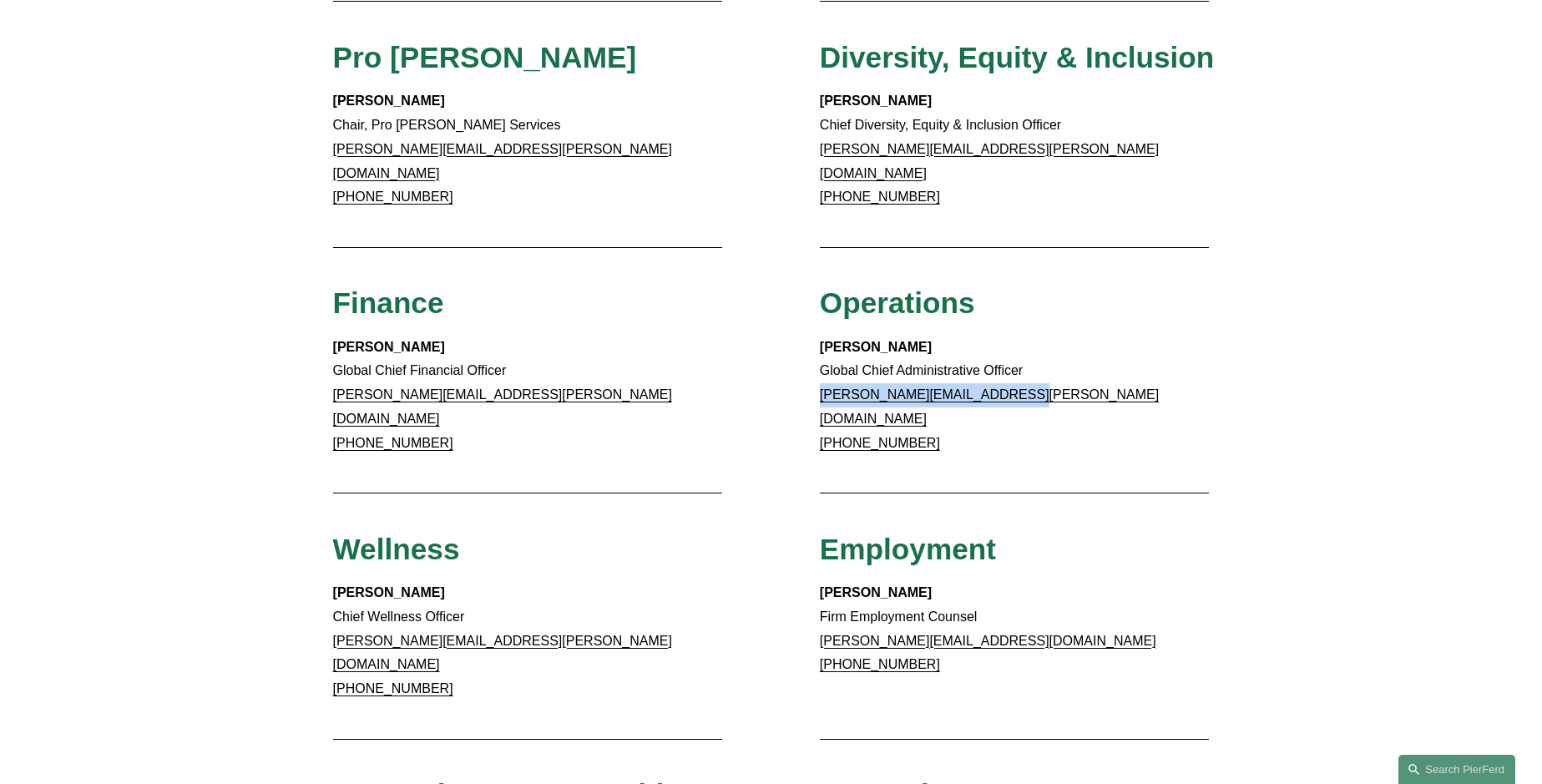
drag, startPoint x: 953, startPoint y: 328, endPoint x: 822, endPoint y: 323, distance: 131.1
click at [822, 336] on p "Barry McManaman Global Chief Administrative Officer barry.mcmanaman@pierferd.co…" at bounding box center [1015, 395] width 390 height 120
copy strong "Barry McManaman"
drag, startPoint x: 926, startPoint y: 400, endPoint x: 841, endPoint y: 410, distance: 85.6
click at [841, 410] on p "Barry McManaman Global Chief Administrative Officer barry.mcmanaman@pierferd.co…" at bounding box center [1015, 395] width 390 height 120
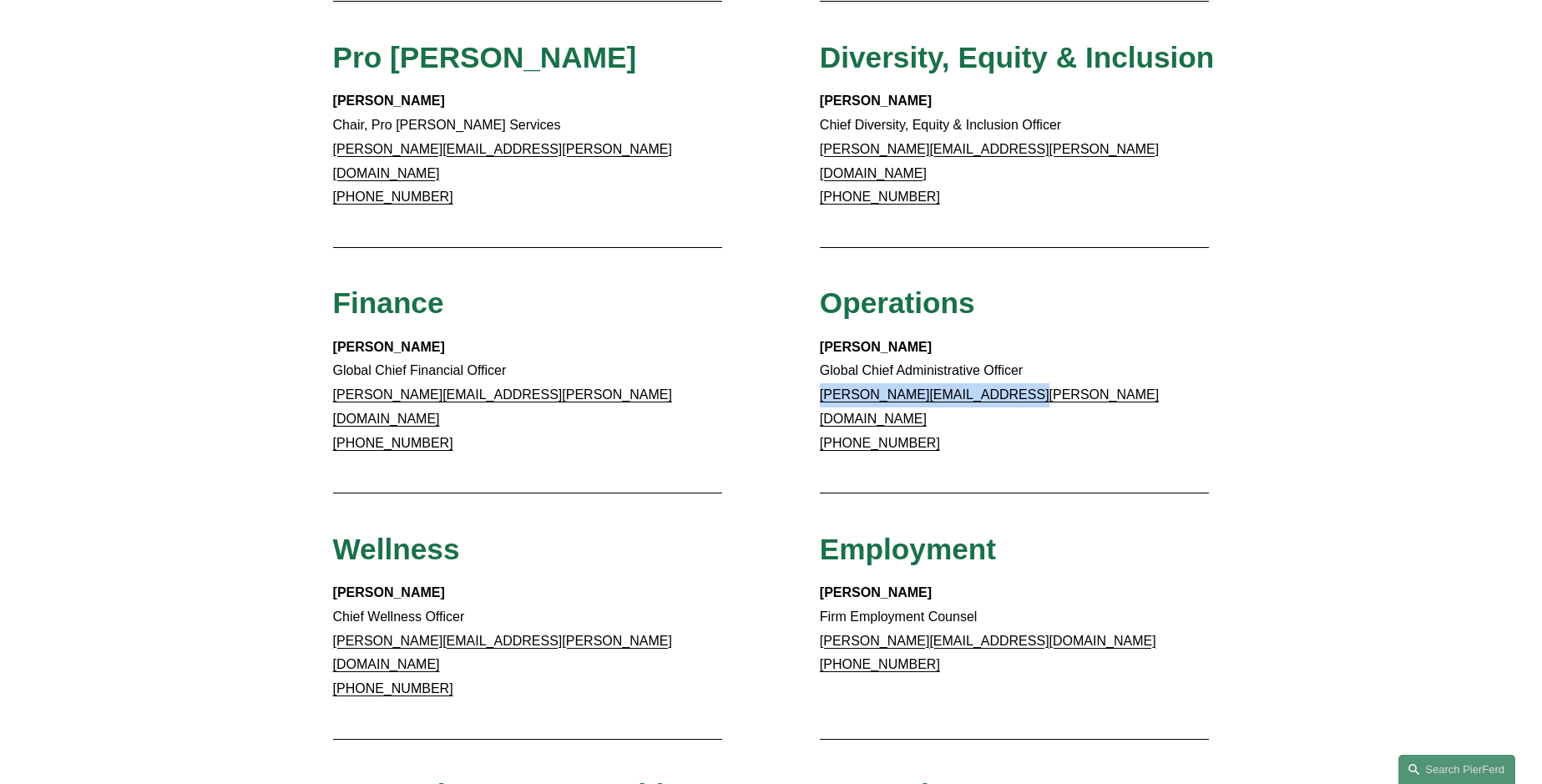
copy link "770.501.7984"
drag, startPoint x: 1064, startPoint y: 384, endPoint x: 821, endPoint y: 387, distance: 243.0
click at [821, 387] on p "Barry McManaman Global Chief Administrative Officer barry.mcmanaman@pierferd.co…" at bounding box center [1015, 395] width 390 height 120
copy link "barry.mcmanaman@pierferd.com"
drag, startPoint x: 954, startPoint y: 325, endPoint x: 817, endPoint y: 326, distance: 137.0
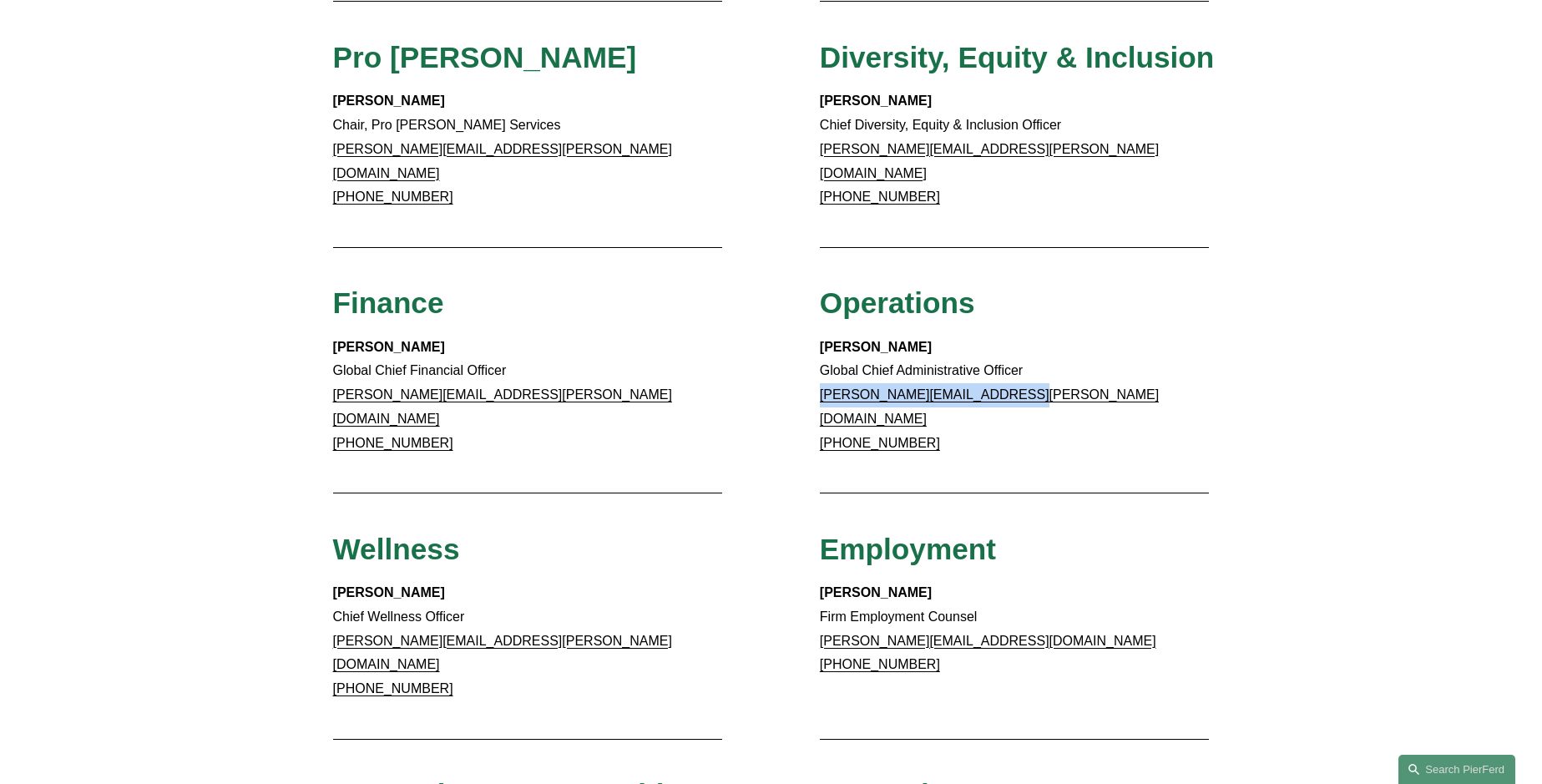
click at [817, 326] on div "Client Inquiries For all client inquiries, please use the email below: inquirie…" at bounding box center [771, 243] width 1542 height 1661
copy strong "Barry McManaman"
drag, startPoint x: 927, startPoint y: 404, endPoint x: 841, endPoint y: 405, distance: 86.0
click at [841, 405] on p "Barry McManaman Global Chief Administrative Officer barry.mcmanaman@pierferd.co…" at bounding box center [1015, 395] width 390 height 120
drag, startPoint x: 1040, startPoint y: 375, endPoint x: 820, endPoint y: 386, distance: 220.3
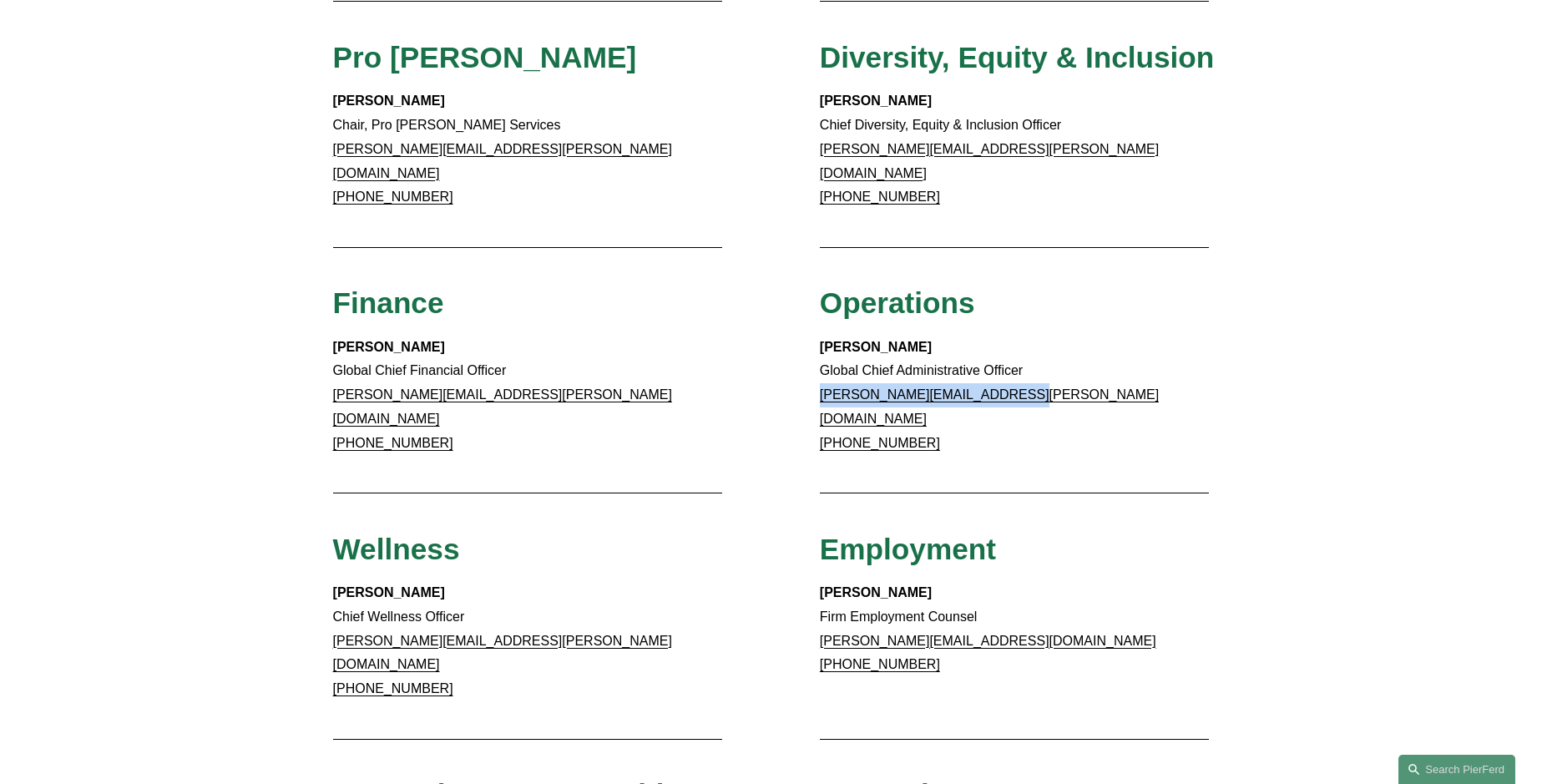
click at [820, 386] on p "Barry McManaman Global Chief Administrative Officer barry.mcmanaman@pierferd.co…" at bounding box center [1015, 395] width 390 height 120
drag, startPoint x: 945, startPoint y: 324, endPoint x: 824, endPoint y: 320, distance: 121.1
click at [824, 336] on p "Barry McManaman Global Chief Administrative Officer barry.mcmanaman@pierferd.co…" at bounding box center [1015, 395] width 390 height 120
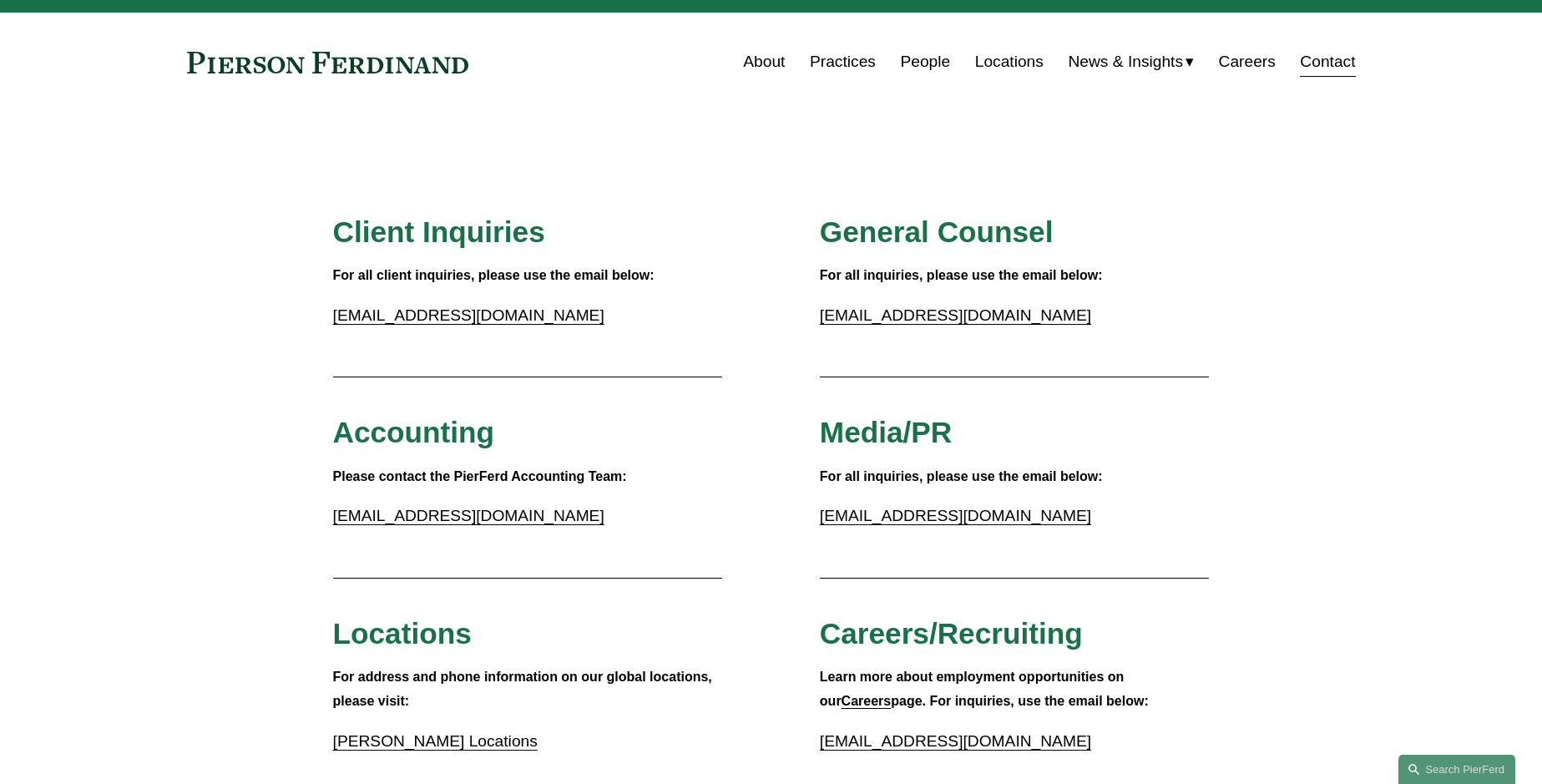
scroll to position [0, 0]
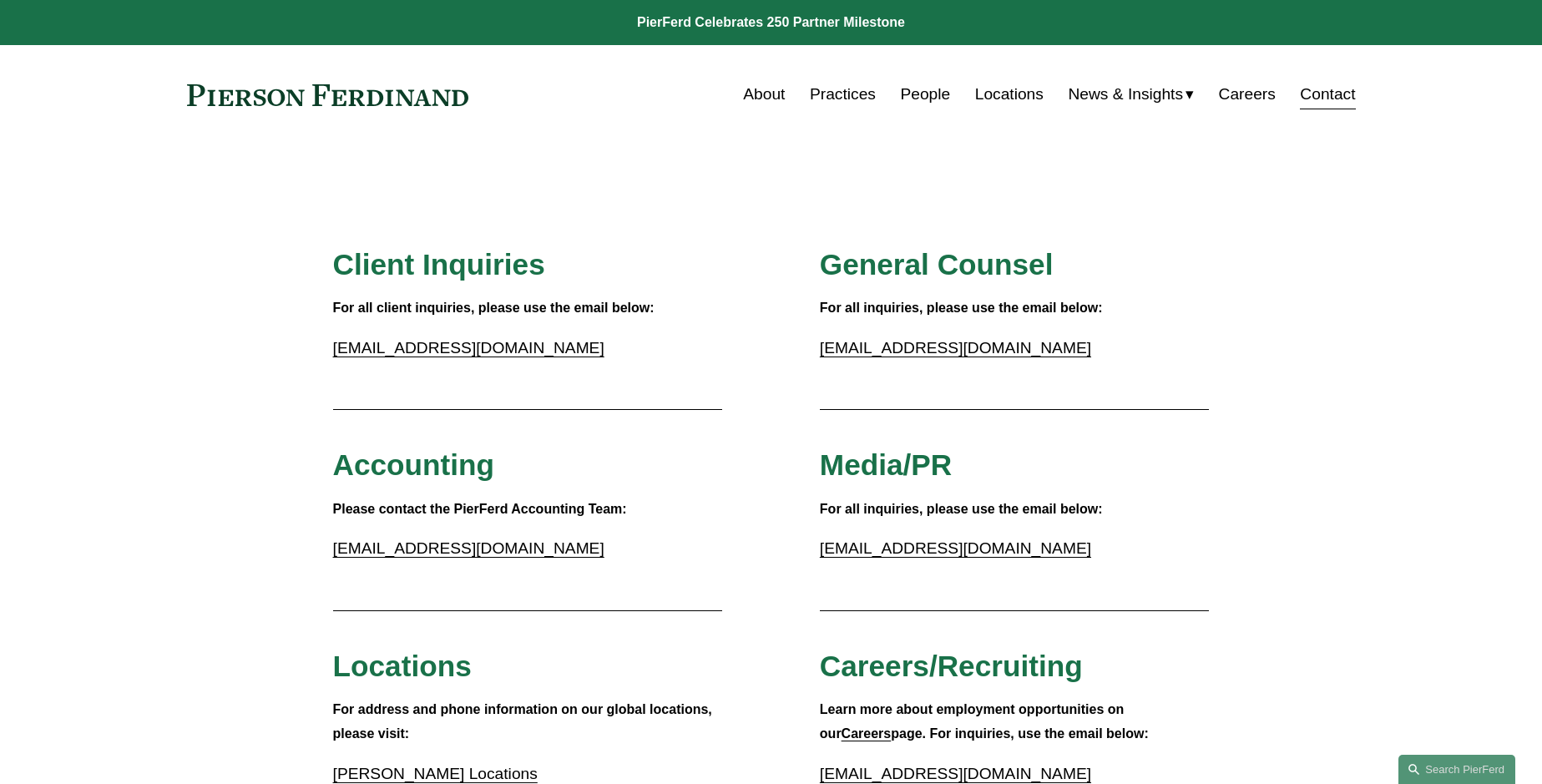
click at [703, 21] on link at bounding box center [771, 22] width 1542 height 45
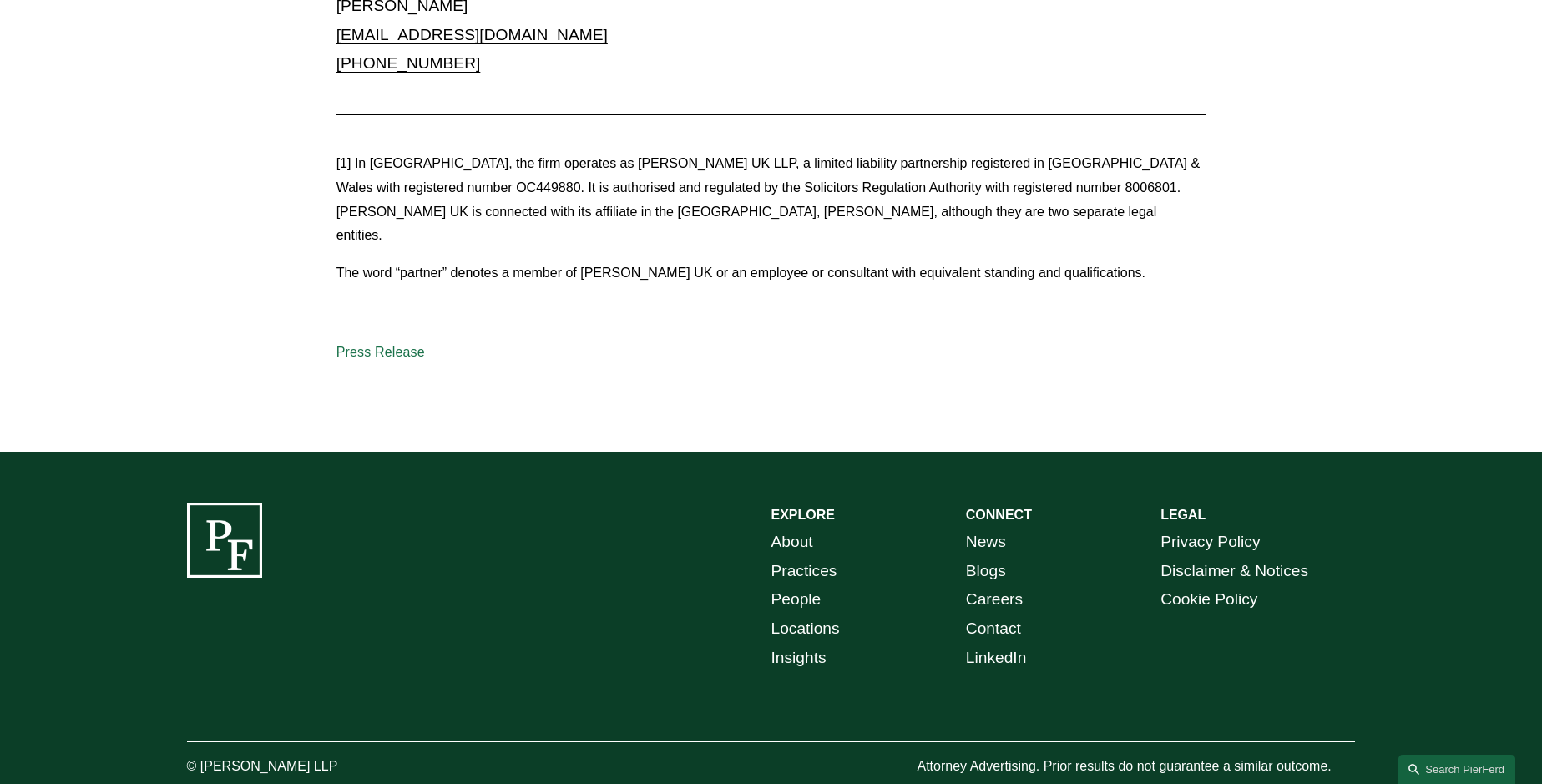
scroll to position [2038, 0]
